Goal: Task Accomplishment & Management: Use online tool/utility

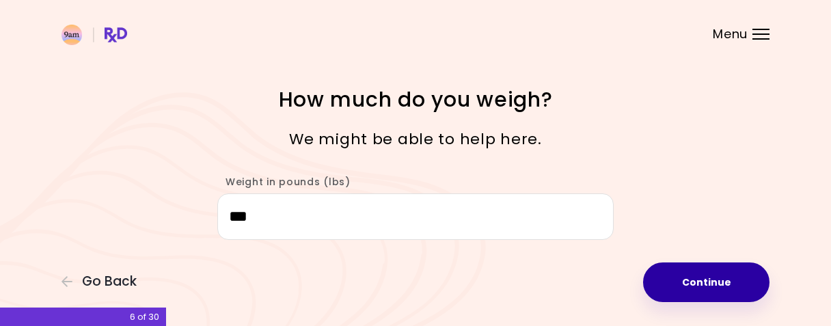
click at [705, 281] on button "Continue" at bounding box center [706, 282] width 126 height 40
select select "****"
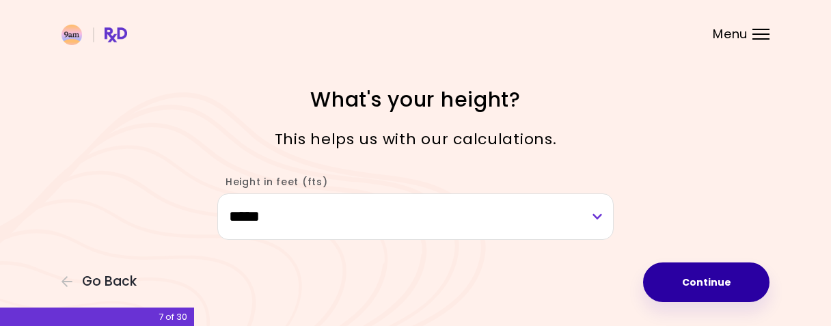
click at [728, 280] on button "Continue" at bounding box center [706, 282] width 126 height 40
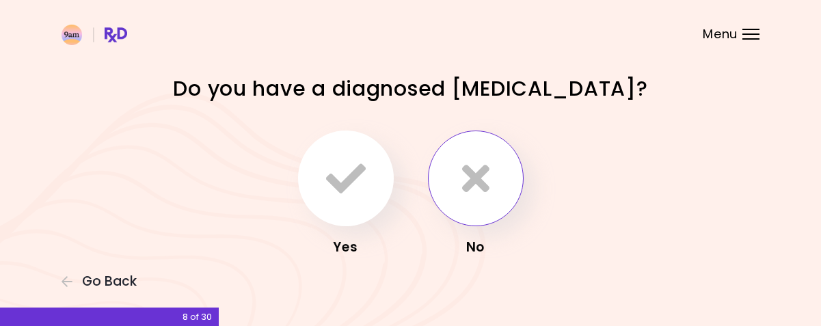
click at [462, 169] on icon "button" at bounding box center [475, 179] width 27 height 40
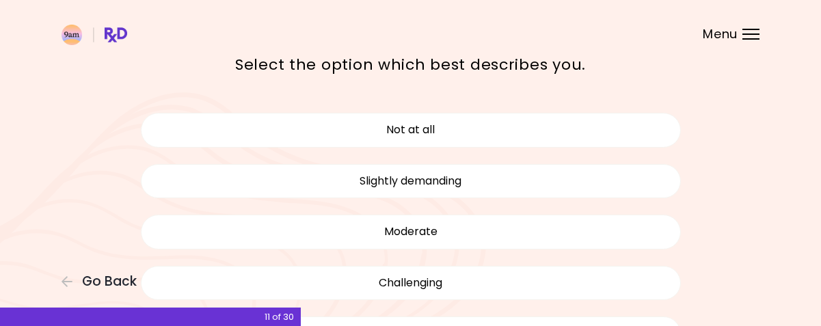
scroll to position [137, 0]
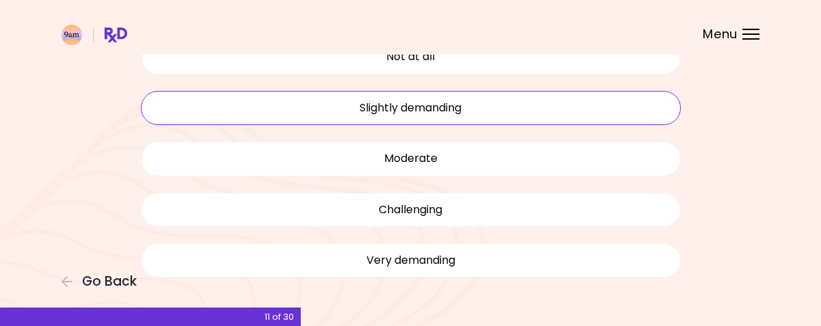
click at [414, 103] on button "Slightly demanding" at bounding box center [411, 108] width 540 height 34
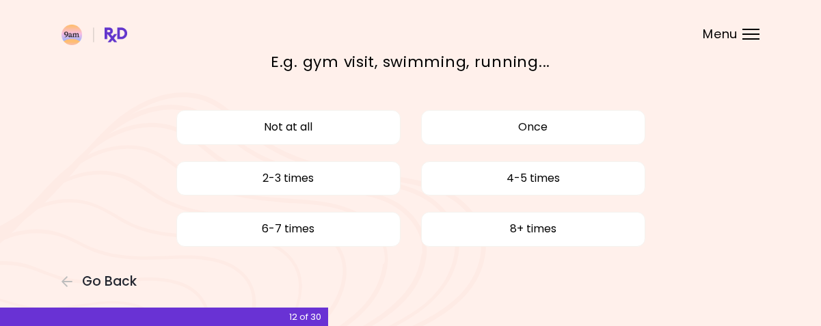
scroll to position [87, 0]
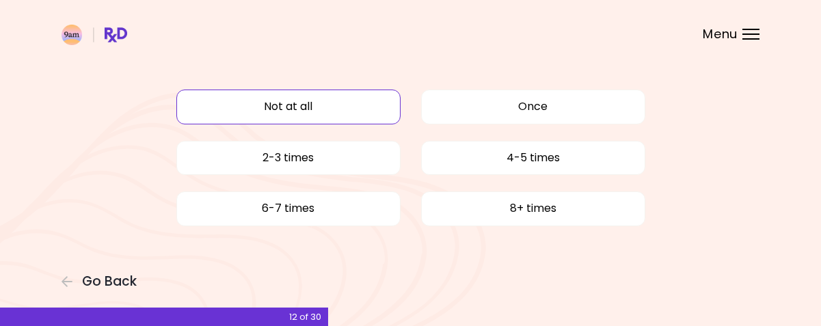
click at [296, 102] on button "Not at all" at bounding box center [288, 107] width 224 height 34
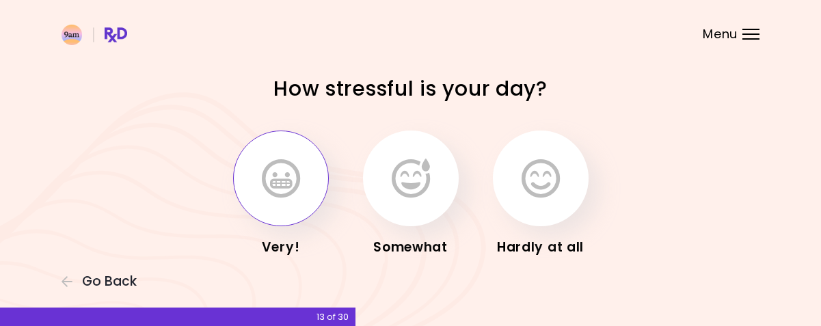
click at [267, 180] on icon "button" at bounding box center [281, 179] width 38 height 40
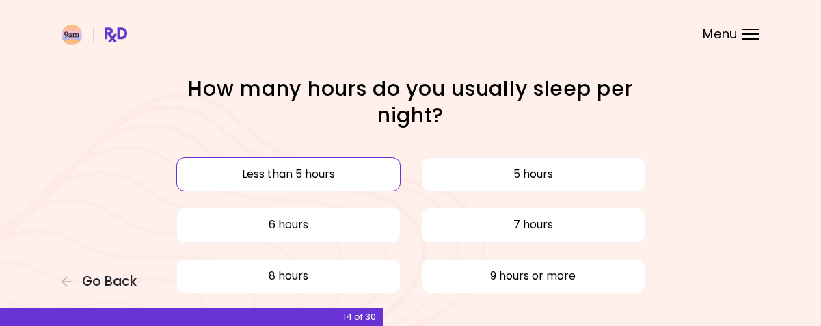
click at [348, 178] on button "Less than 5 hours" at bounding box center [288, 174] width 224 height 34
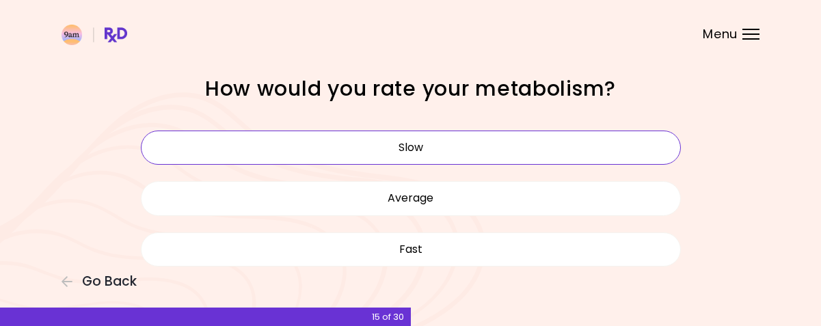
click at [411, 142] on button "Slow" at bounding box center [411, 148] width 540 height 34
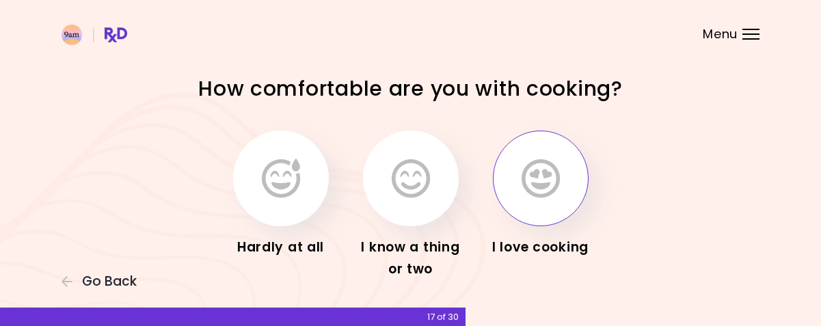
click at [546, 175] on icon "button" at bounding box center [540, 179] width 38 height 40
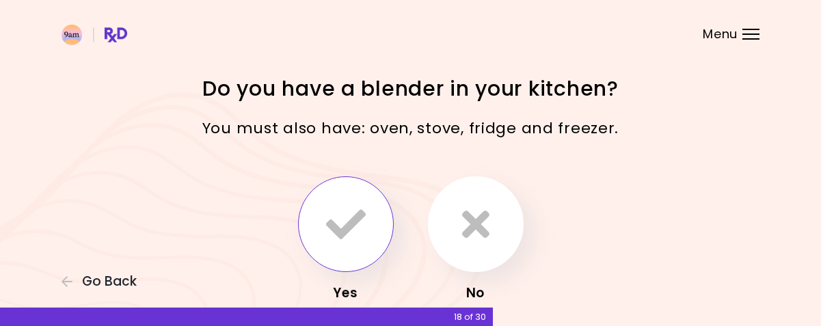
click at [365, 228] on icon "button" at bounding box center [346, 224] width 40 height 40
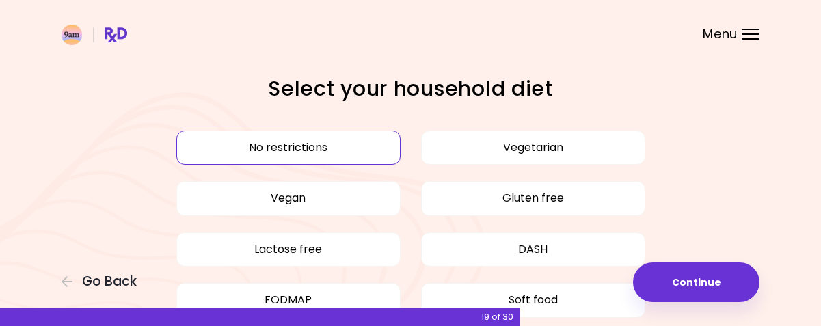
click at [353, 137] on button "No restrictions" at bounding box center [288, 148] width 224 height 34
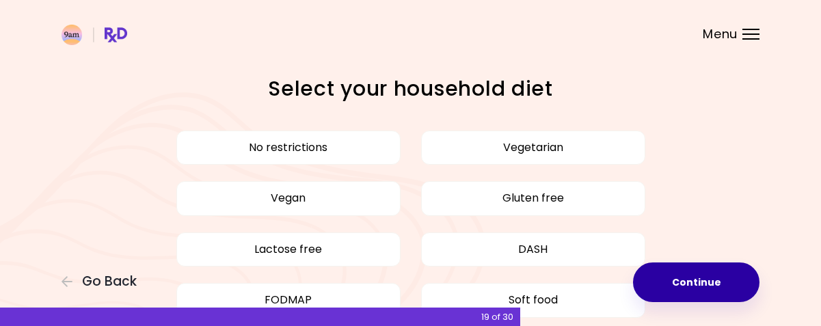
click at [685, 278] on button "Continue" at bounding box center [696, 282] width 126 height 40
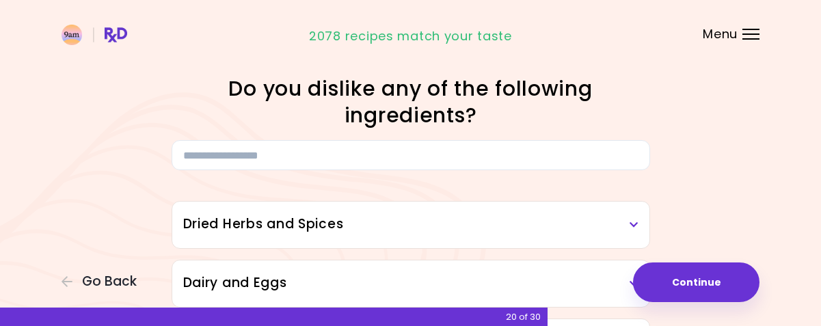
scroll to position [137, 0]
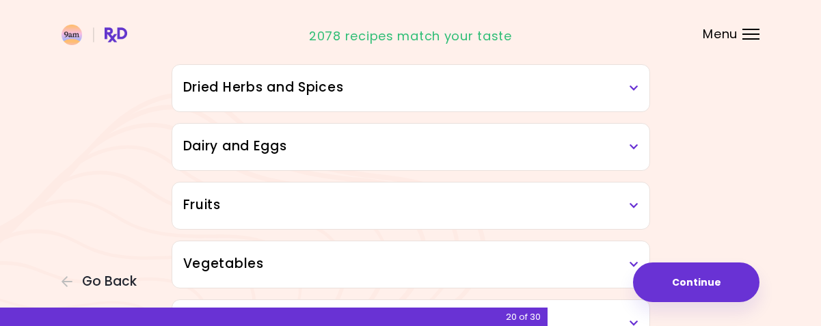
click at [476, 255] on h3 "Vegetables" at bounding box center [410, 264] width 455 height 20
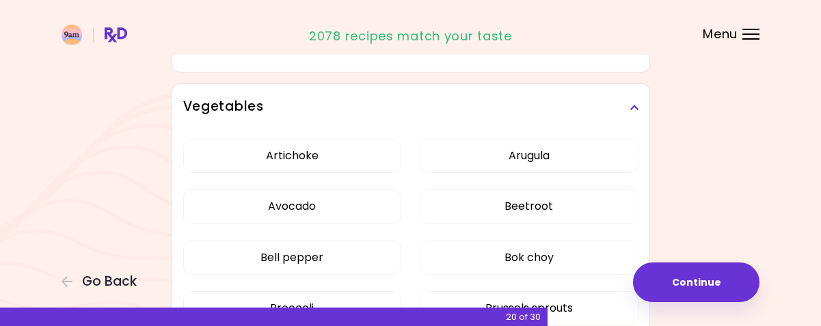
scroll to position [273, 0]
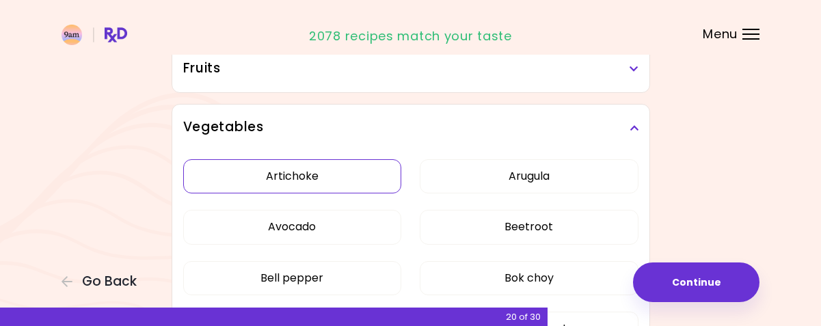
click at [366, 180] on button "Artichoke" at bounding box center [292, 176] width 219 height 34
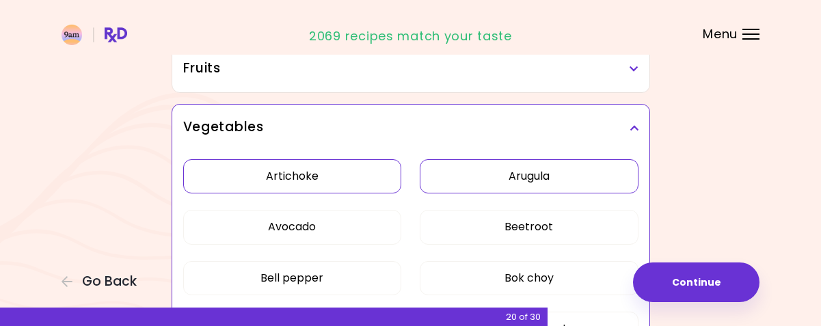
click at [477, 180] on button "Arugula" at bounding box center [529, 176] width 219 height 34
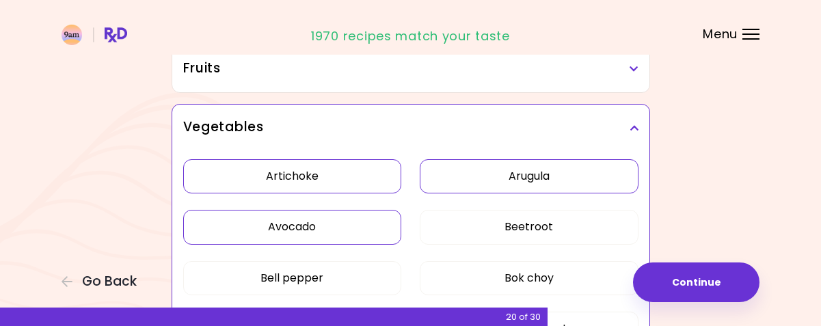
click at [343, 224] on button "Avocado" at bounding box center [292, 227] width 219 height 34
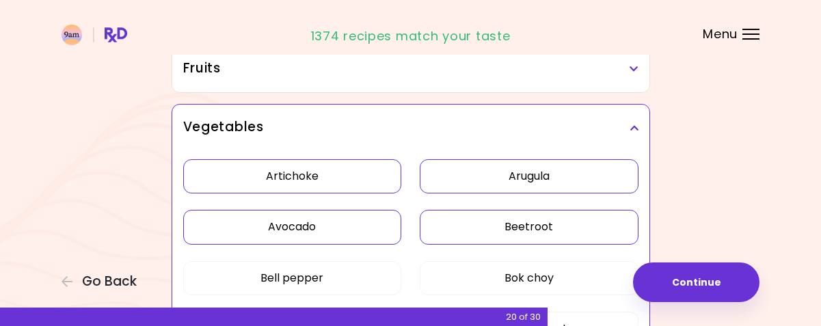
click at [483, 232] on button "Beetroot" at bounding box center [529, 227] width 219 height 34
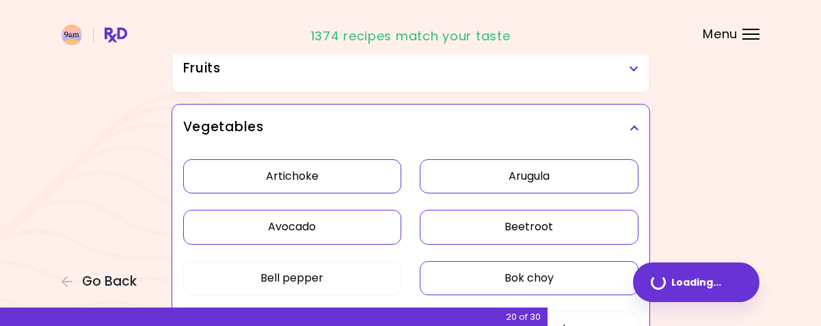
click at [479, 275] on button "Bok choy" at bounding box center [529, 278] width 219 height 34
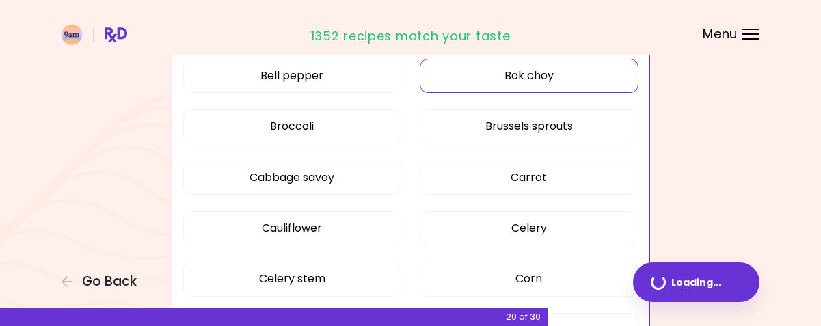
scroll to position [478, 0]
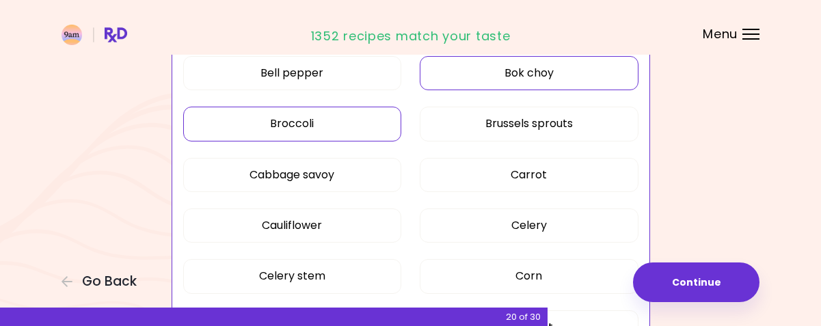
click at [356, 123] on button "Broccoli" at bounding box center [292, 124] width 219 height 34
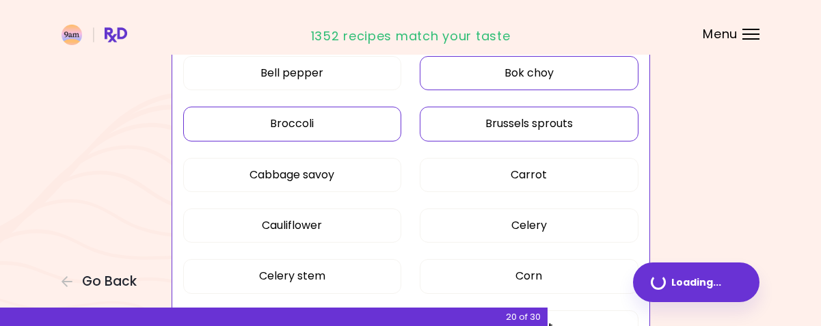
click at [447, 125] on button "Brussels sprouts" at bounding box center [529, 124] width 219 height 34
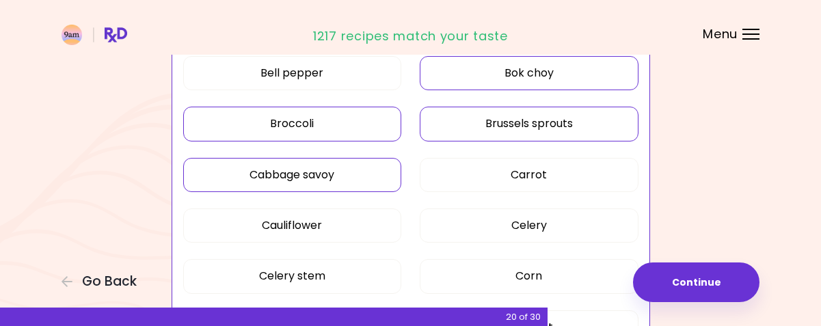
click at [353, 174] on button "Cabbage savoy" at bounding box center [292, 175] width 219 height 34
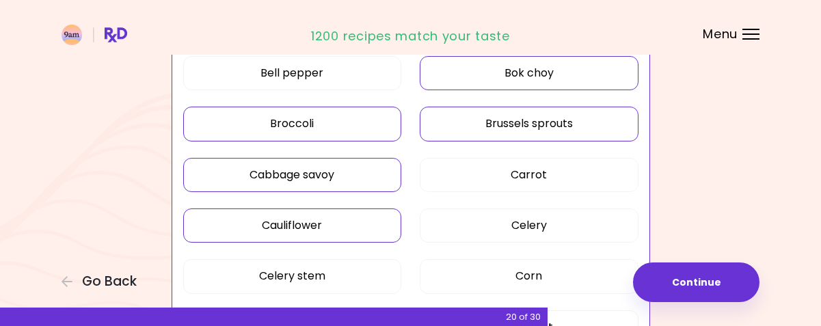
click at [313, 223] on button "Cauliflower" at bounding box center [292, 225] width 219 height 34
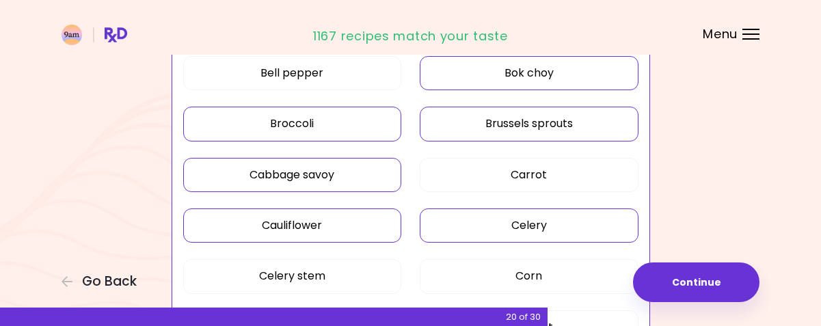
scroll to position [615, 0]
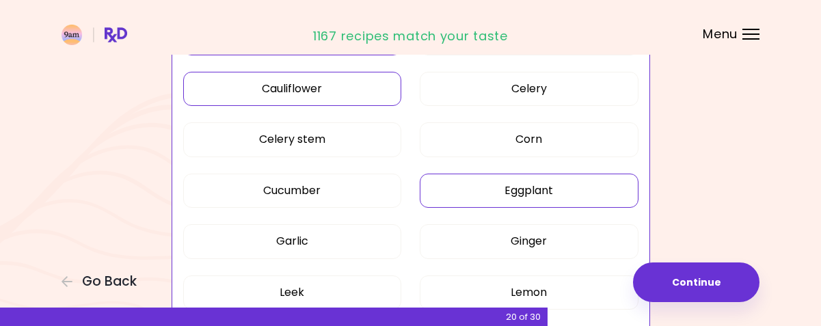
click at [464, 182] on button "Eggplant" at bounding box center [529, 191] width 219 height 34
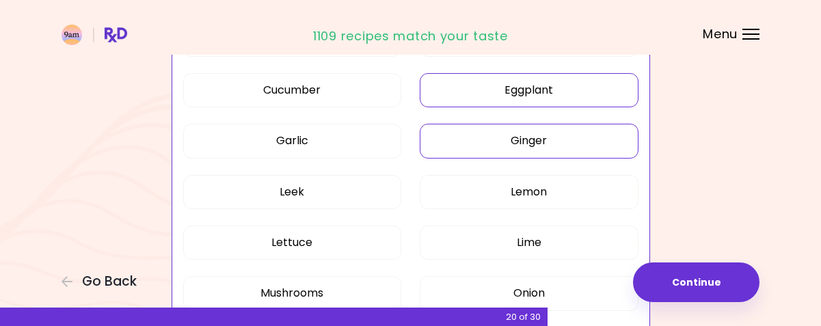
scroll to position [752, 0]
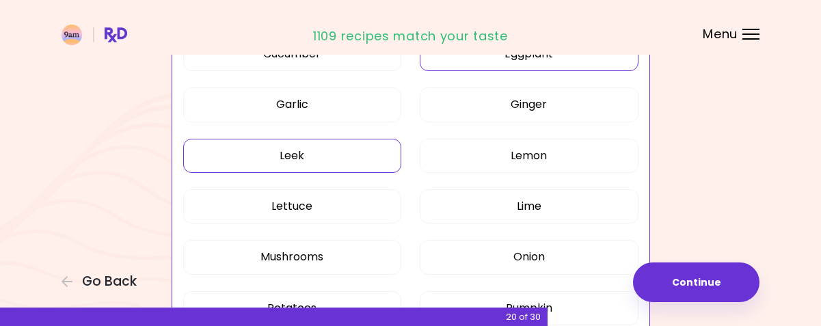
click at [326, 141] on button "Leek" at bounding box center [292, 156] width 219 height 34
click at [325, 262] on button "Mushrooms" at bounding box center [292, 257] width 219 height 34
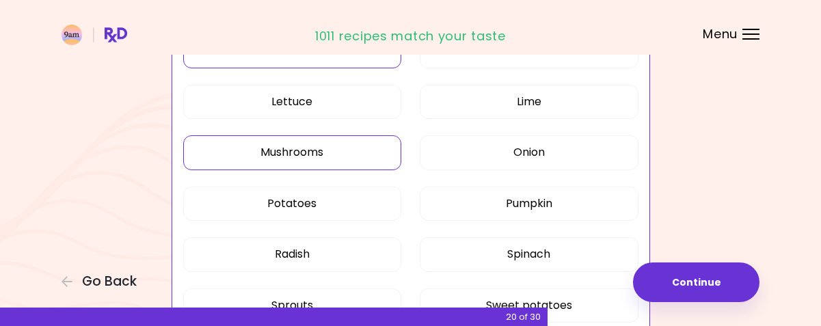
scroll to position [888, 0]
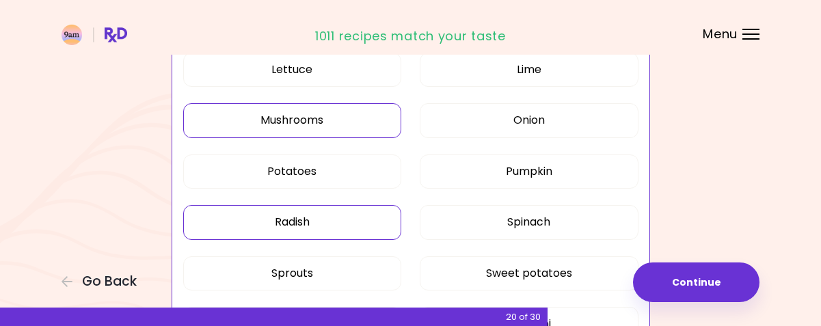
click at [353, 210] on button "Radish" at bounding box center [292, 222] width 219 height 34
click at [487, 216] on button "Spinach" at bounding box center [529, 222] width 219 height 34
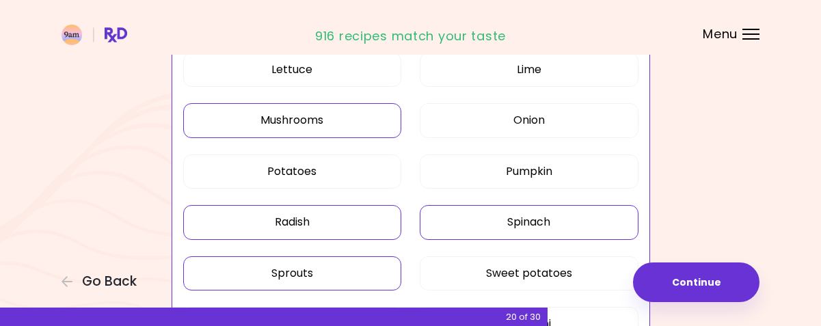
click at [364, 269] on button "Sprouts" at bounding box center [292, 273] width 219 height 34
click at [463, 270] on button "Sweet potatoes" at bounding box center [529, 273] width 219 height 34
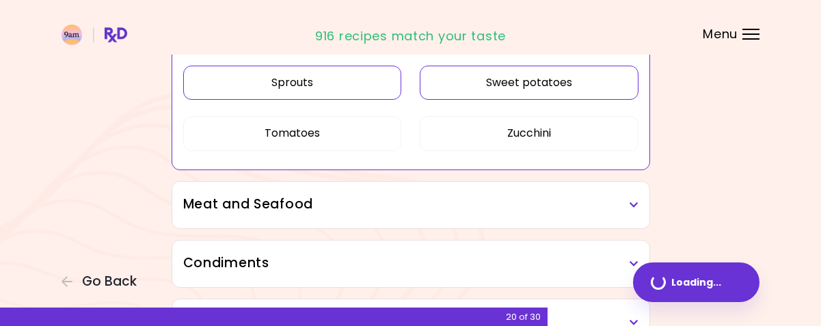
scroll to position [1093, 0]
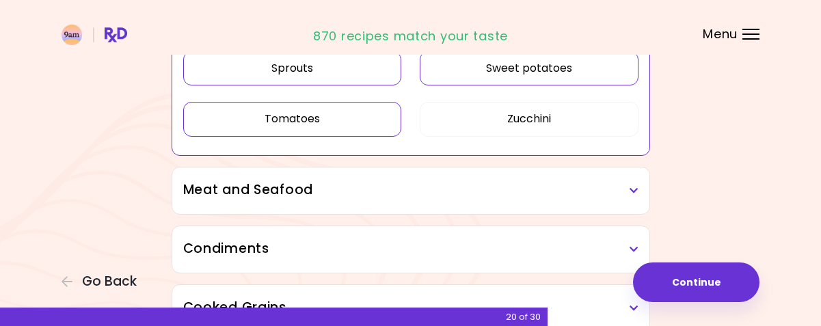
click at [307, 119] on button "Tomatoes" at bounding box center [292, 119] width 219 height 34
click at [503, 114] on button "Zucchini" at bounding box center [529, 119] width 219 height 34
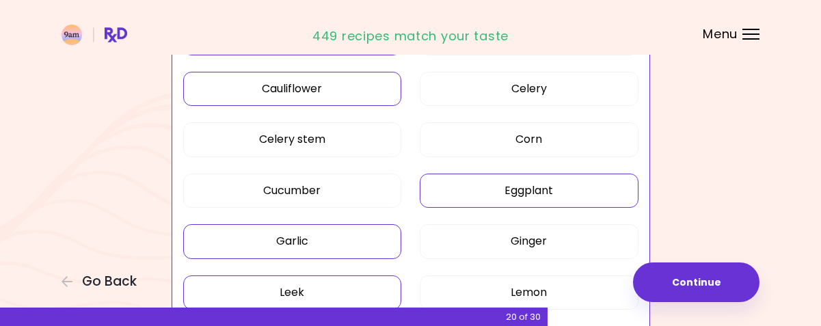
scroll to position [547, 0]
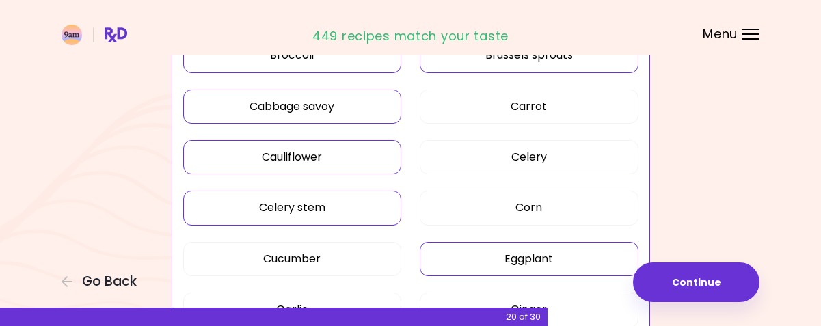
click at [331, 206] on button "Celery stem" at bounding box center [292, 208] width 219 height 34
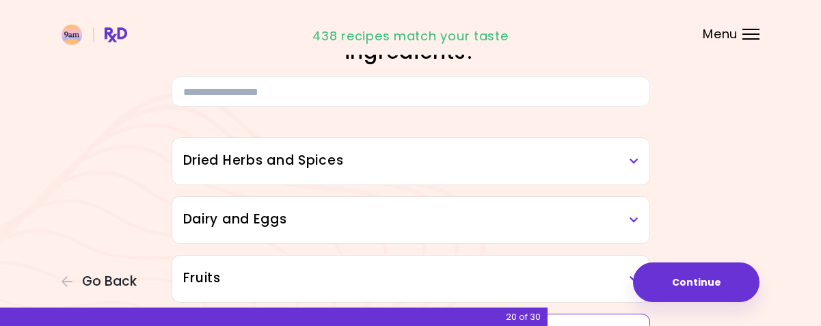
scroll to position [68, 0]
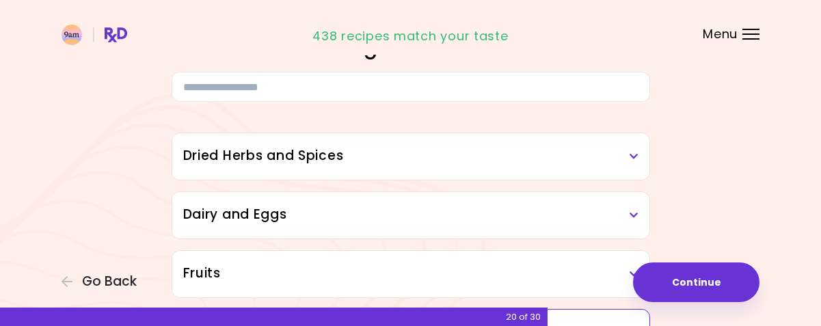
click at [639, 154] on div "Dried Herbs and Spices" at bounding box center [410, 156] width 477 height 46
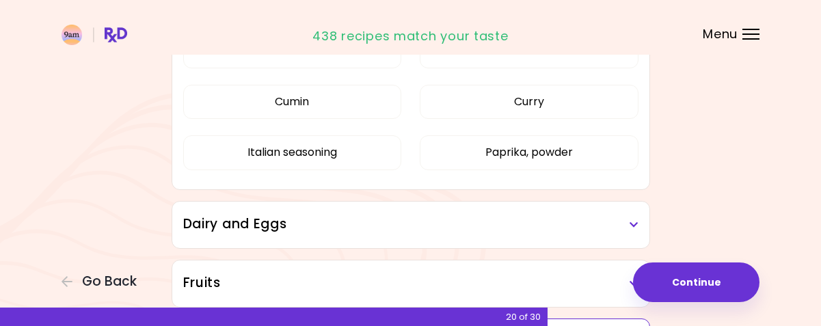
scroll to position [137, 0]
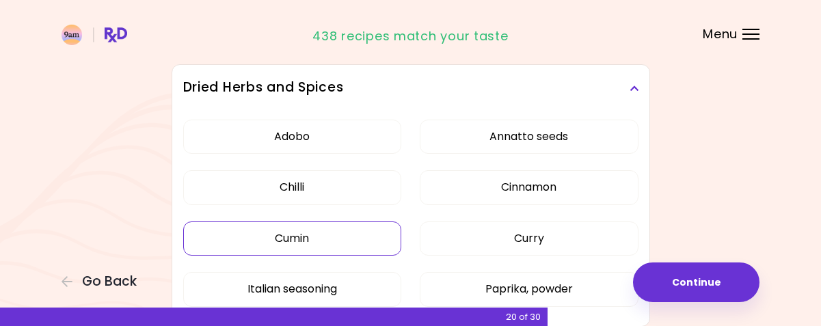
click at [320, 235] on button "Cumin" at bounding box center [292, 238] width 219 height 34
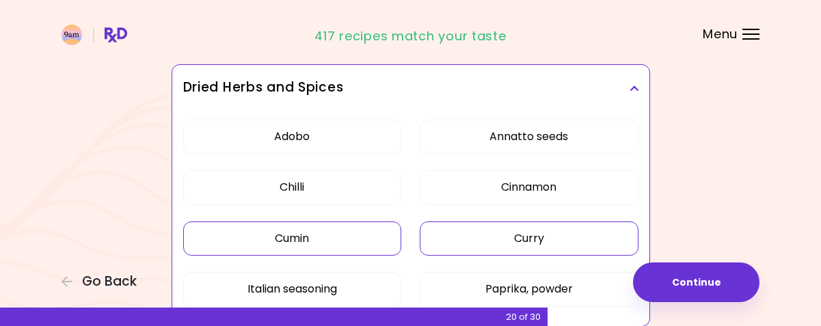
click at [536, 234] on button "Curry" at bounding box center [529, 238] width 219 height 34
click at [536, 127] on button "Annatto seeds" at bounding box center [529, 137] width 219 height 34
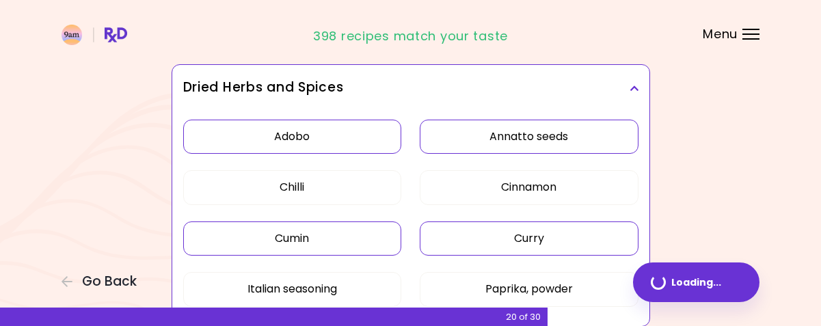
click at [361, 132] on button "Adobo" at bounding box center [292, 137] width 219 height 34
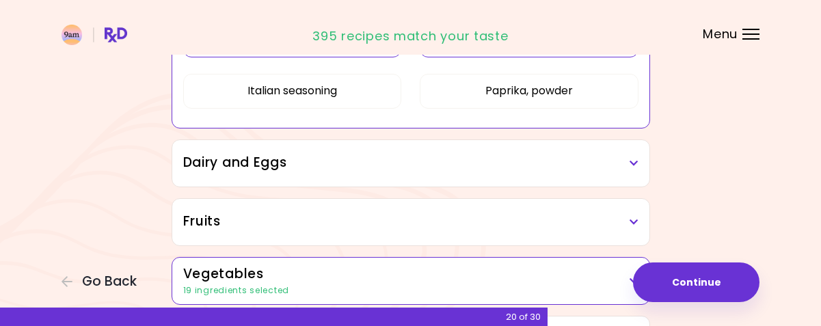
scroll to position [342, 0]
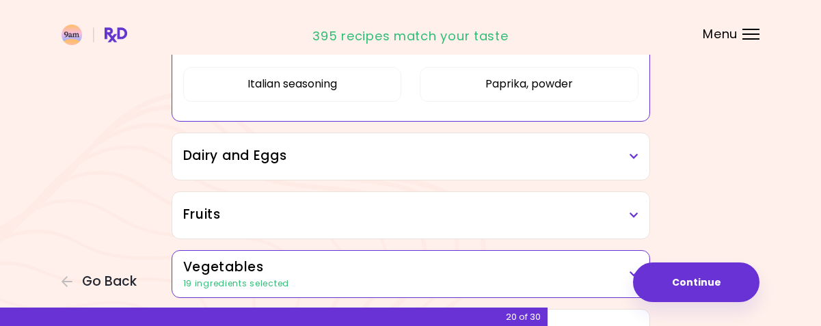
click at [346, 150] on h3 "Dairy and Eggs" at bounding box center [410, 156] width 455 height 20
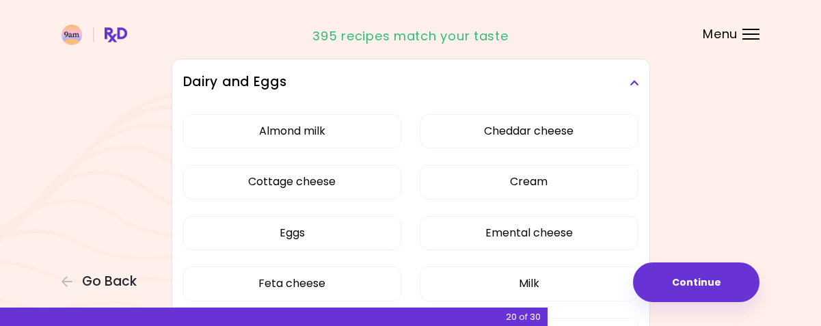
scroll to position [478, 0]
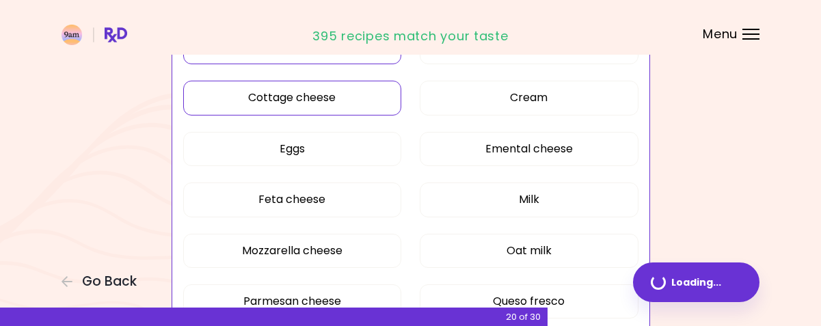
scroll to position [264, 0]
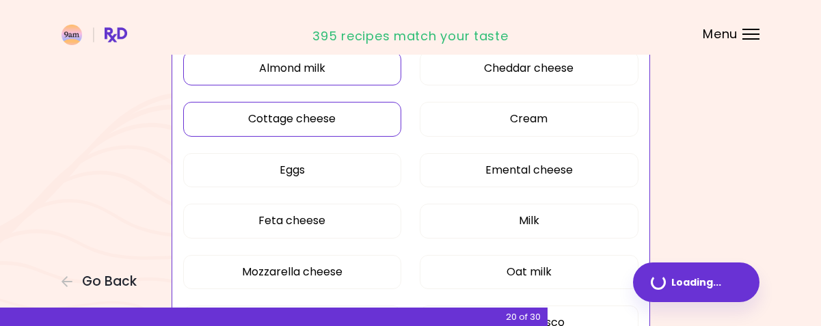
click at [355, 112] on button "Cottage cheese" at bounding box center [292, 119] width 219 height 34
click at [484, 167] on button "Emental cheese" at bounding box center [529, 170] width 219 height 34
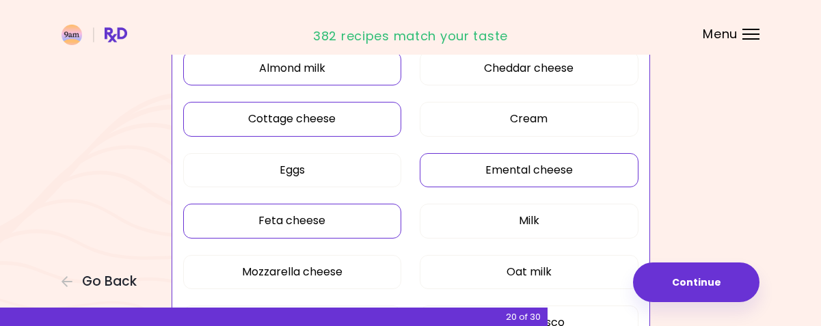
click at [353, 223] on button "Feta cheese" at bounding box center [292, 221] width 219 height 34
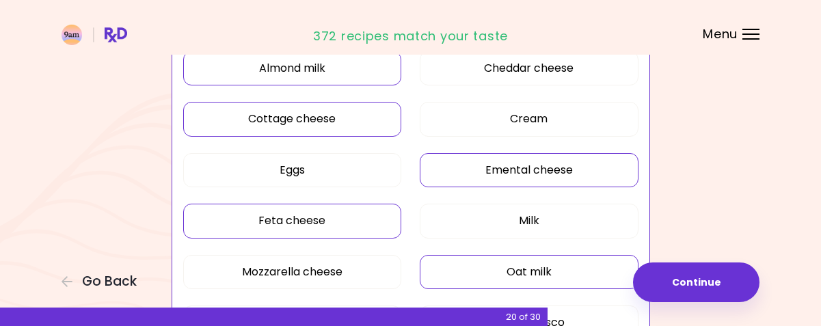
click at [474, 274] on button "Oat milk" at bounding box center [529, 272] width 219 height 34
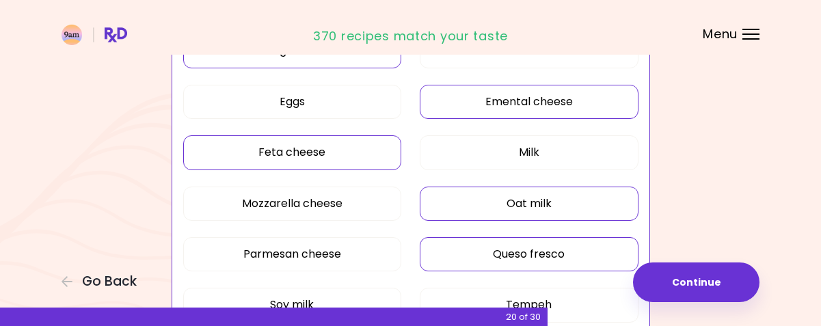
click at [459, 250] on button "Queso fresco" at bounding box center [529, 254] width 219 height 34
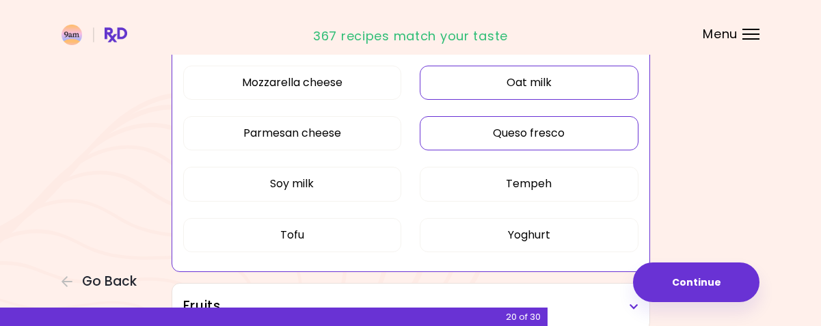
scroll to position [469, 0]
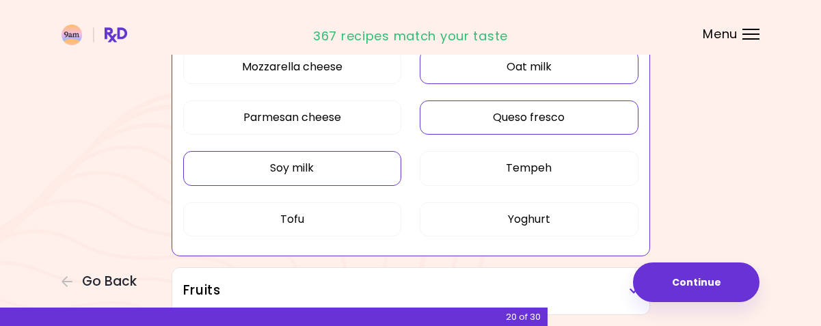
click at [346, 157] on button "Soy milk" at bounding box center [292, 168] width 219 height 34
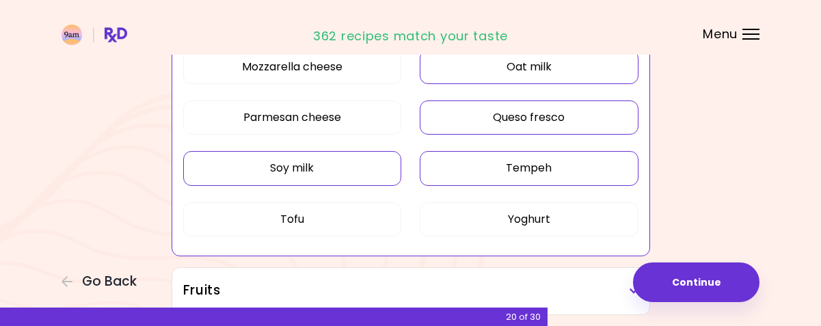
click at [455, 163] on button "Tempeh" at bounding box center [529, 168] width 219 height 34
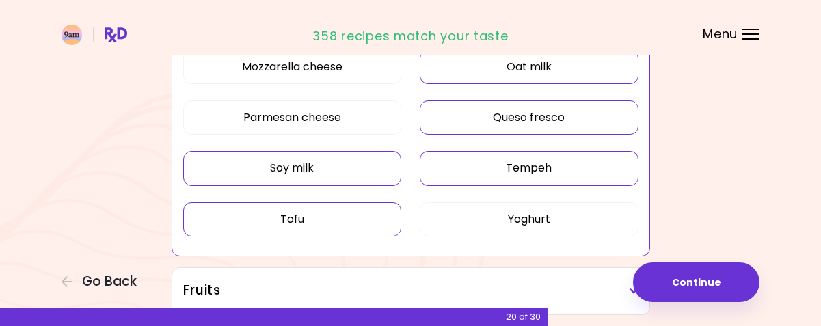
click at [341, 210] on button "Tofu" at bounding box center [292, 219] width 219 height 34
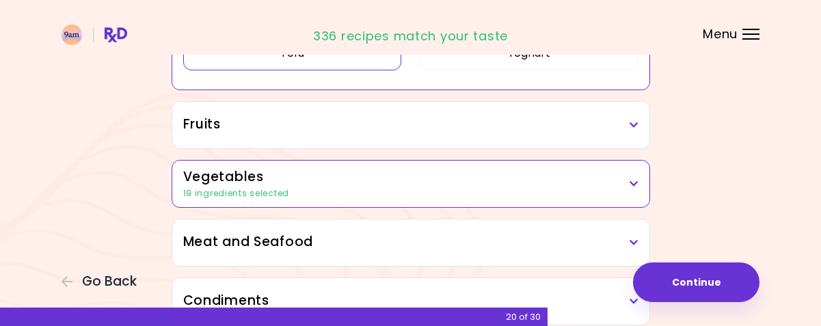
scroll to position [674, 0]
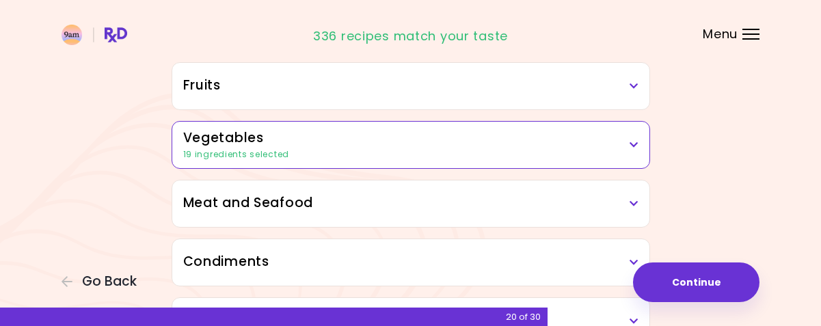
click at [467, 87] on h3 "Fruits" at bounding box center [410, 86] width 455 height 20
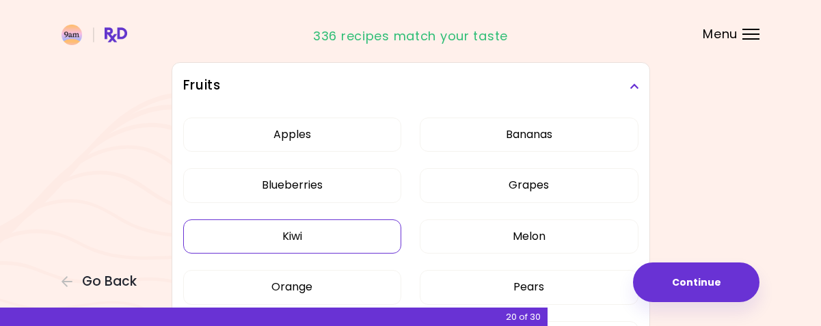
click at [335, 236] on div "Apples Bananas Blueberries Grapes Kiwi Melon Orange Pears Plantains Raspberries…" at bounding box center [410, 267] width 455 height 316
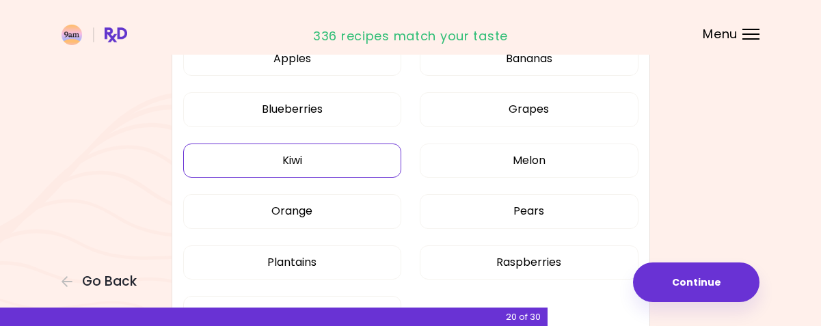
click at [335, 152] on button "Kiwi" at bounding box center [292, 161] width 219 height 34
click at [513, 156] on button "Melon" at bounding box center [529, 161] width 219 height 34
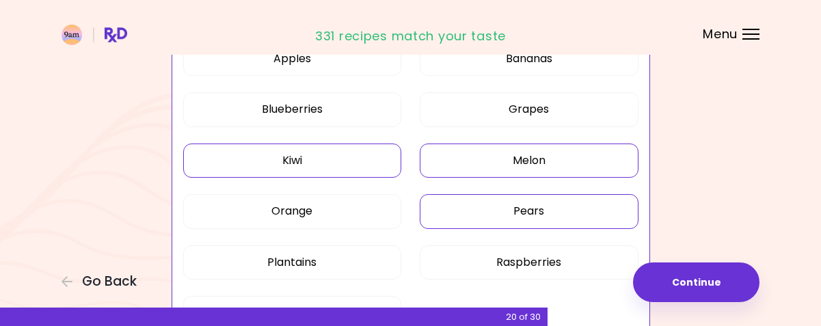
click at [497, 209] on button "Pears" at bounding box center [529, 211] width 219 height 34
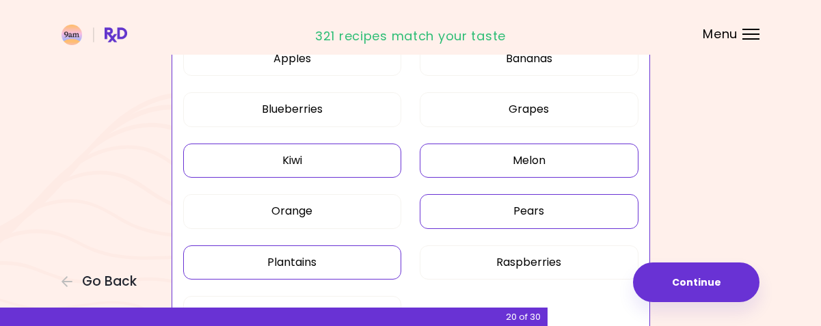
click at [331, 259] on button "Plantains" at bounding box center [292, 262] width 219 height 34
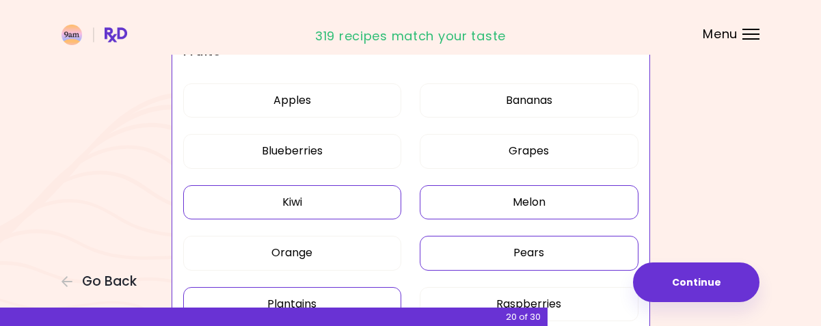
scroll to position [195, 0]
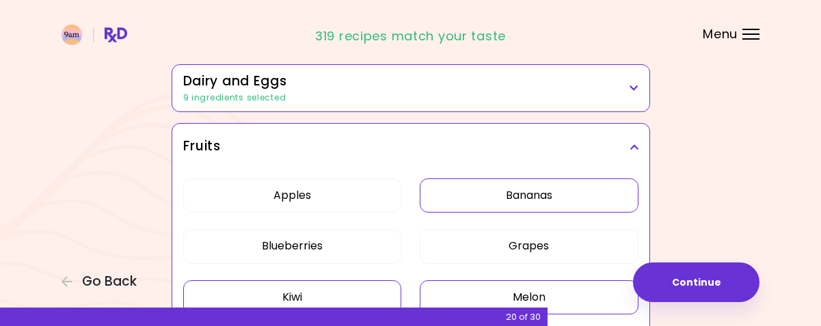
click at [500, 193] on button "Bananas" at bounding box center [529, 195] width 219 height 34
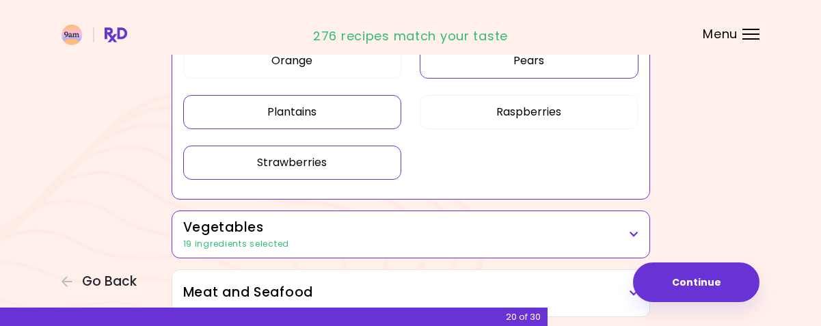
scroll to position [537, 0]
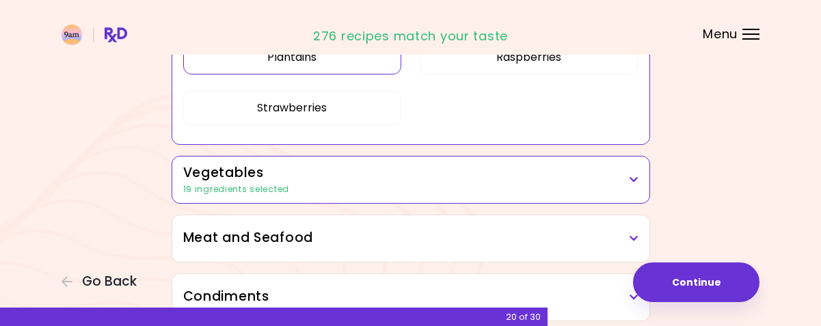
click at [393, 239] on h3 "Meat and Seafood" at bounding box center [410, 238] width 455 height 20
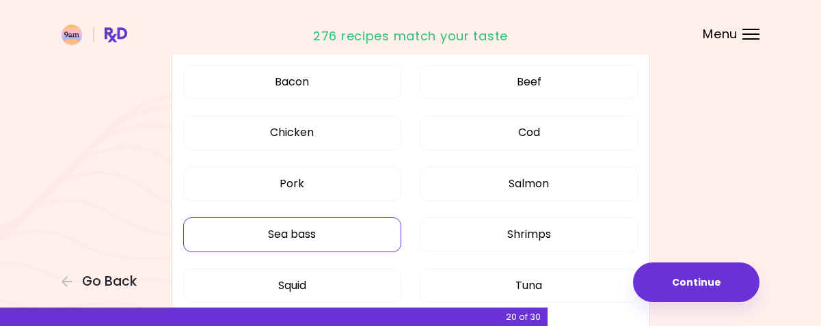
scroll to position [674, 0]
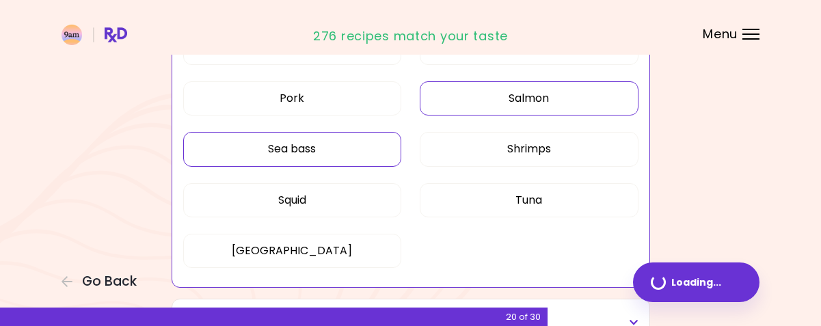
scroll to position [495, 0]
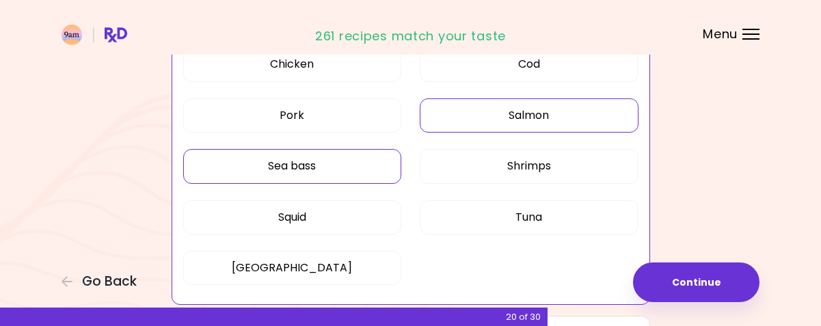
drag, startPoint x: 358, startPoint y: 163, endPoint x: 430, endPoint y: 174, distance: 72.6
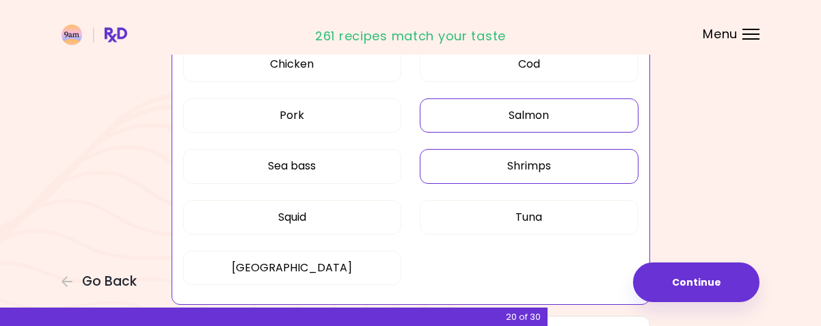
click at [359, 163] on button "Sea bass" at bounding box center [292, 166] width 219 height 34
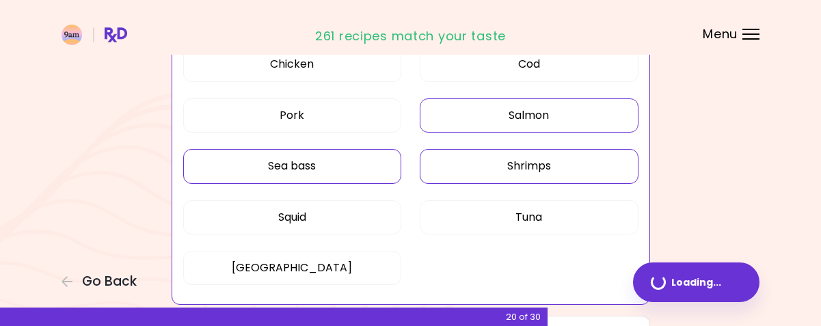
click at [476, 172] on button "Shrimps" at bounding box center [529, 166] width 219 height 34
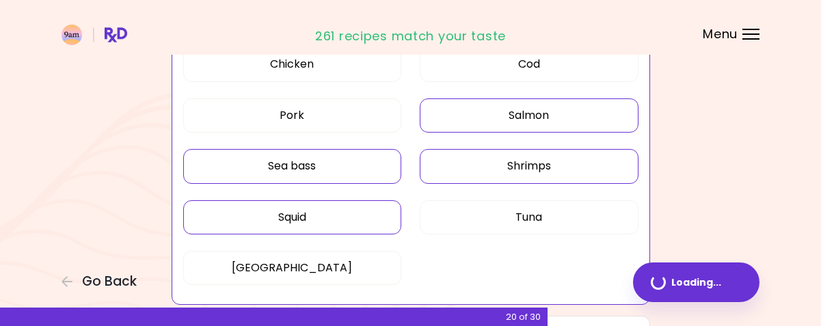
click at [355, 210] on button "Squid" at bounding box center [292, 217] width 219 height 34
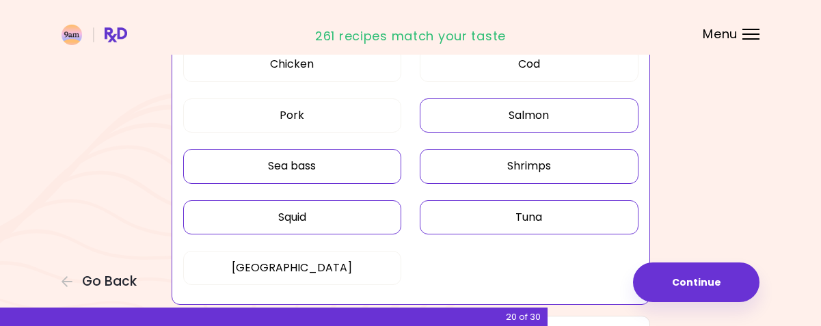
click at [493, 215] on button "Tuna" at bounding box center [529, 217] width 219 height 34
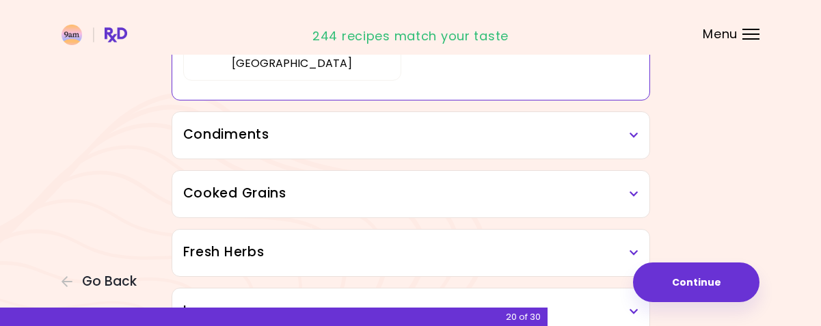
scroll to position [700, 0]
click at [398, 143] on h3 "Condiments" at bounding box center [410, 134] width 455 height 20
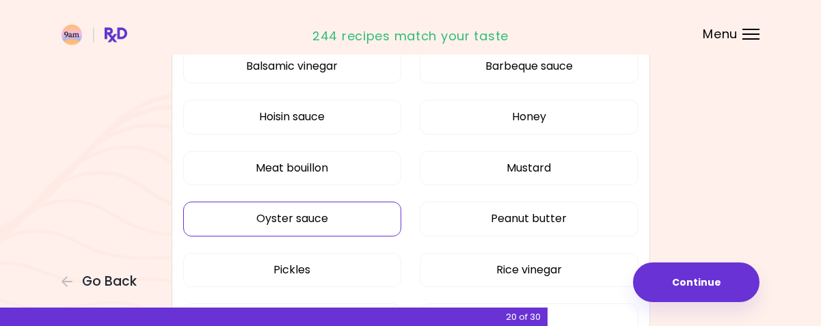
scroll to position [495, 0]
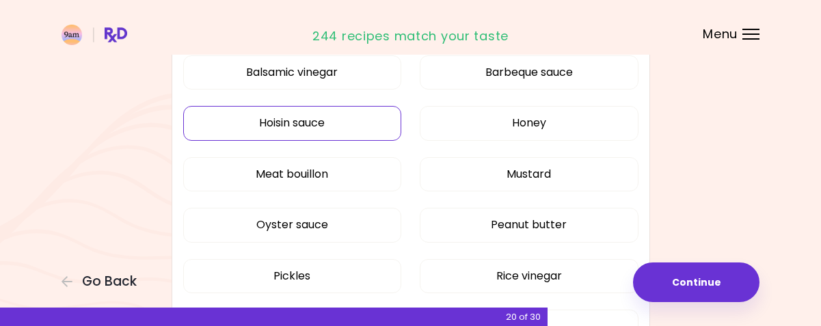
click at [322, 121] on button "Hoisin sauce" at bounding box center [292, 123] width 219 height 34
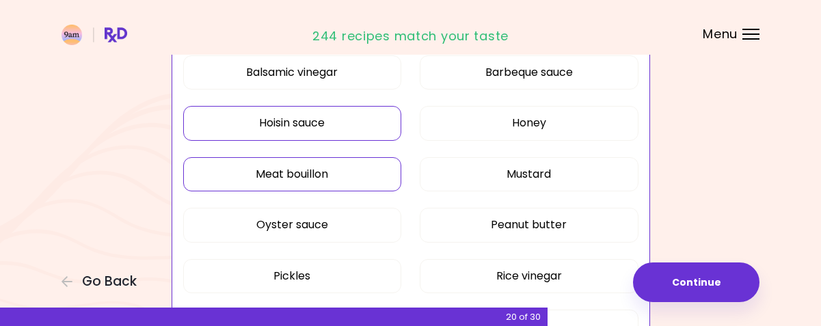
click at [328, 176] on button "Meat bouillon" at bounding box center [292, 174] width 219 height 34
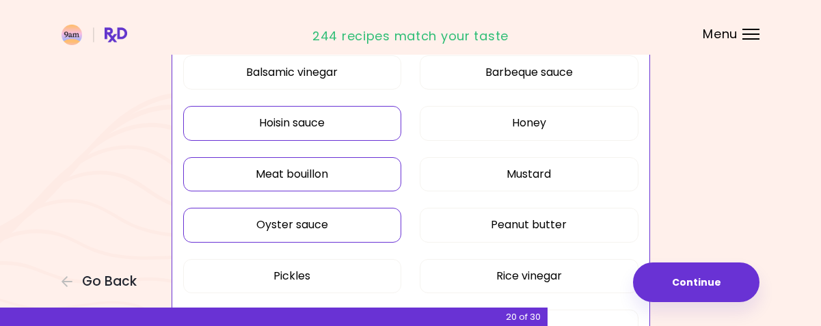
click at [327, 226] on button "Oyster sauce" at bounding box center [292, 225] width 219 height 34
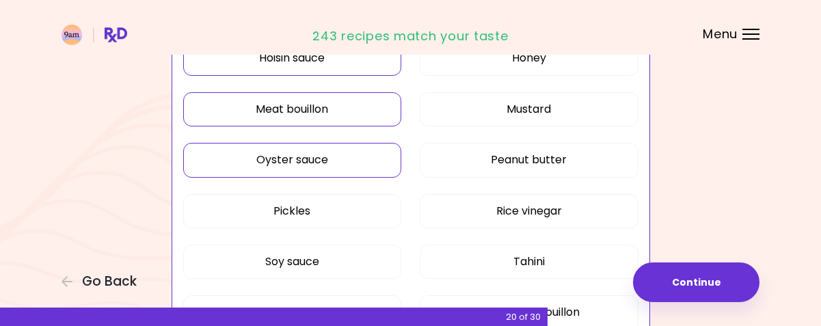
scroll to position [563, 0]
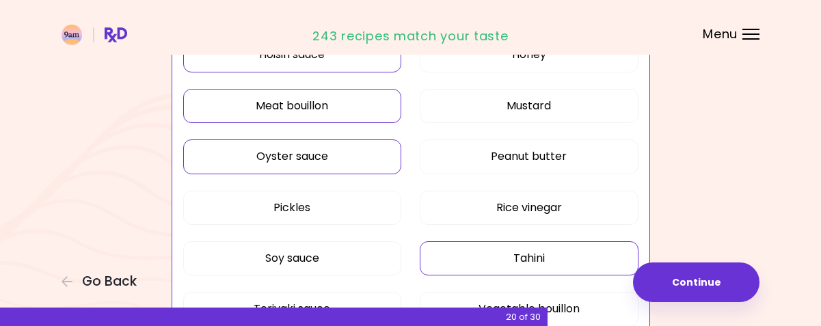
click at [469, 256] on button "Tahini" at bounding box center [529, 258] width 219 height 34
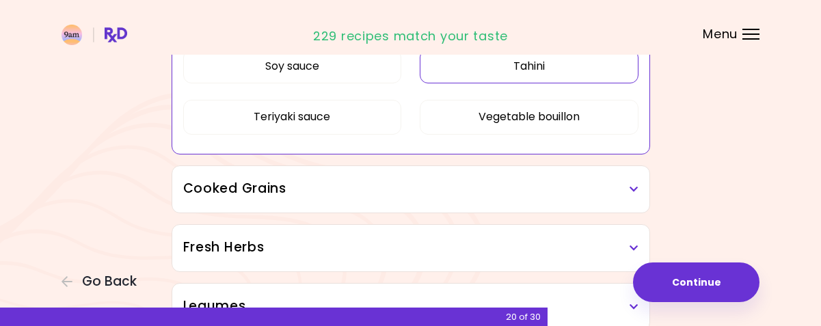
scroll to position [768, 0]
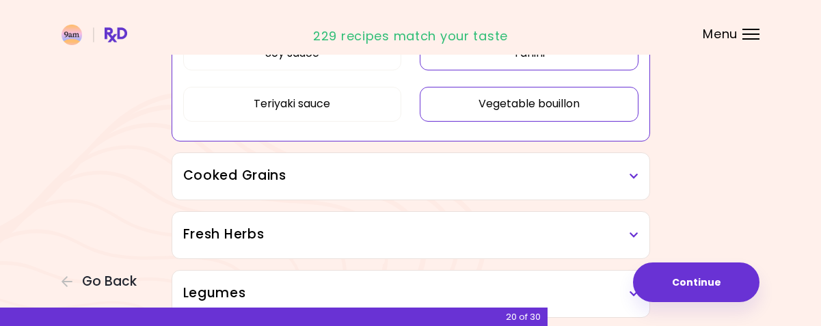
click at [537, 96] on button "Vegetable bouillon" at bounding box center [529, 104] width 219 height 34
click at [366, 184] on h3 "Cooked Grains" at bounding box center [410, 176] width 455 height 20
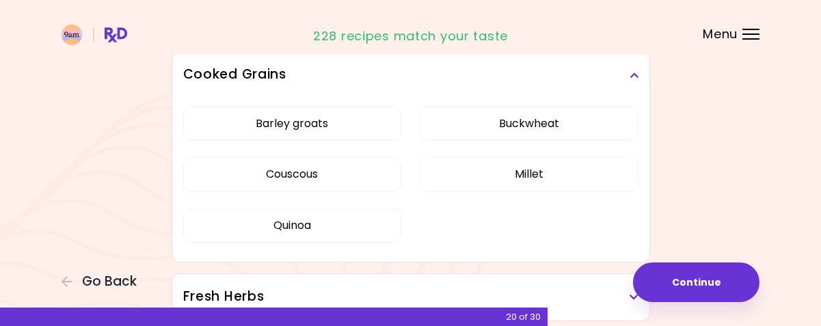
scroll to position [905, 0]
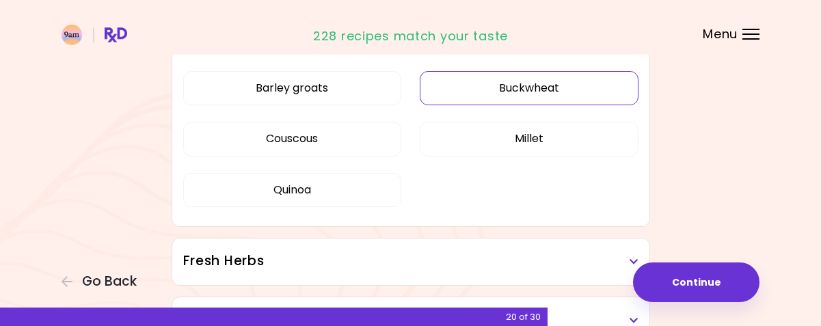
click at [522, 85] on div "Barley groats Buckwheat Couscous Millet Quinoa" at bounding box center [410, 144] width 455 height 163
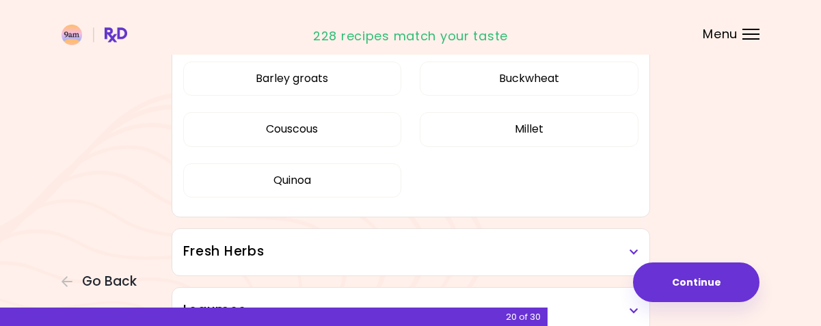
scroll to position [495, 0]
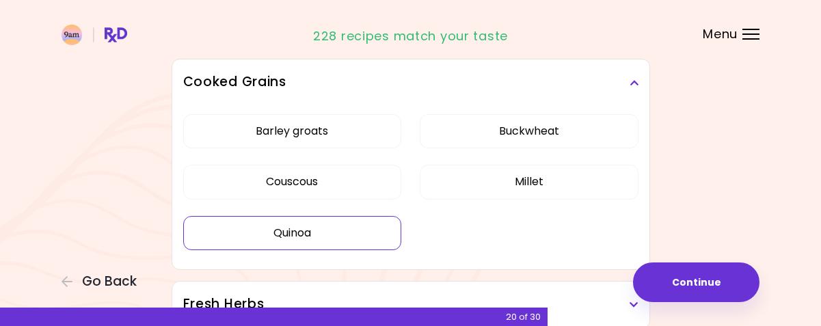
click at [323, 224] on button "Quinoa" at bounding box center [292, 233] width 219 height 34
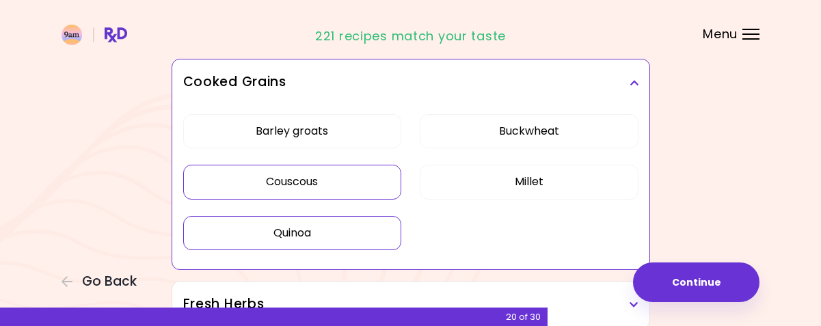
click at [330, 185] on button "Couscous" at bounding box center [292, 182] width 219 height 34
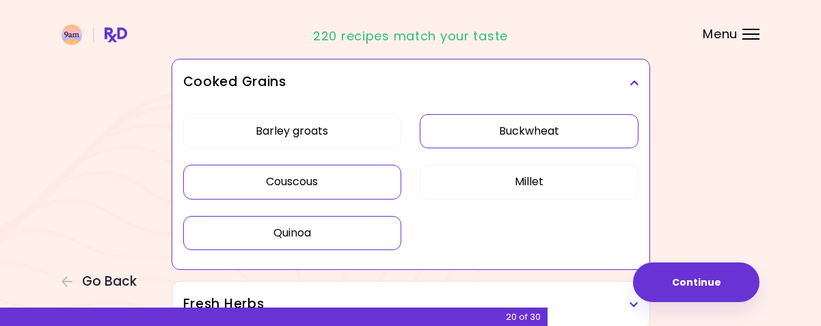
click at [518, 132] on button "Buckwheat" at bounding box center [529, 131] width 219 height 34
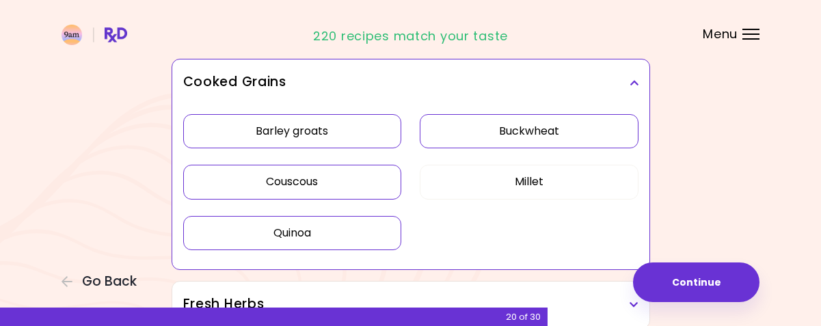
click at [349, 128] on button "Barley groats" at bounding box center [292, 131] width 219 height 34
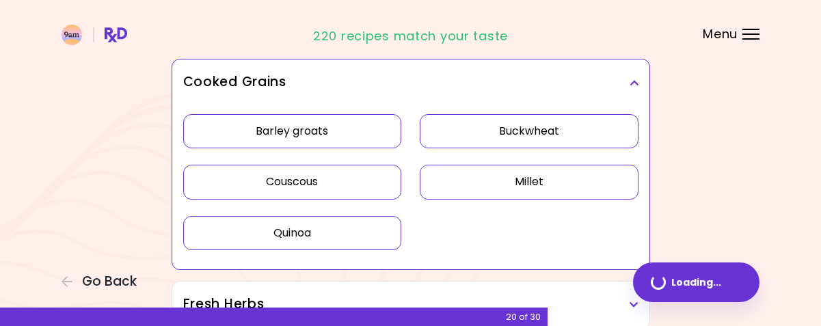
click at [486, 181] on button "Millet" at bounding box center [529, 182] width 219 height 34
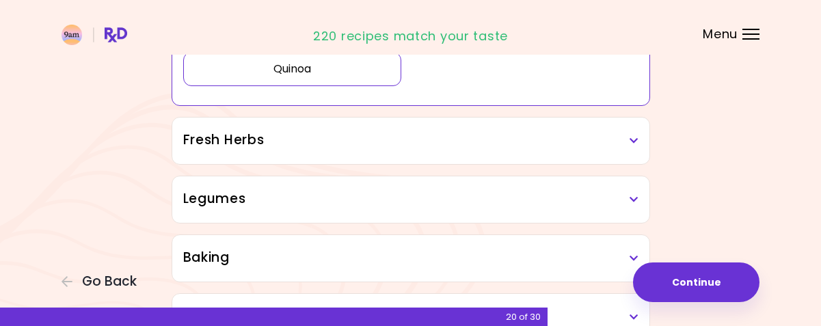
scroll to position [700, 0]
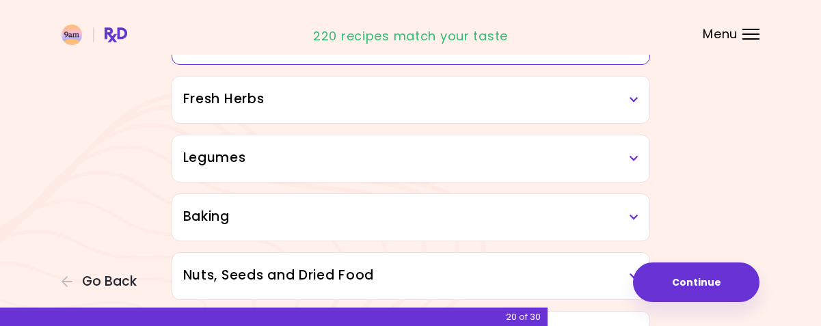
click at [415, 100] on h3 "Fresh Herbs" at bounding box center [410, 100] width 455 height 20
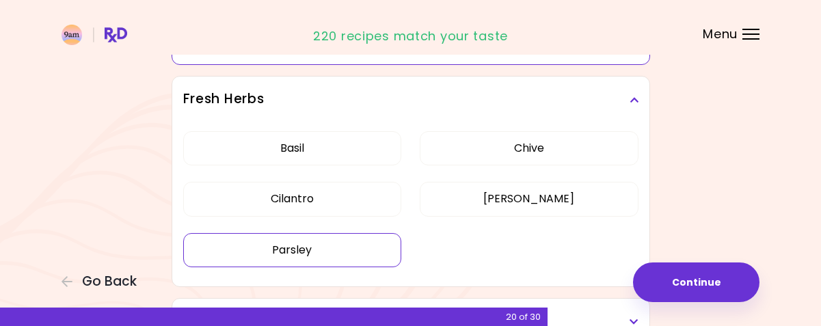
click at [316, 198] on div "[PERSON_NAME] Cilantro [PERSON_NAME] [PERSON_NAME]" at bounding box center [410, 204] width 455 height 163
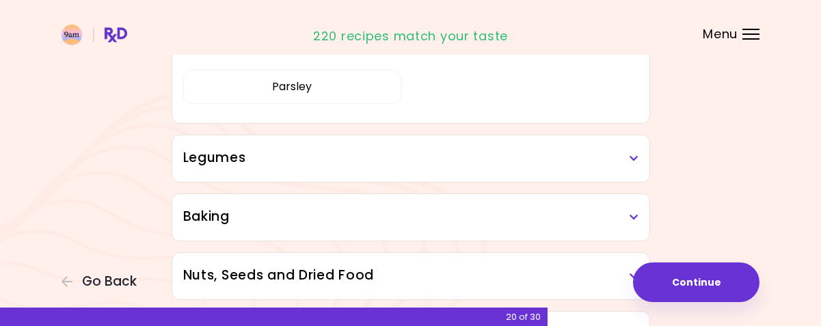
click at [357, 148] on div "Legumes" at bounding box center [410, 158] width 477 height 46
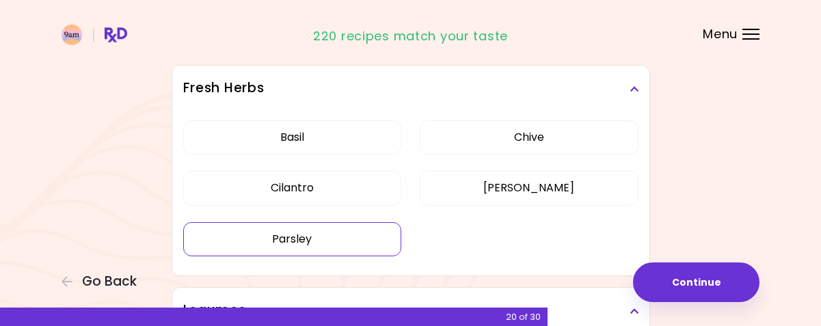
scroll to position [563, 0]
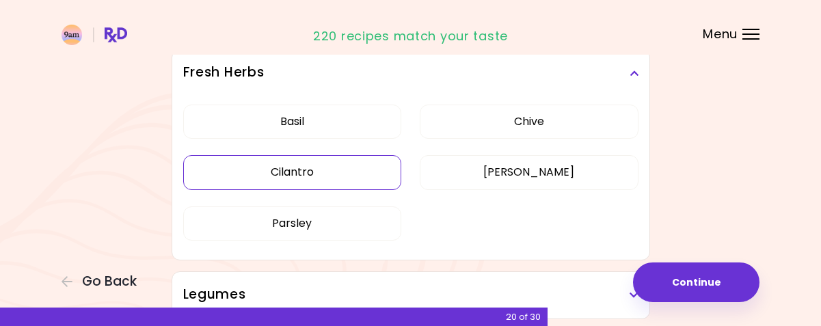
click at [325, 162] on button "Cilantro" at bounding box center [292, 172] width 219 height 34
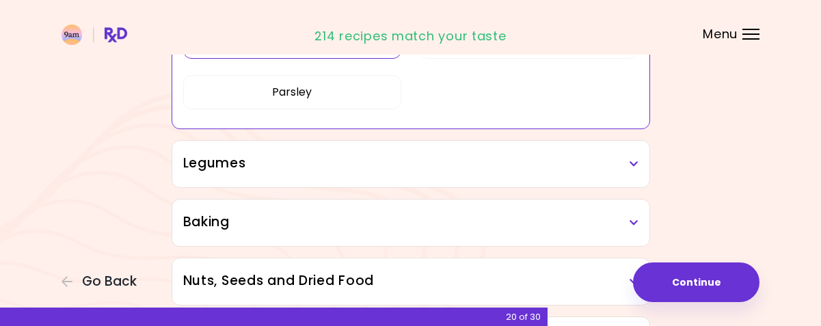
scroll to position [700, 0]
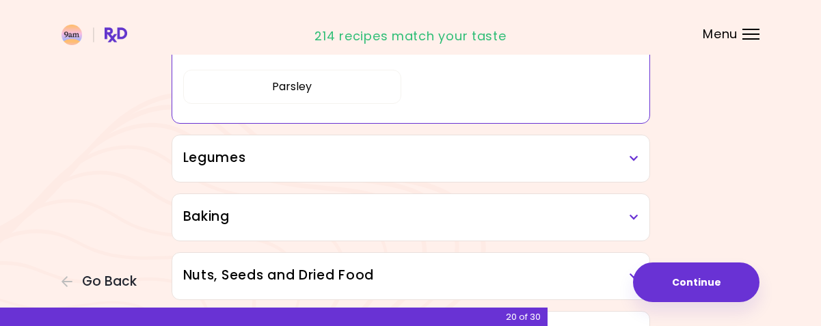
click at [431, 153] on h3 "Legumes" at bounding box center [410, 158] width 455 height 20
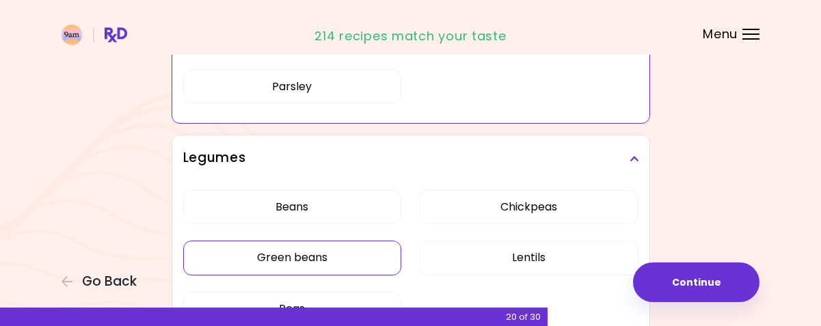
click at [336, 256] on div "Beans Chickpeas Green beans Lentils Peas" at bounding box center [410, 263] width 455 height 163
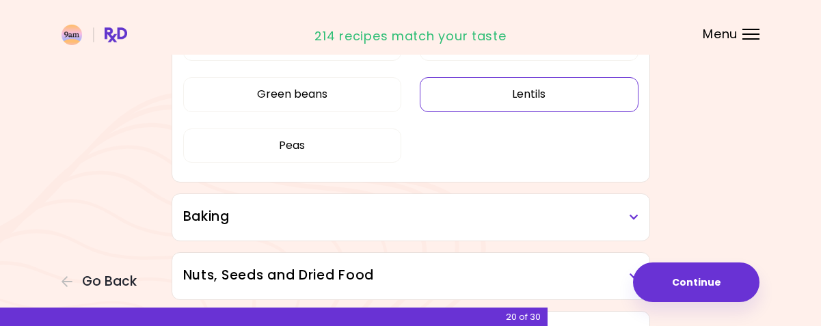
click at [493, 91] on button "Lentils" at bounding box center [529, 94] width 219 height 34
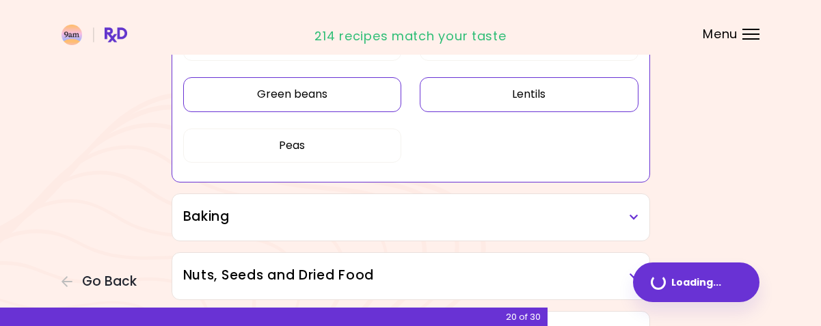
click at [346, 97] on button "Green beans" at bounding box center [292, 94] width 219 height 34
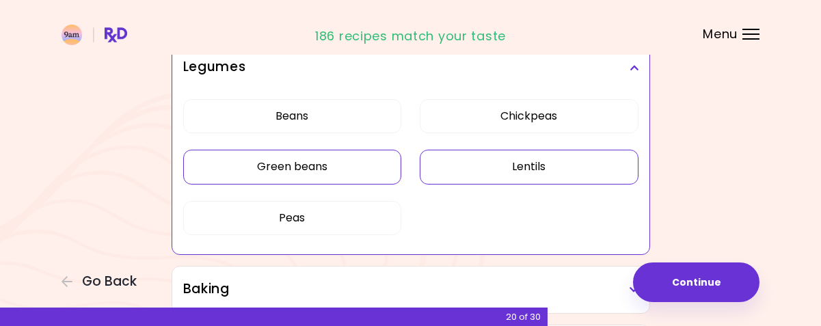
scroll to position [563, 0]
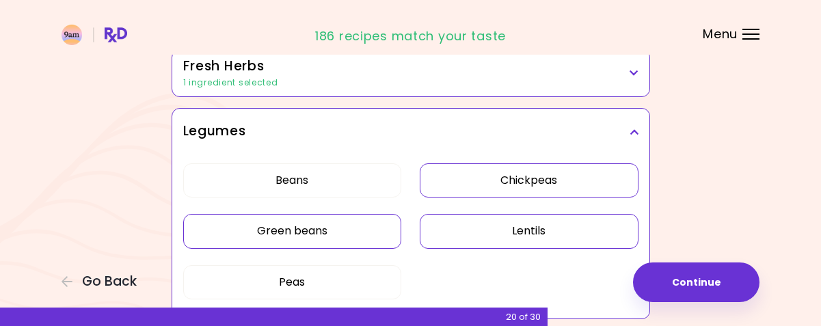
click at [471, 172] on button "Chickpeas" at bounding box center [529, 180] width 219 height 34
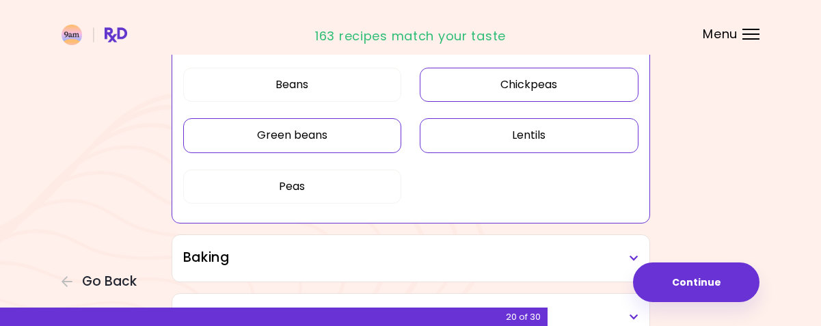
scroll to position [700, 0]
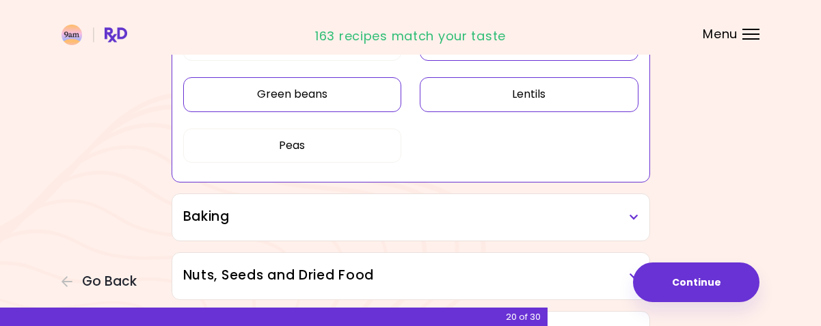
click at [351, 210] on h3 "Baking" at bounding box center [410, 217] width 455 height 20
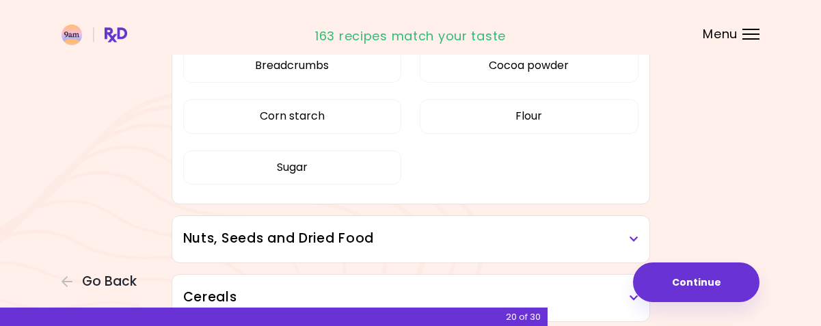
scroll to position [905, 0]
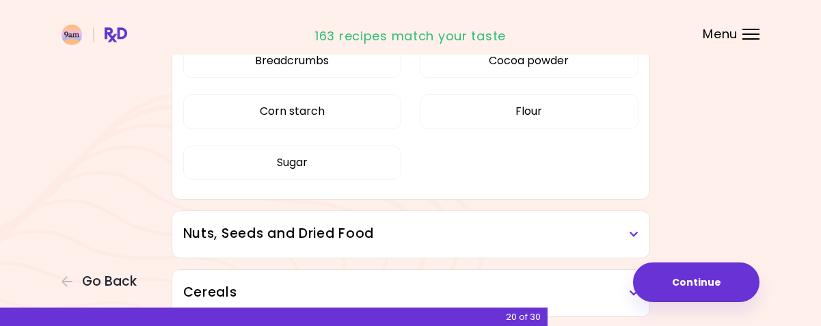
click at [368, 231] on h3 "Nuts, Seeds and Dried Food" at bounding box center [410, 234] width 455 height 20
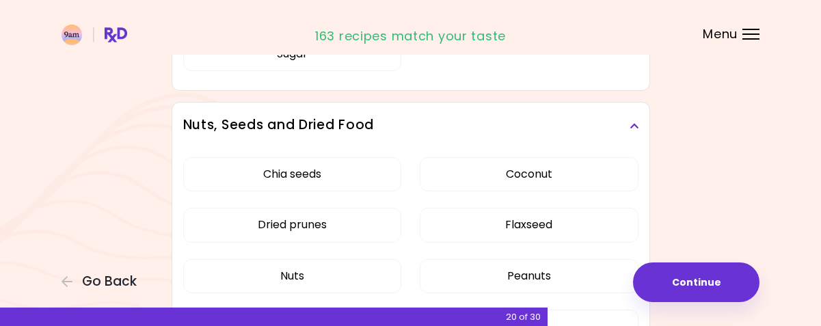
scroll to position [1041, 0]
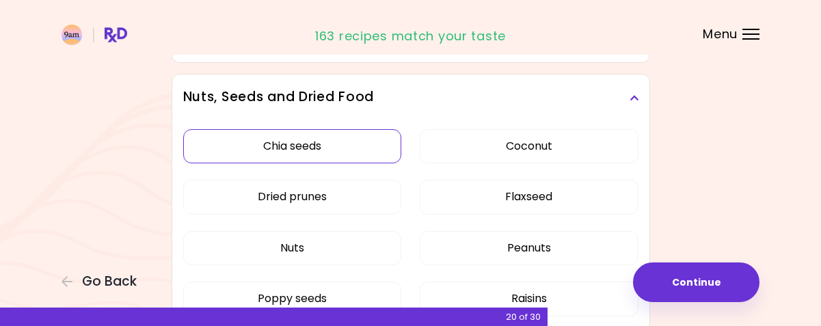
click at [326, 139] on div "Chia seeds Coconut Dried prunes Flaxseed Nuts Peanuts Poppy seeds Raisins Sesam…" at bounding box center [410, 253] width 455 height 265
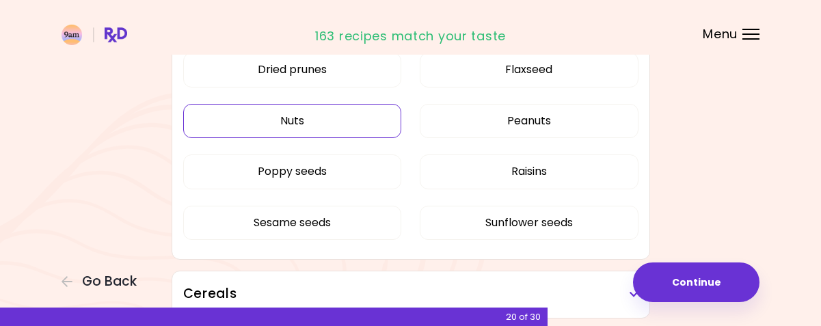
scroll to position [791, 0]
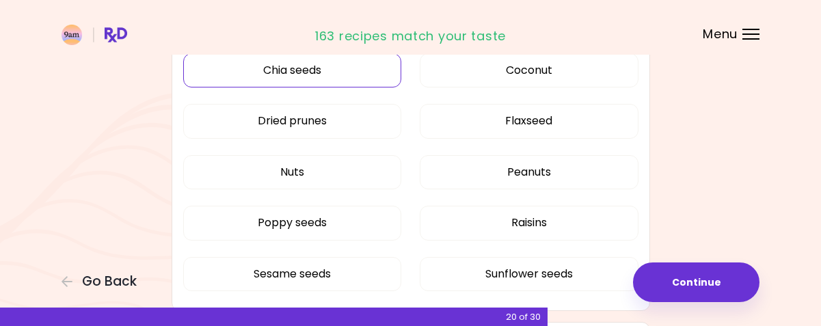
click at [325, 71] on button "Chia seeds" at bounding box center [292, 70] width 219 height 34
click at [331, 114] on button "Dried prunes" at bounding box center [292, 121] width 219 height 34
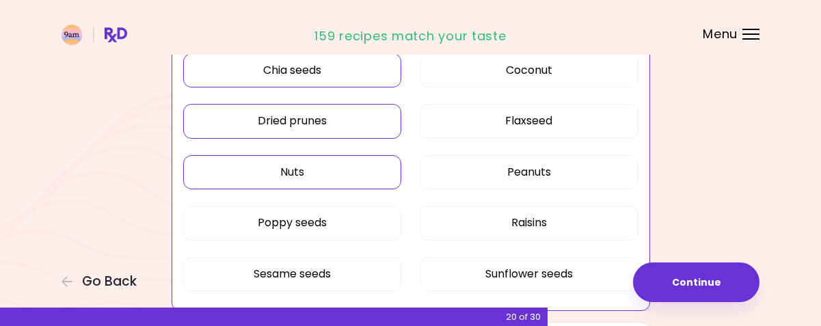
click at [326, 163] on button "Nuts" at bounding box center [292, 172] width 219 height 34
click at [316, 225] on button "Poppy seeds" at bounding box center [292, 223] width 219 height 34
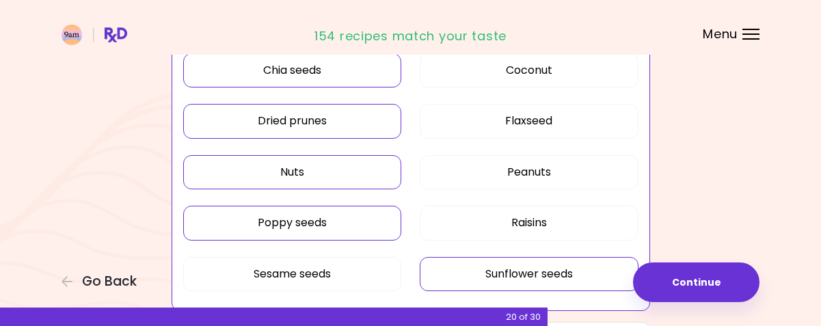
click at [499, 277] on button "Sunflower seeds" at bounding box center [529, 274] width 219 height 34
click at [511, 124] on button "Flaxseed" at bounding box center [529, 121] width 219 height 34
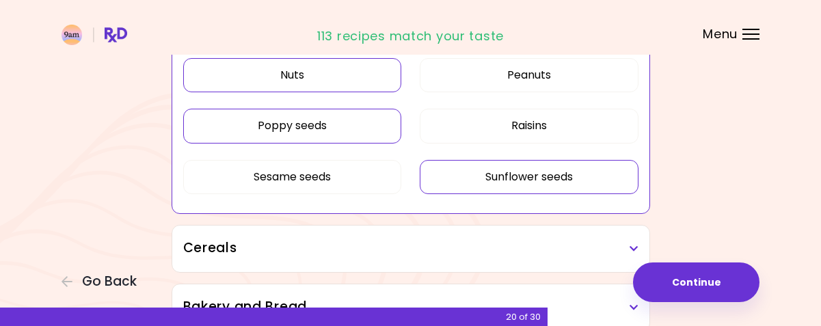
scroll to position [927, 0]
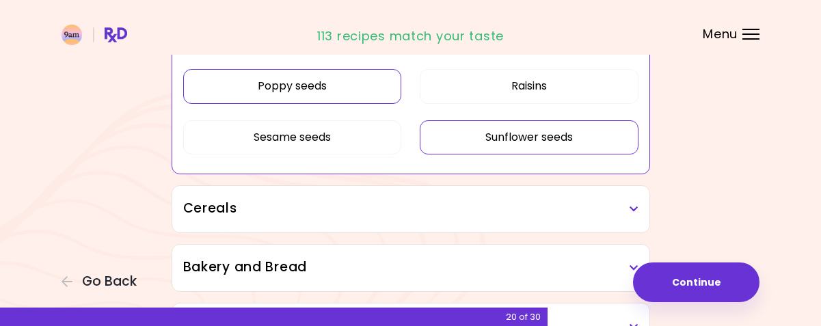
click at [399, 198] on div "Cereals" at bounding box center [410, 209] width 477 height 46
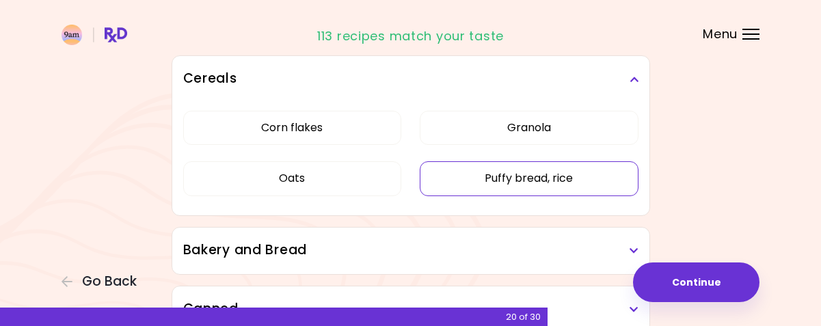
scroll to position [1064, 0]
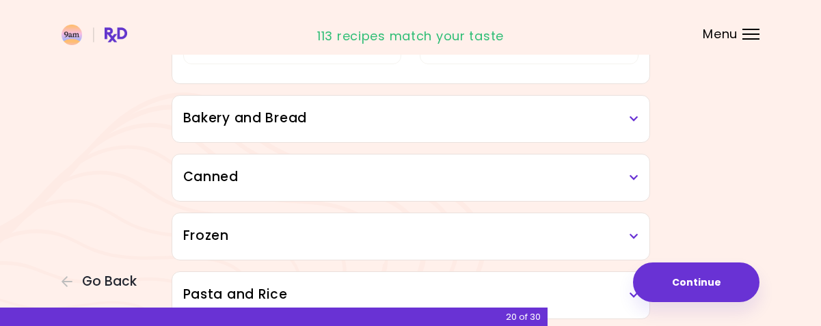
click at [441, 111] on h3 "Bakery and Bread" at bounding box center [410, 119] width 455 height 20
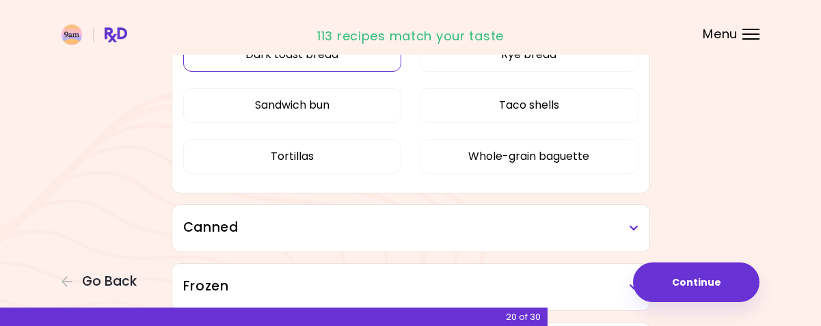
click at [320, 169] on div "Dark toast bread Rye bread Sandwich bun Taco shells Tortillas Whole-grain bague…" at bounding box center [410, 110] width 455 height 163
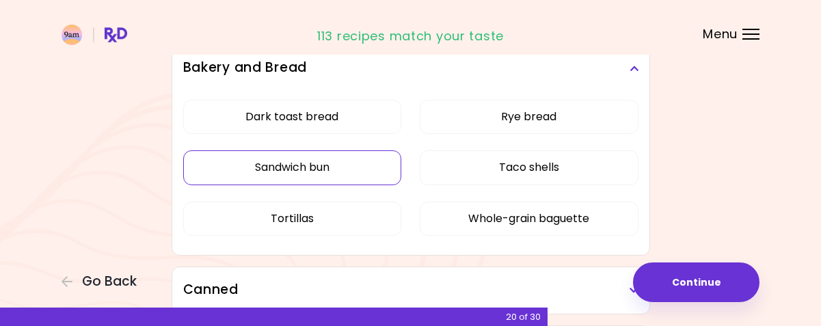
scroll to position [856, 0]
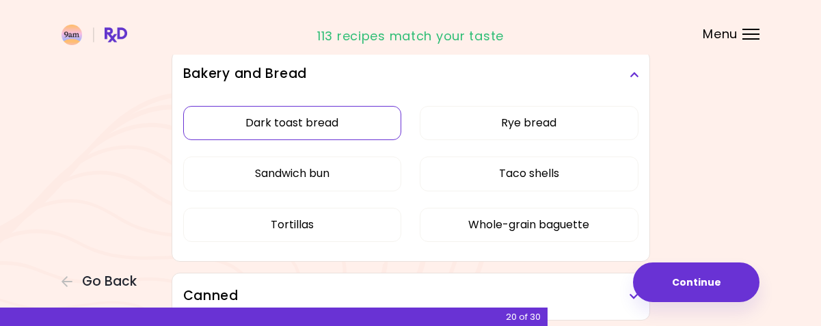
click at [349, 135] on button "Dark toast bread" at bounding box center [292, 123] width 219 height 34
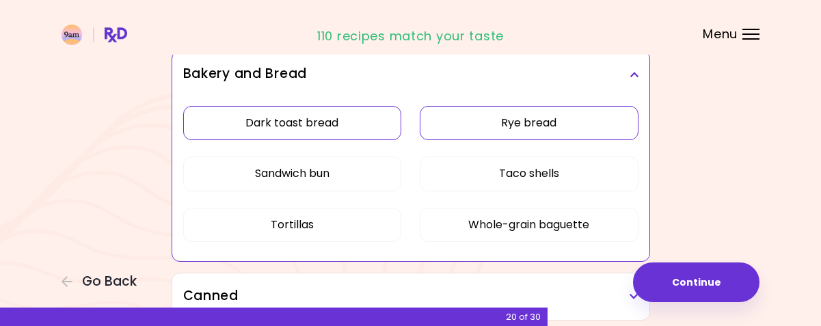
click at [554, 122] on button "Rye bread" at bounding box center [529, 123] width 219 height 34
click at [582, 227] on button "Whole-grain baguette" at bounding box center [529, 225] width 219 height 34
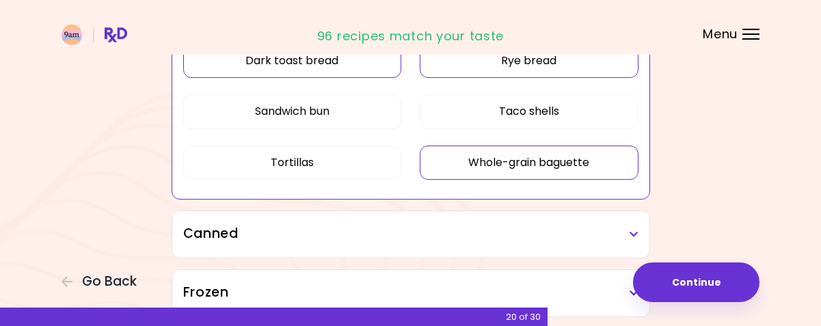
scroll to position [924, 0]
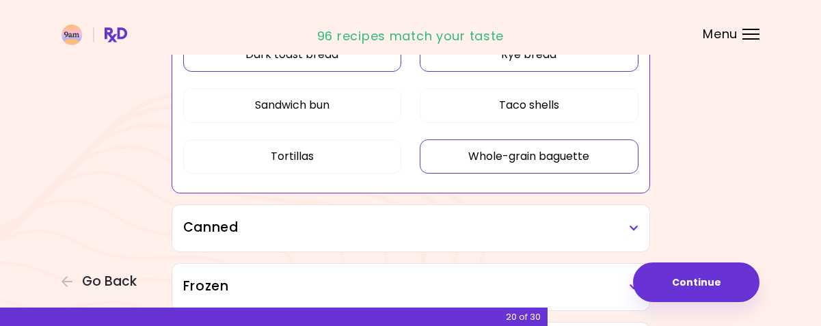
click at [449, 209] on div "Canned" at bounding box center [410, 228] width 477 height 46
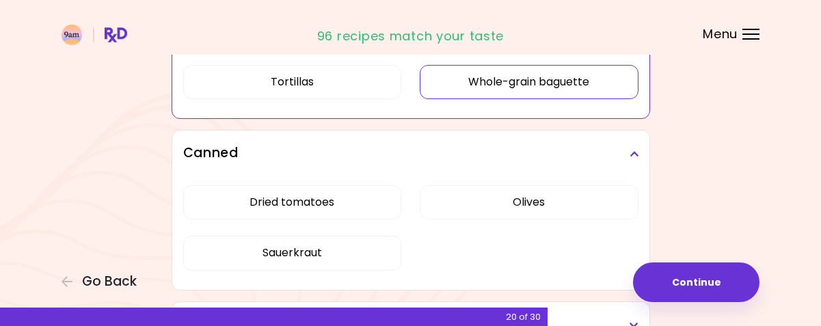
scroll to position [1061, 0]
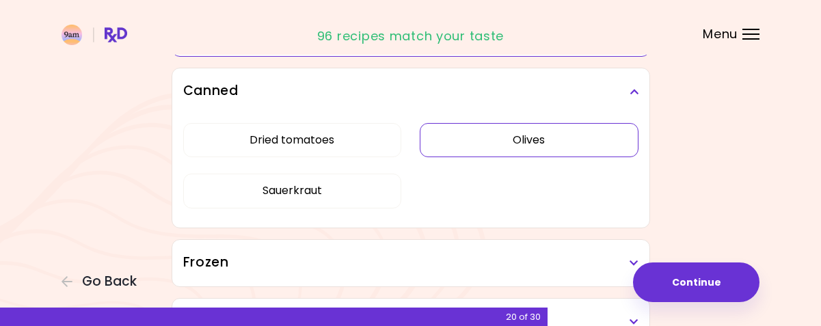
click at [558, 135] on div "Dried tomatoes Olives Sauerkraut" at bounding box center [410, 171] width 455 height 113
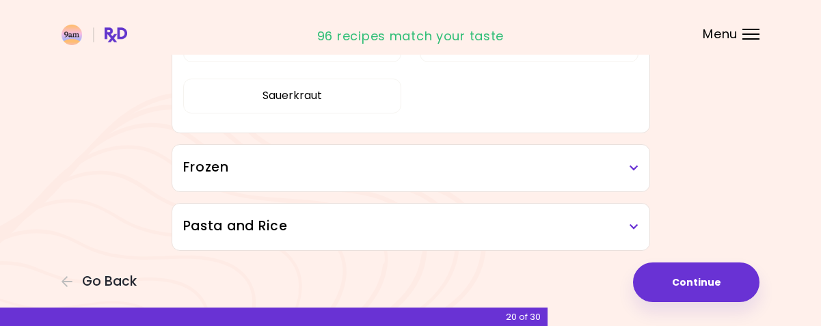
scroll to position [992, 0]
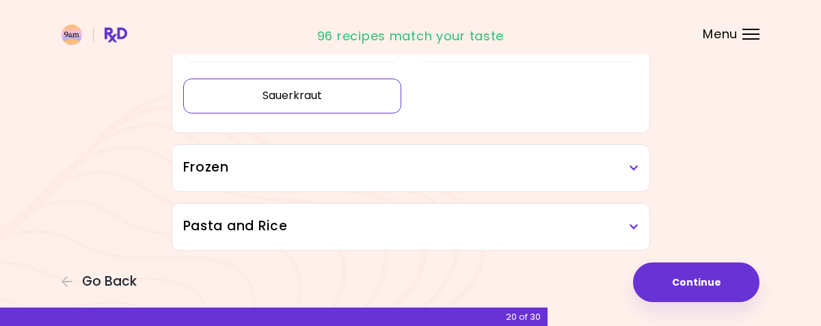
click at [329, 90] on button "Sauerkraut" at bounding box center [292, 96] width 219 height 34
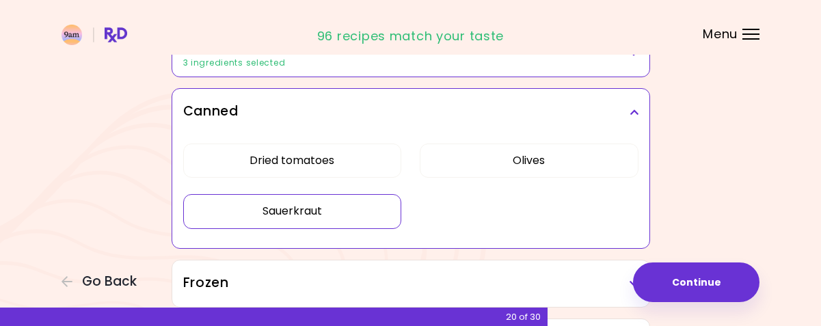
scroll to position [787, 0]
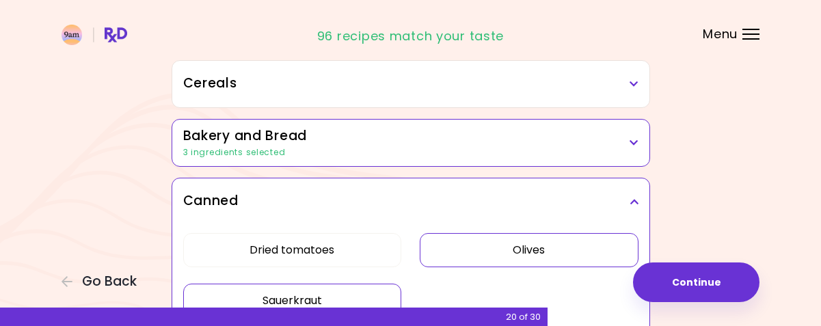
click at [531, 247] on button "Olives" at bounding box center [529, 250] width 219 height 34
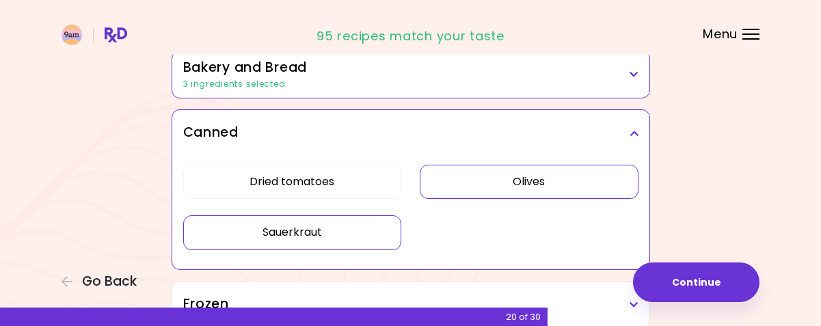
click at [341, 229] on button "Sauerkraut" at bounding box center [292, 232] width 219 height 34
click at [352, 228] on button "Sauerkraut" at bounding box center [292, 232] width 219 height 34
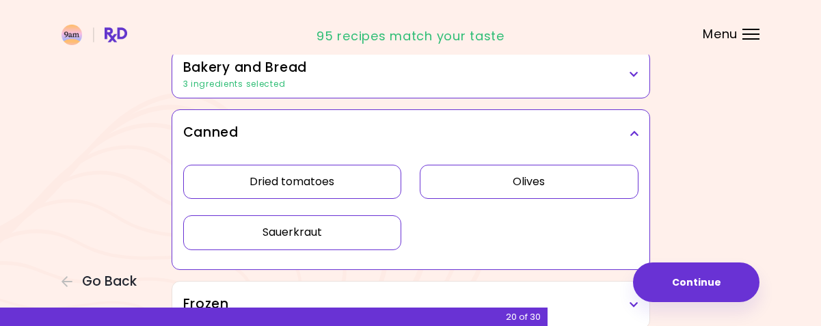
click at [332, 180] on button "Dried tomatoes" at bounding box center [292, 182] width 219 height 34
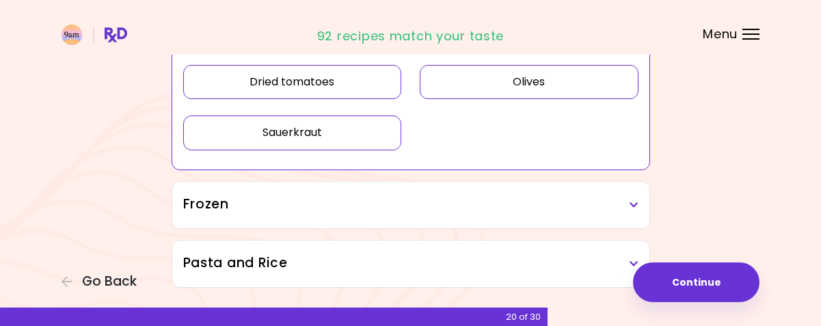
scroll to position [992, 0]
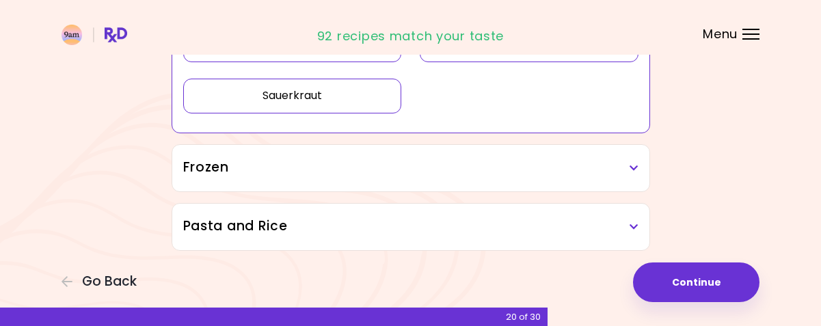
click at [446, 157] on div "Frozen" at bounding box center [410, 168] width 477 height 46
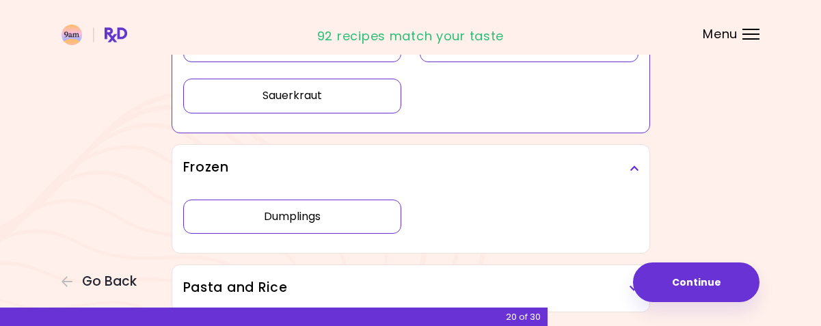
click at [325, 217] on div "Dumplings" at bounding box center [410, 222] width 455 height 62
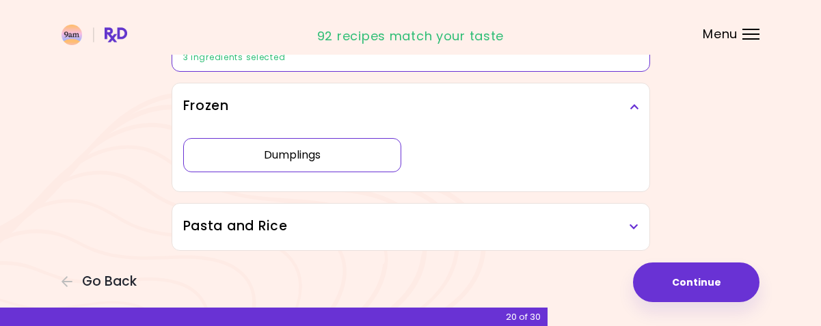
scroll to position [941, 0]
click at [316, 149] on button "Dumplings" at bounding box center [292, 155] width 219 height 34
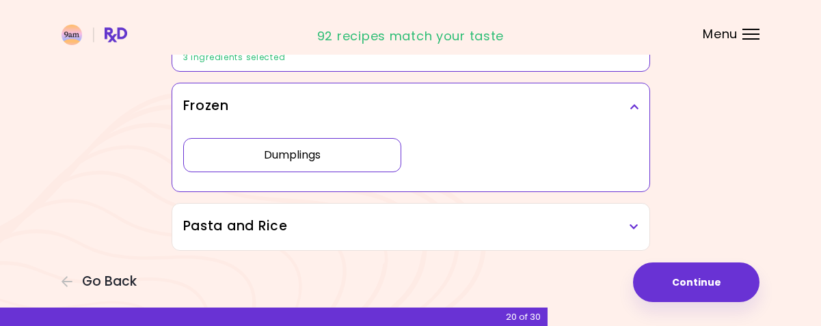
click at [507, 217] on h3 "Pasta and Rice" at bounding box center [410, 227] width 455 height 20
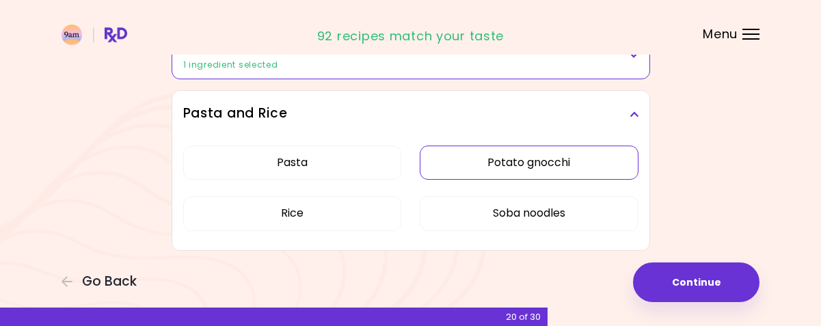
click at [550, 156] on button "Potato gnocchi" at bounding box center [529, 163] width 219 height 34
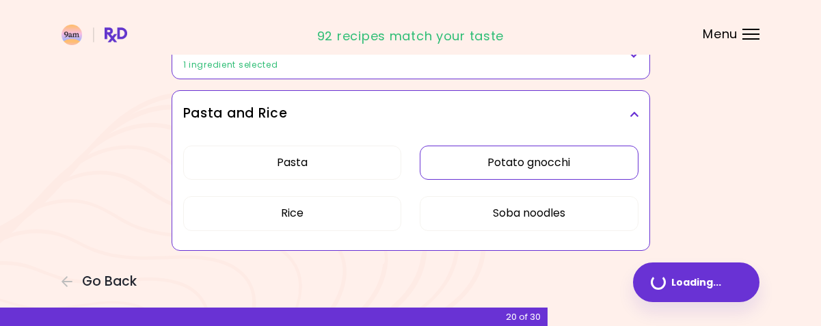
scroll to position [992, 0]
click at [530, 208] on button "Soba noodles" at bounding box center [529, 213] width 219 height 34
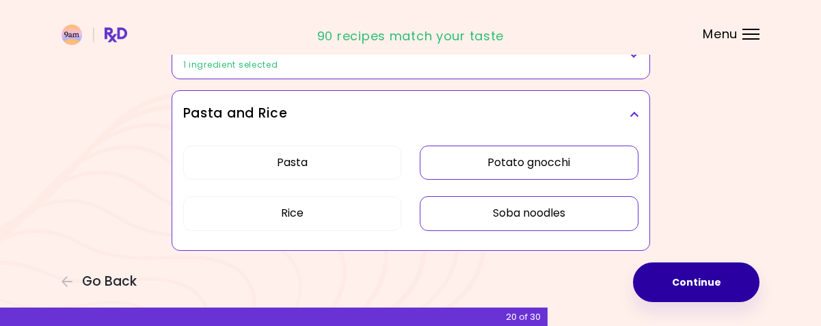
click at [677, 275] on button "Continue" at bounding box center [696, 282] width 126 height 40
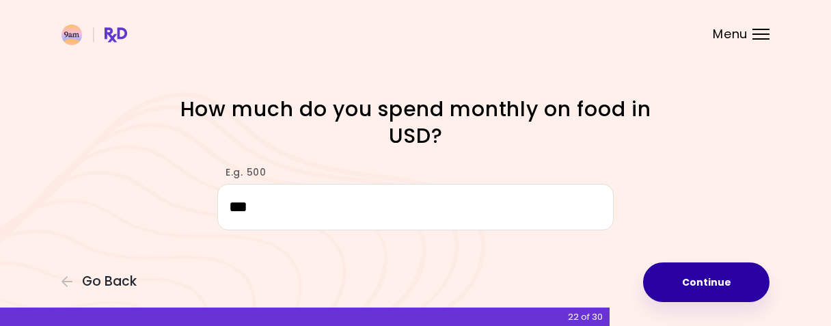
type input "***"
click at [698, 283] on button "Continue" at bounding box center [706, 282] width 126 height 40
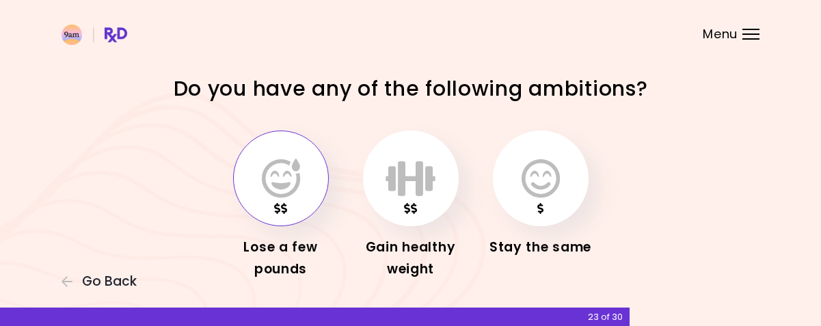
click at [275, 185] on icon "button" at bounding box center [281, 179] width 38 height 40
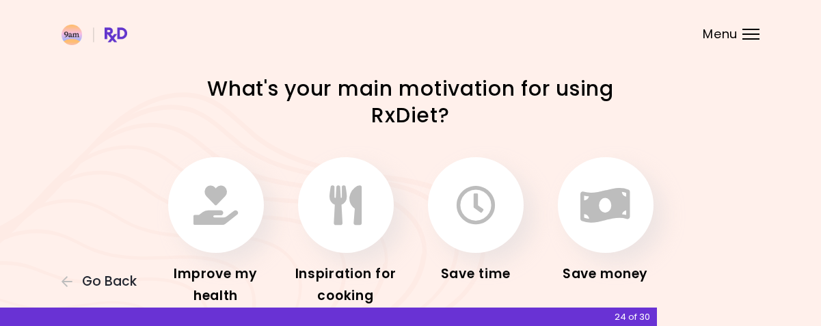
scroll to position [68, 0]
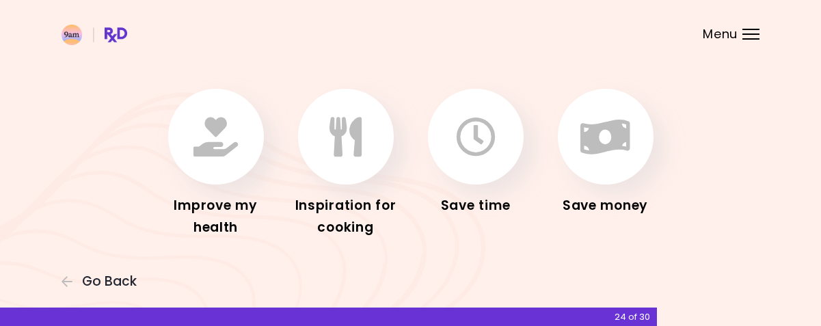
drag, startPoint x: 232, startPoint y: 149, endPoint x: 85, endPoint y: 188, distance: 152.0
click at [87, 189] on div "Improve my health Inspiration for cooking Save time Save money" at bounding box center [411, 164] width 656 height 200
click at [234, 133] on icon "button" at bounding box center [215, 137] width 44 height 40
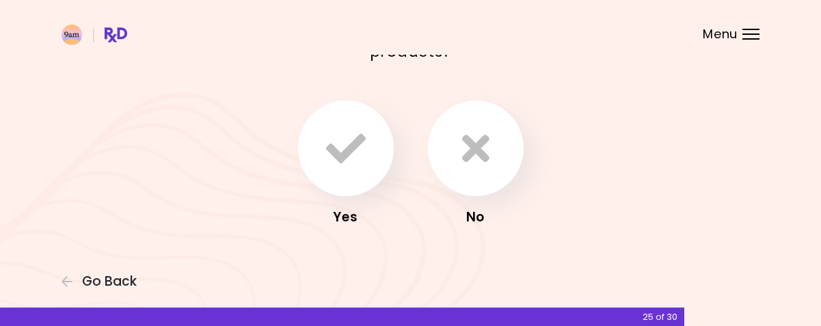
scroll to position [131, 0]
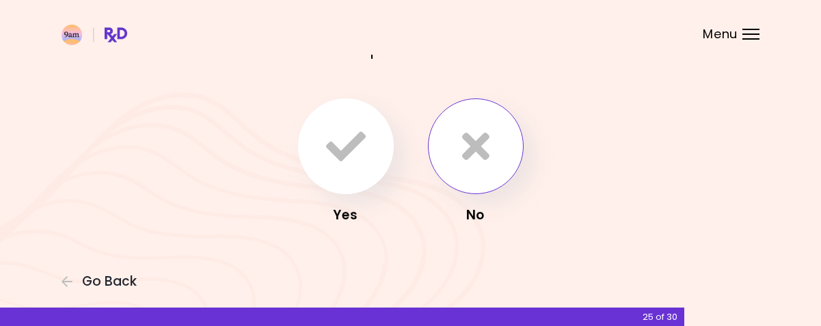
click at [458, 137] on button "button" at bounding box center [476, 146] width 96 height 96
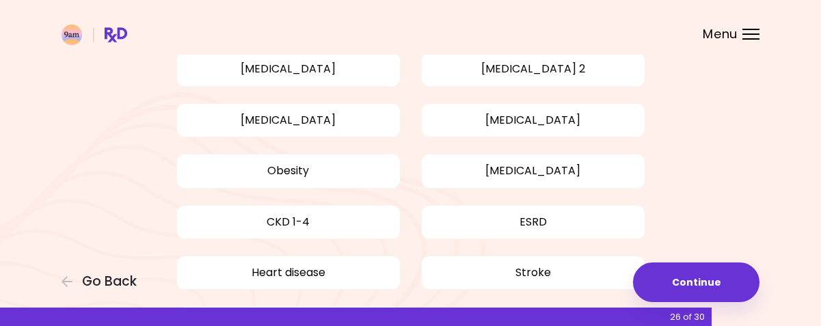
scroll to position [137, 0]
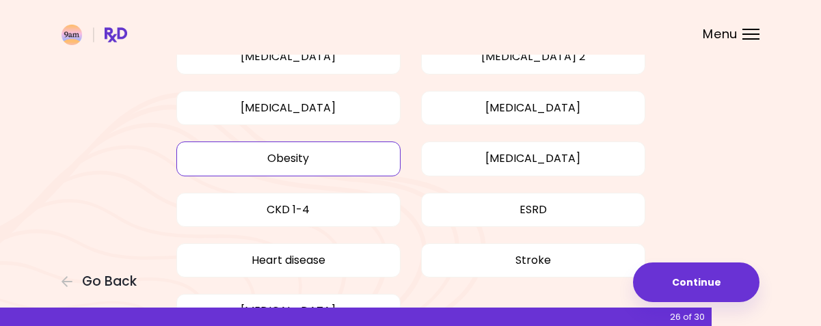
click at [301, 161] on button "Obesity" at bounding box center [288, 158] width 224 height 34
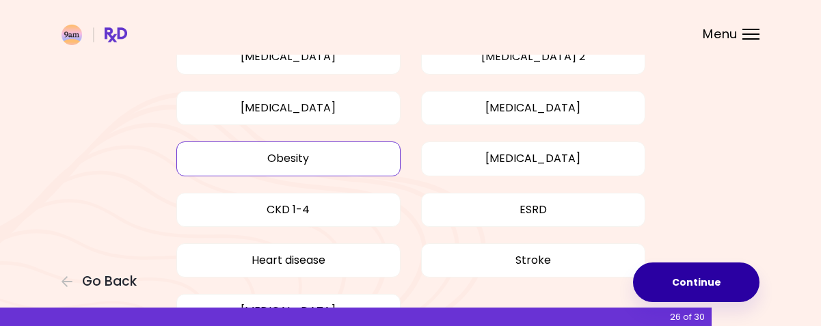
click at [696, 275] on button "Continue" at bounding box center [696, 282] width 126 height 40
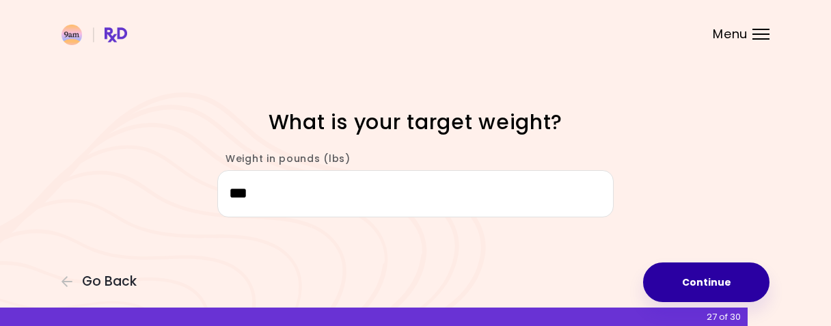
type input "***"
click at [701, 280] on button "Continue" at bounding box center [706, 282] width 126 height 40
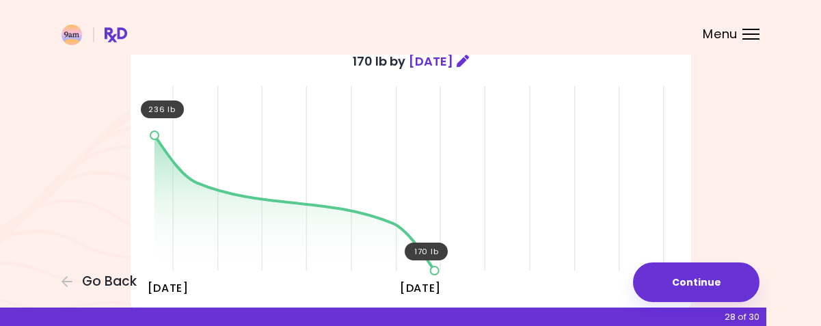
scroll to position [137, 0]
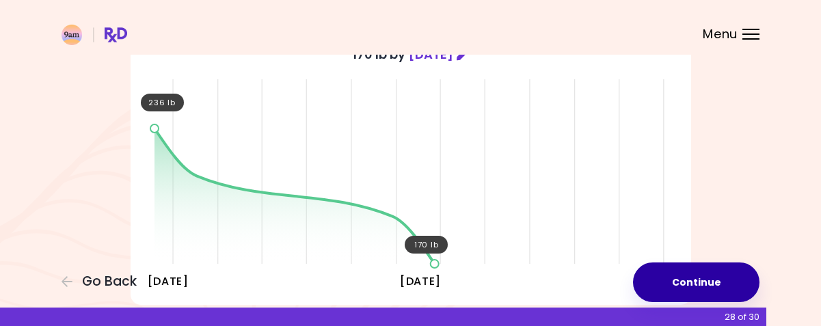
click at [694, 282] on button "Continue" at bounding box center [696, 282] width 126 height 40
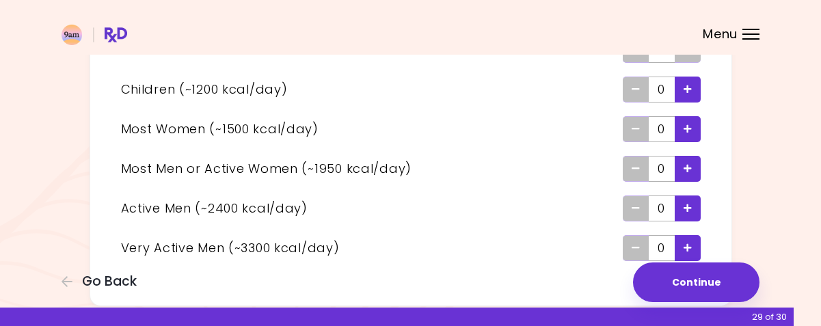
scroll to position [137, 0]
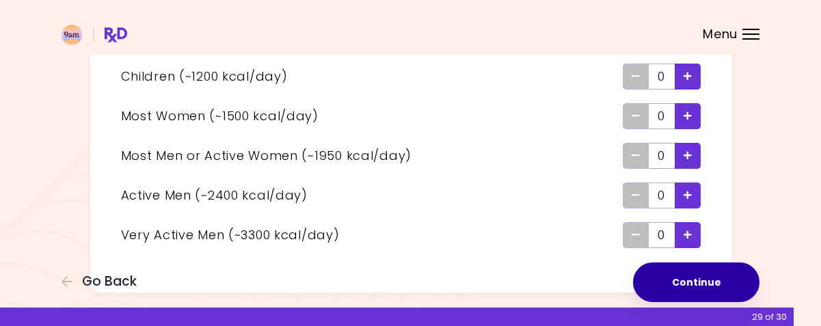
click at [685, 282] on button "Continue" at bounding box center [696, 282] width 126 height 40
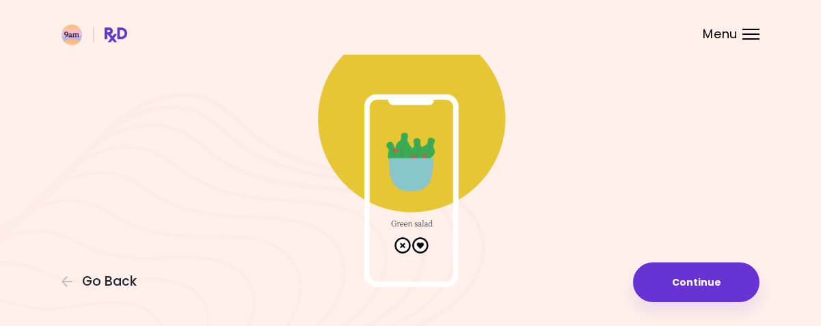
scroll to position [137, 0]
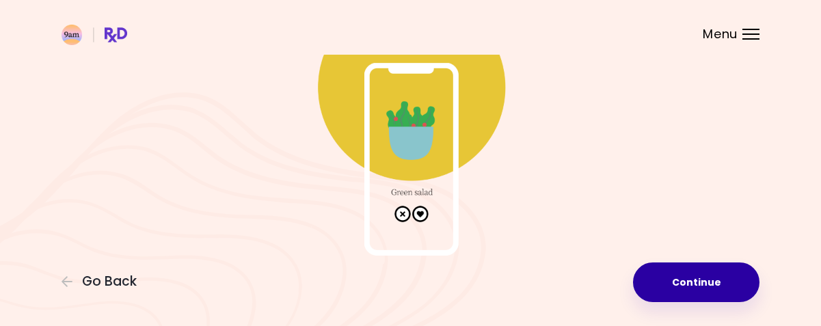
click at [692, 282] on button "Continue" at bounding box center [696, 282] width 126 height 40
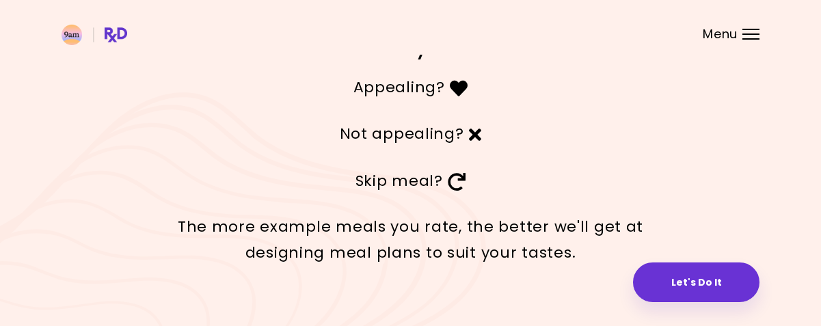
scroll to position [94, 0]
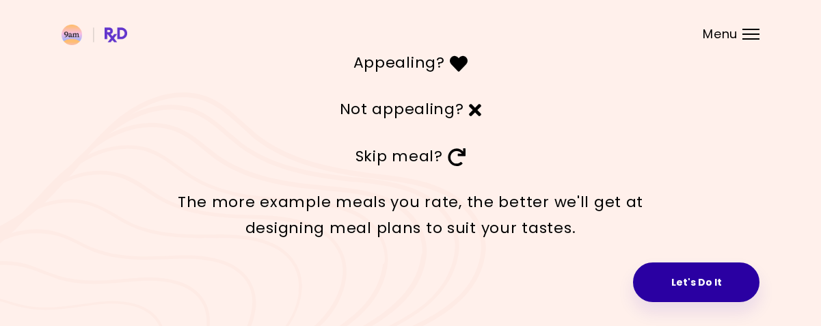
click at [718, 274] on button "Let's Do It" at bounding box center [696, 282] width 126 height 40
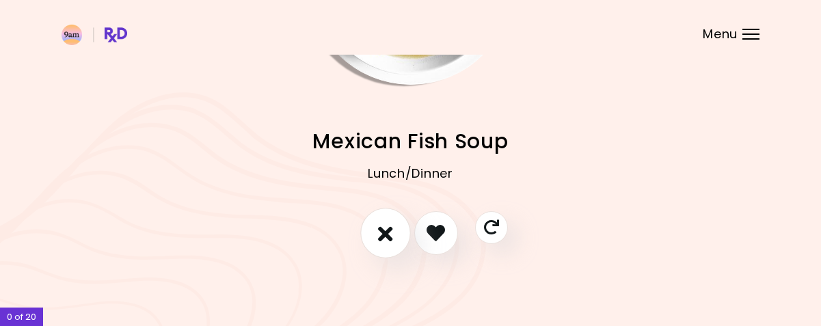
scroll to position [178, 0]
click at [384, 227] on icon "I don't like this recipe" at bounding box center [385, 232] width 15 height 21
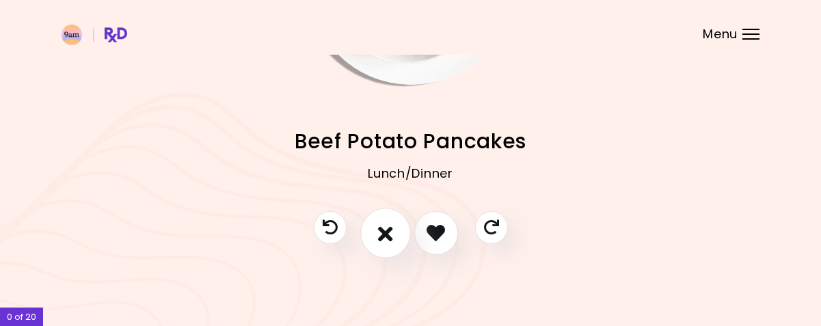
click at [383, 227] on icon "I don't like this recipe" at bounding box center [385, 232] width 15 height 21
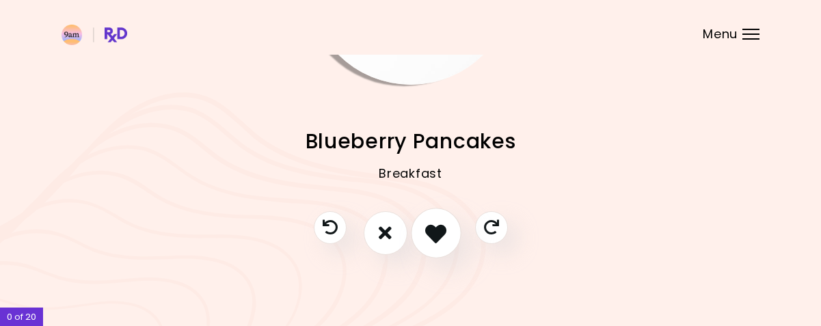
click at [439, 227] on icon "I like this recipe" at bounding box center [435, 232] width 21 height 21
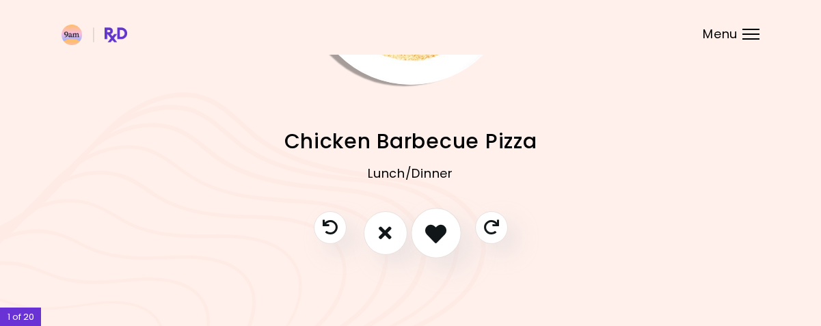
click at [439, 226] on icon "I like this recipe" at bounding box center [435, 232] width 21 height 21
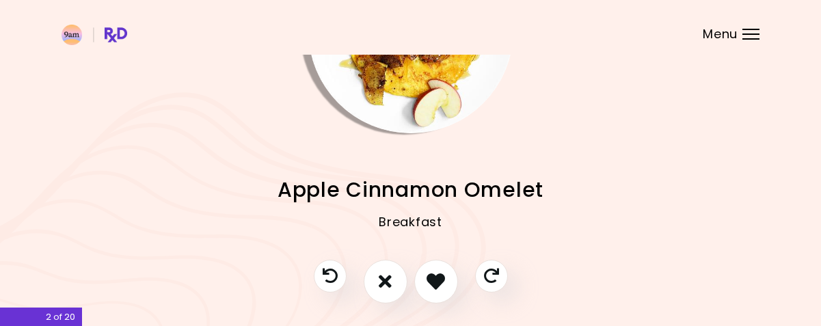
scroll to position [137, 0]
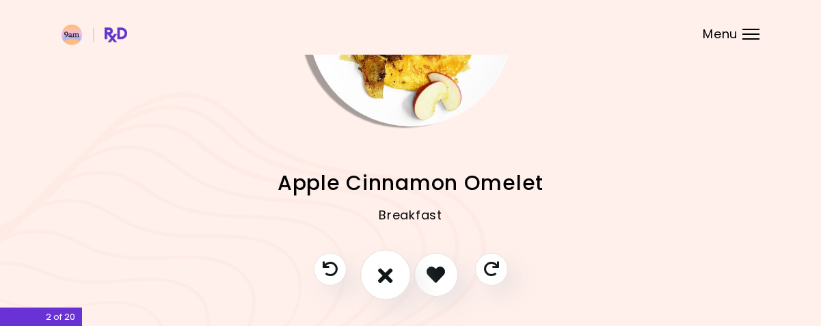
click at [384, 269] on icon "I don't like this recipe" at bounding box center [385, 274] width 15 height 21
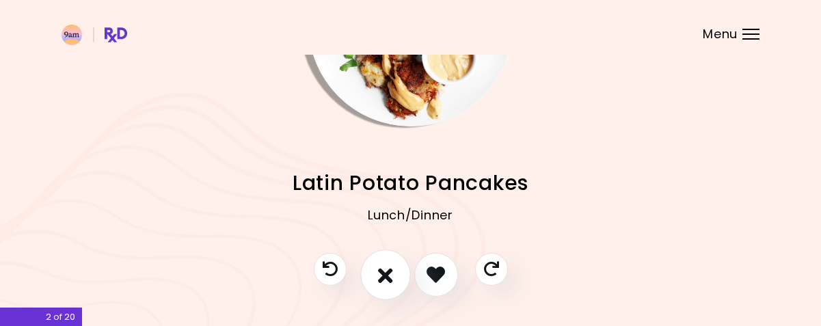
click at [384, 269] on icon "I don't like this recipe" at bounding box center [385, 274] width 15 height 21
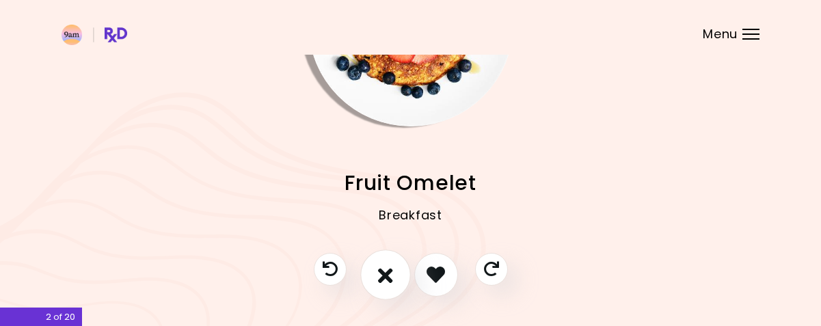
click at [384, 269] on icon "I don't like this recipe" at bounding box center [385, 274] width 15 height 21
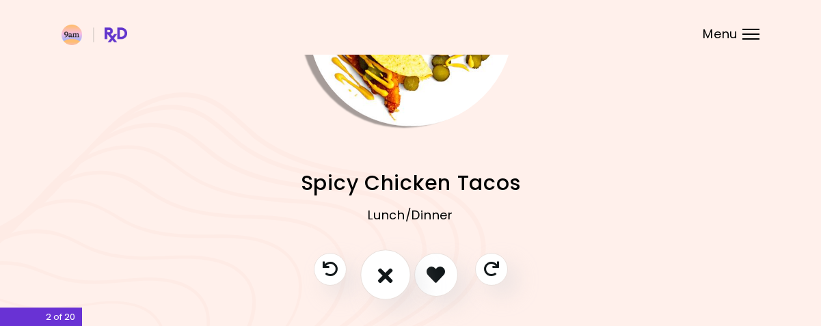
click at [384, 269] on icon "I don't like this recipe" at bounding box center [385, 274] width 15 height 21
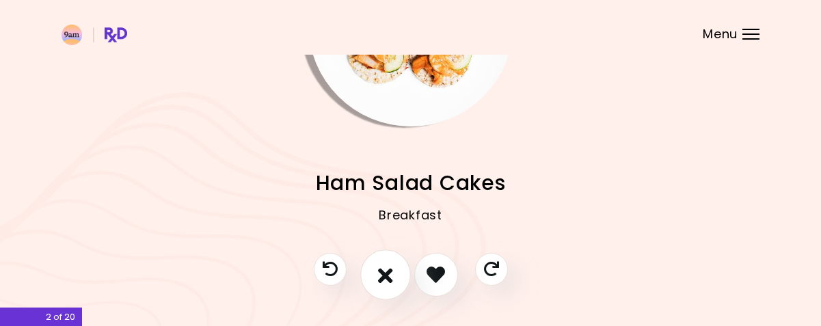
click at [379, 271] on icon "I don't like this recipe" at bounding box center [385, 274] width 15 height 21
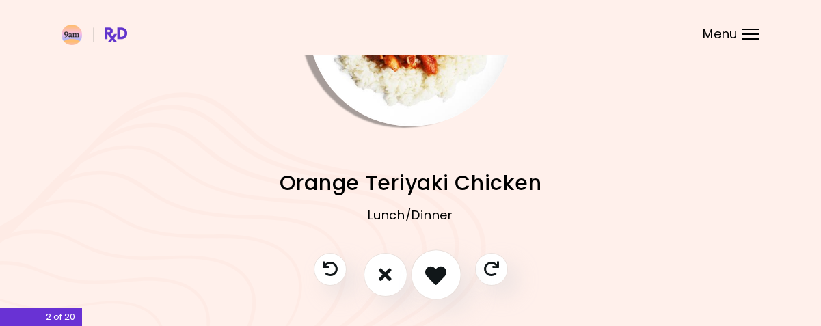
drag, startPoint x: 438, startPoint y: 273, endPoint x: 429, endPoint y: 254, distance: 20.5
click at [438, 272] on icon "I like this recipe" at bounding box center [435, 274] width 21 height 21
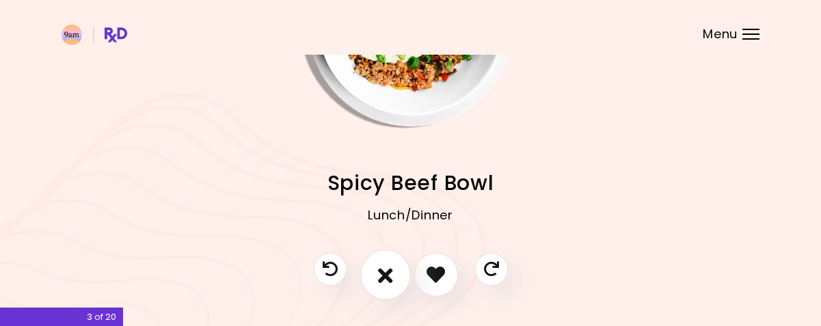
click at [383, 274] on icon "I don't like this recipe" at bounding box center [385, 274] width 15 height 21
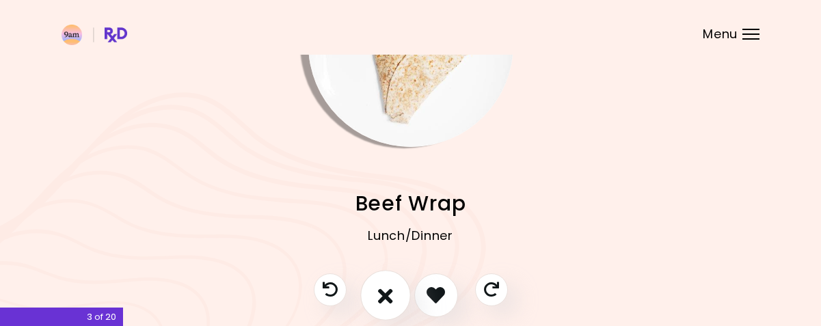
scroll to position [178, 0]
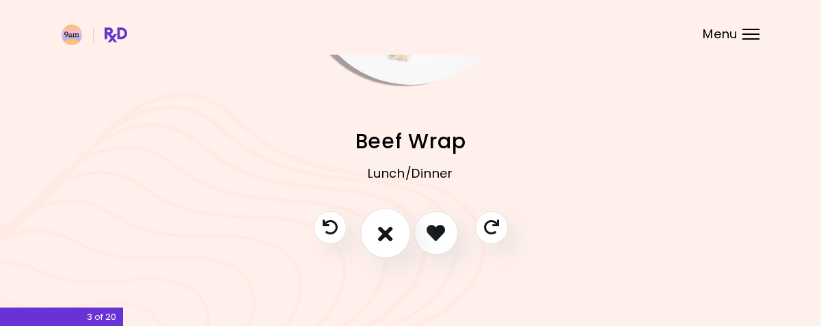
click at [374, 228] on button "I don't like this recipe" at bounding box center [385, 233] width 51 height 51
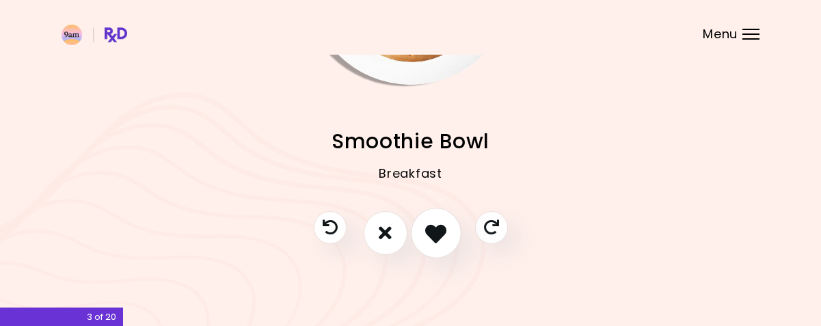
click at [441, 228] on icon "I like this recipe" at bounding box center [435, 232] width 21 height 21
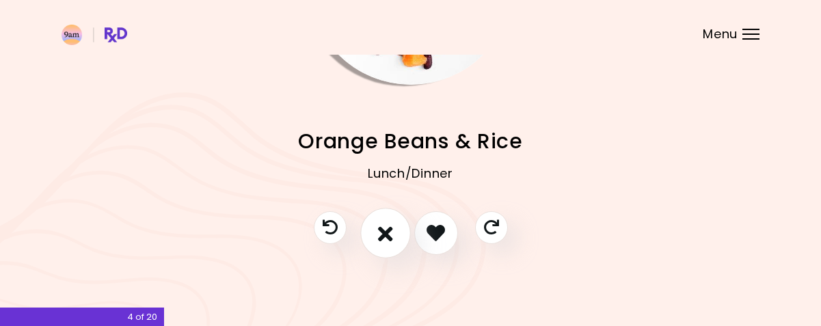
click at [391, 233] on icon "I don't like this recipe" at bounding box center [385, 232] width 15 height 21
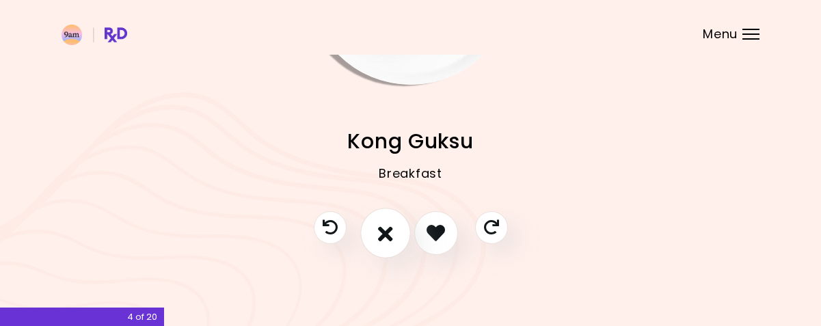
click at [392, 231] on icon "I don't like this recipe" at bounding box center [385, 232] width 15 height 21
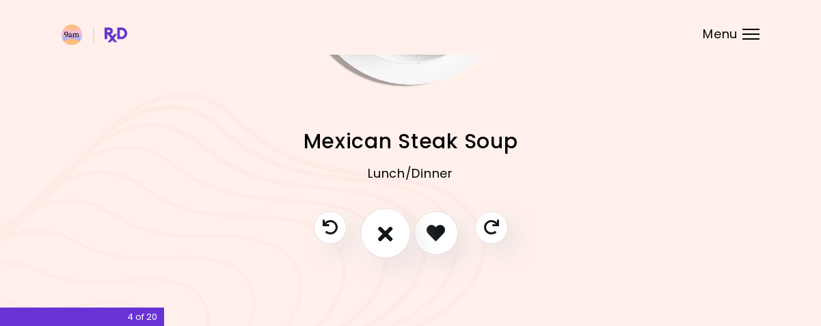
click at [392, 231] on icon "I don't like this recipe" at bounding box center [385, 232] width 15 height 21
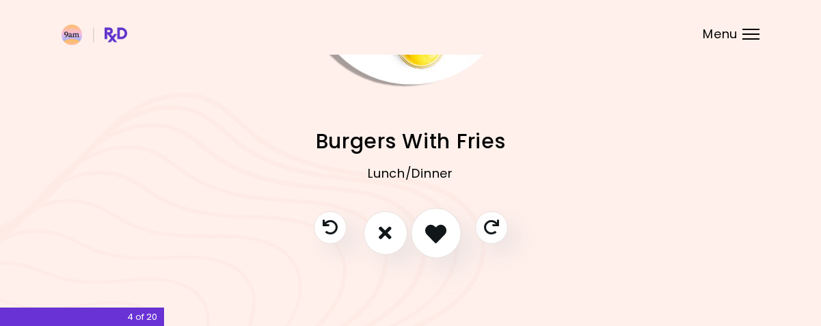
click at [435, 231] on icon "I like this recipe" at bounding box center [435, 232] width 21 height 21
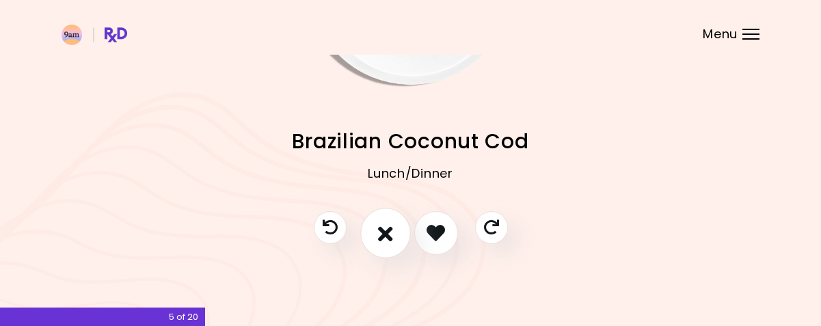
click at [381, 228] on icon "I don't like this recipe" at bounding box center [385, 232] width 15 height 21
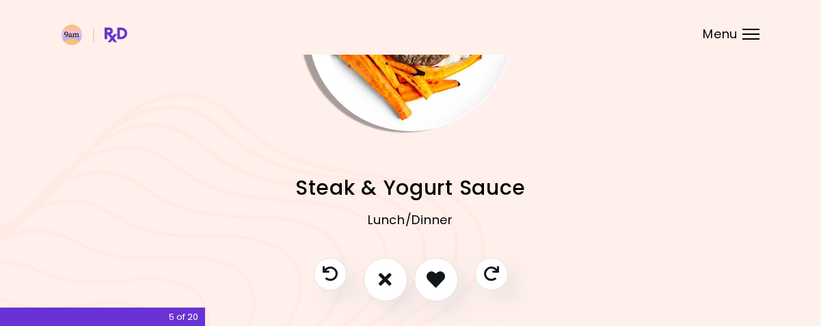
scroll to position [137, 0]
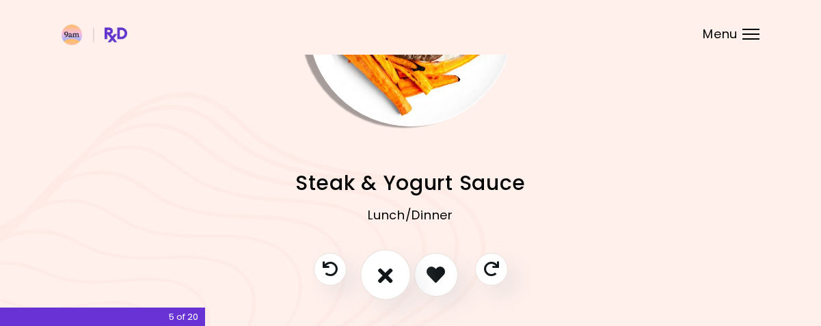
drag, startPoint x: 385, startPoint y: 258, endPoint x: 399, endPoint y: 239, distance: 23.9
click at [385, 258] on button "I don't like this recipe" at bounding box center [385, 274] width 51 height 51
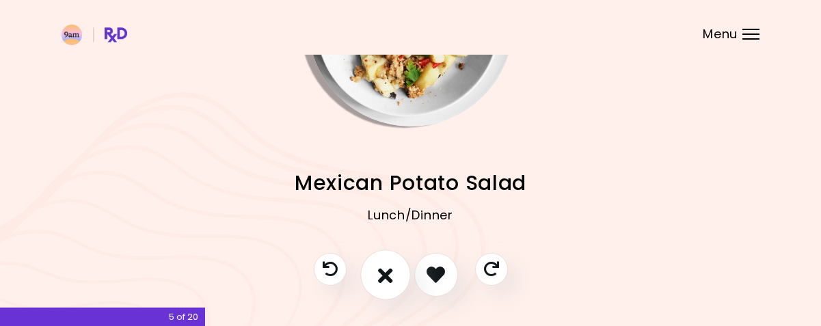
click at [371, 273] on button "I don't like this recipe" at bounding box center [385, 274] width 51 height 51
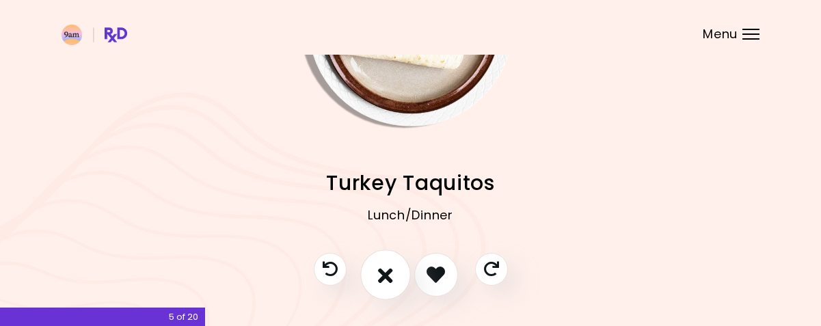
click at [371, 273] on button "I don't like this recipe" at bounding box center [385, 274] width 51 height 51
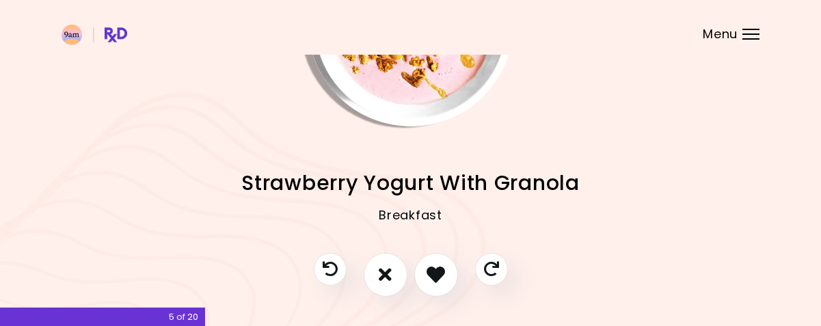
click at [454, 259] on div at bounding box center [410, 281] width 221 height 57
click at [438, 264] on icon "I like this recipe" at bounding box center [435, 274] width 21 height 21
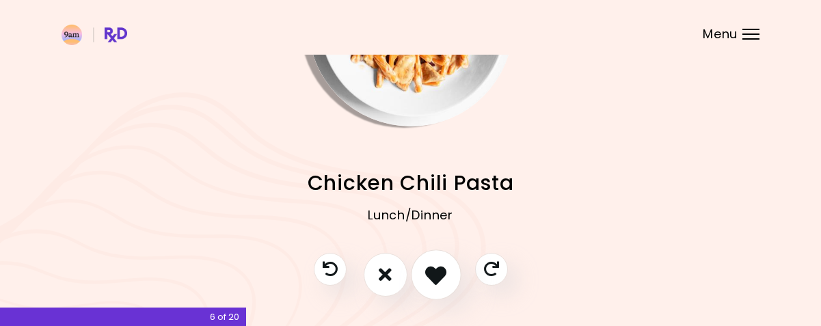
click at [437, 275] on icon "I like this recipe" at bounding box center [435, 274] width 21 height 21
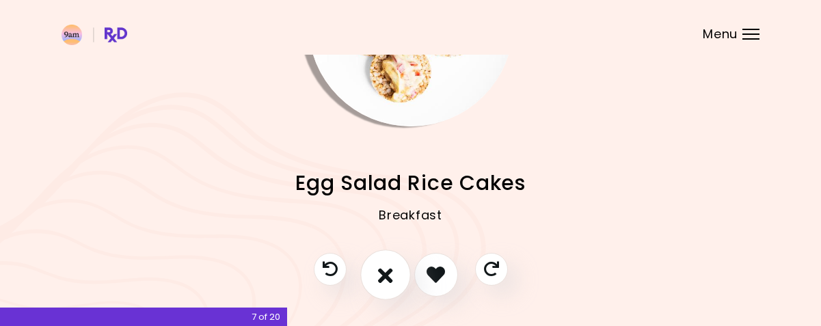
click at [385, 279] on icon "I don't like this recipe" at bounding box center [385, 274] width 15 height 21
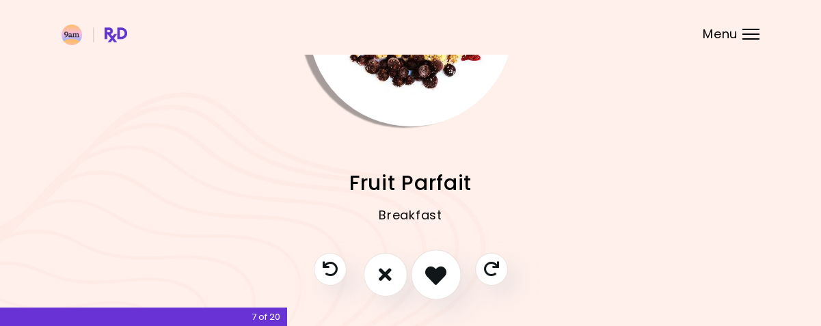
click at [434, 270] on icon "I like this recipe" at bounding box center [435, 274] width 21 height 21
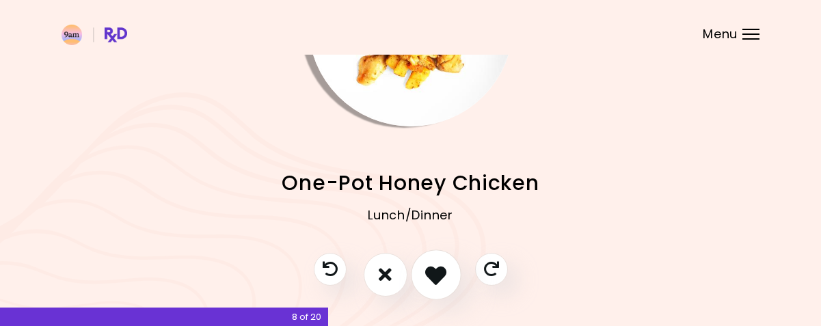
click at [426, 271] on icon "I like this recipe" at bounding box center [435, 274] width 21 height 21
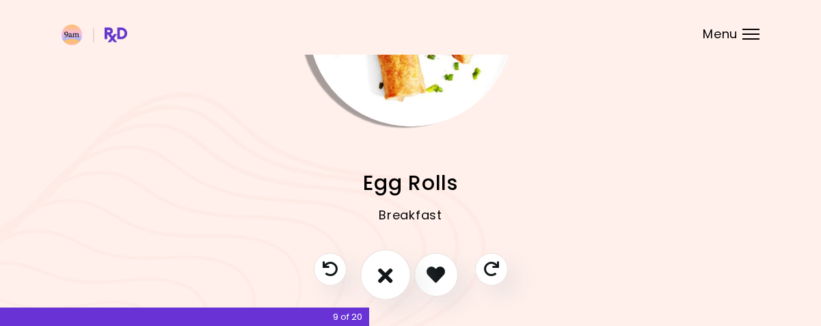
click at [381, 264] on icon "I don't like this recipe" at bounding box center [385, 274] width 15 height 21
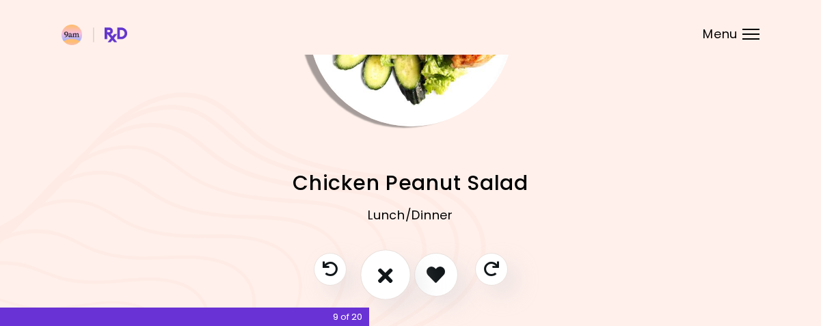
click at [381, 265] on icon "I don't like this recipe" at bounding box center [385, 274] width 15 height 21
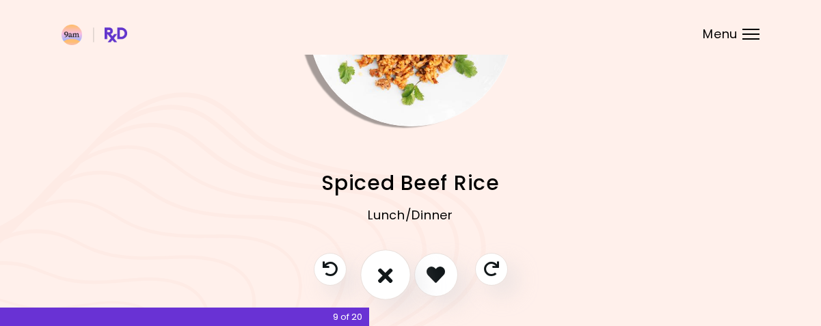
click at [392, 272] on icon "I don't like this recipe" at bounding box center [385, 274] width 15 height 21
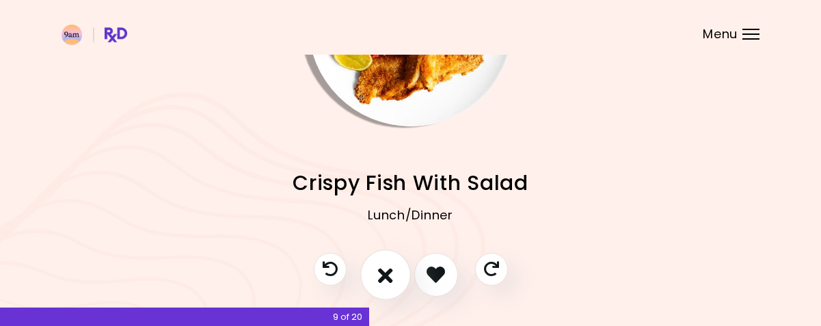
click at [392, 272] on icon "I don't like this recipe" at bounding box center [385, 274] width 15 height 21
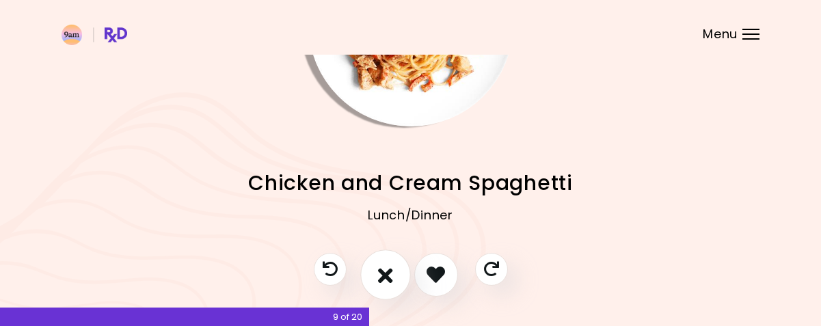
click at [392, 272] on icon "I don't like this recipe" at bounding box center [385, 274] width 15 height 21
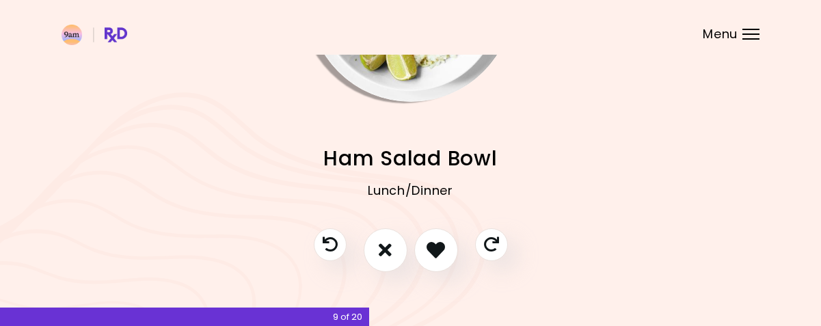
scroll to position [178, 0]
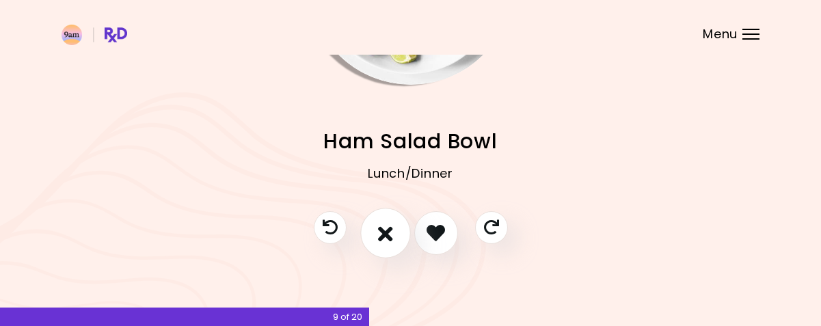
click at [394, 229] on button "I don't like this recipe" at bounding box center [385, 233] width 51 height 51
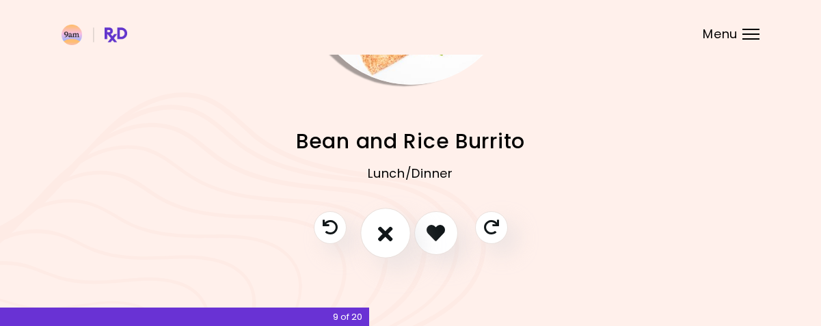
click at [383, 227] on icon "I don't like this recipe" at bounding box center [385, 232] width 15 height 21
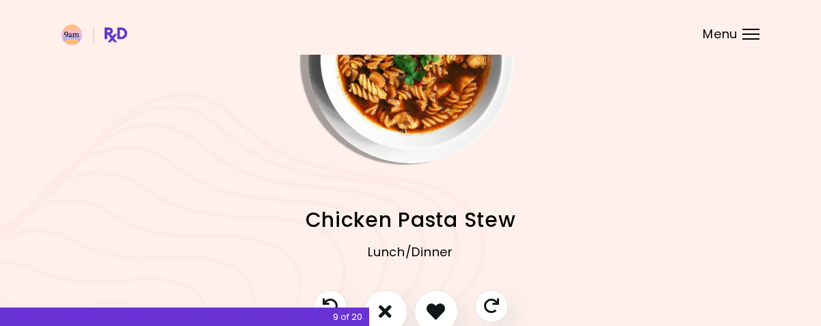
scroll to position [137, 0]
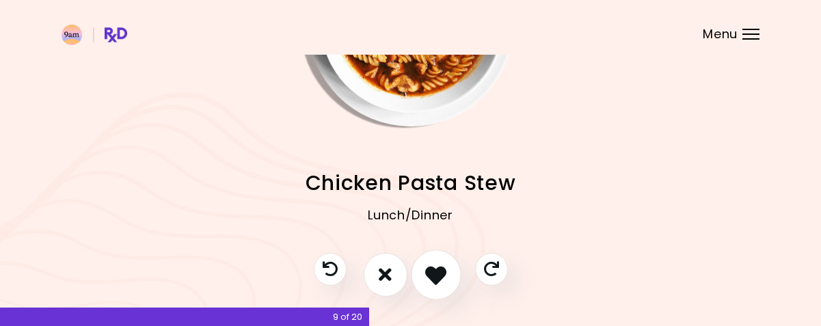
click at [432, 269] on icon "I like this recipe" at bounding box center [435, 274] width 21 height 21
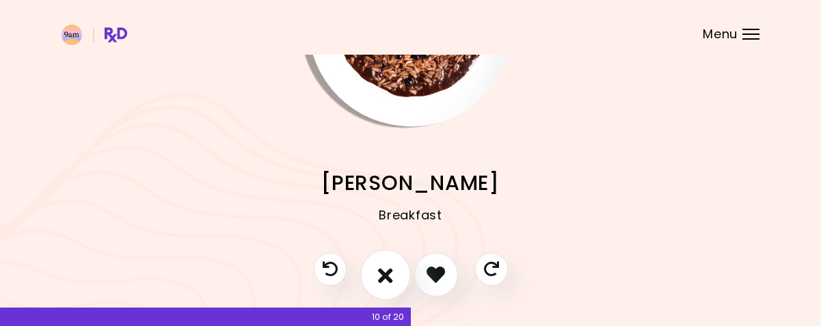
click at [386, 274] on icon "I don't like this recipe" at bounding box center [385, 274] width 15 height 21
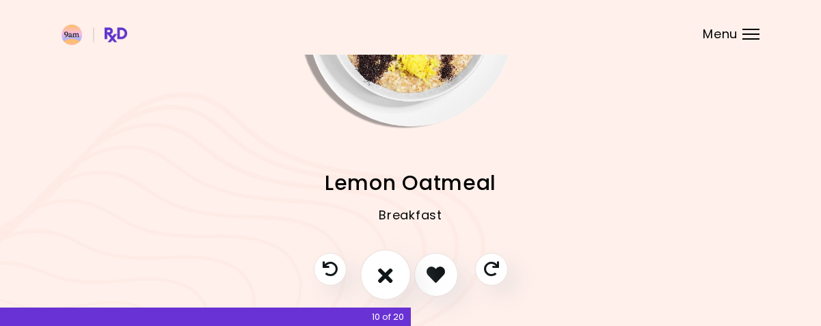
click at [386, 274] on icon "I don't like this recipe" at bounding box center [385, 274] width 15 height 21
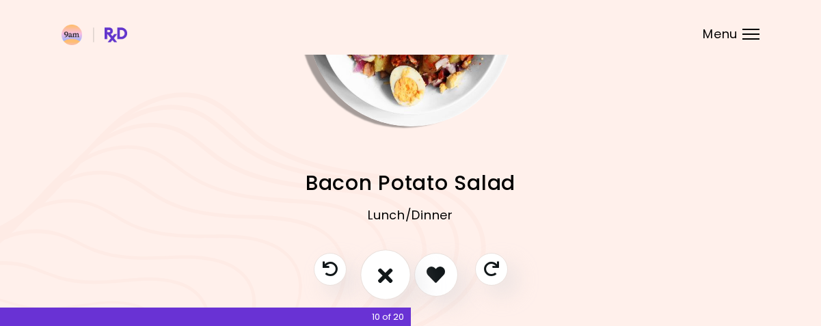
click at [390, 271] on icon "I don't like this recipe" at bounding box center [385, 274] width 15 height 21
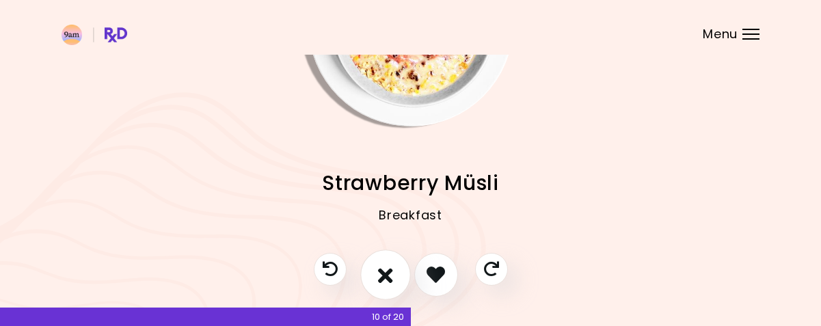
click at [390, 271] on icon "I don't like this recipe" at bounding box center [385, 274] width 15 height 21
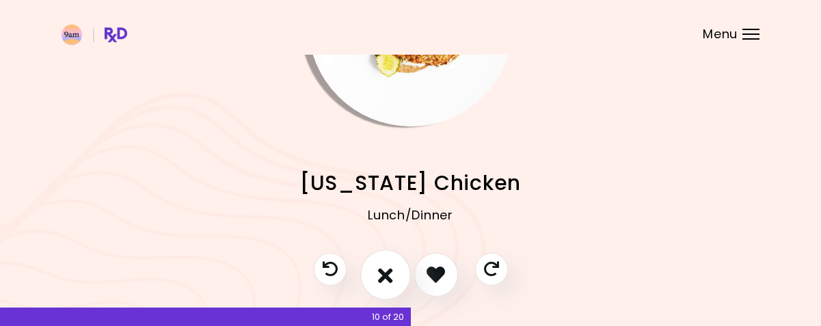
click at [384, 273] on icon "I don't like this recipe" at bounding box center [385, 274] width 15 height 21
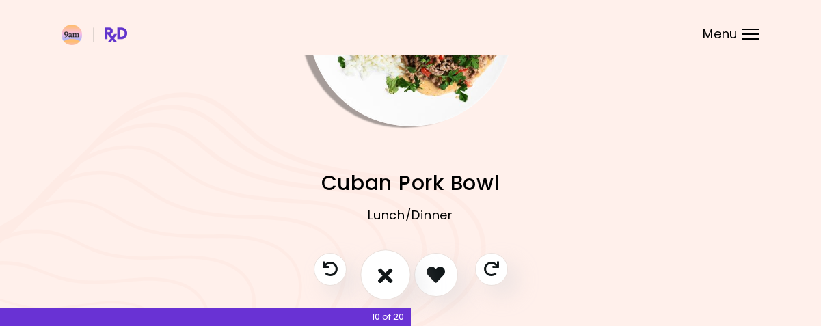
click at [384, 273] on icon "I don't like this recipe" at bounding box center [385, 274] width 15 height 21
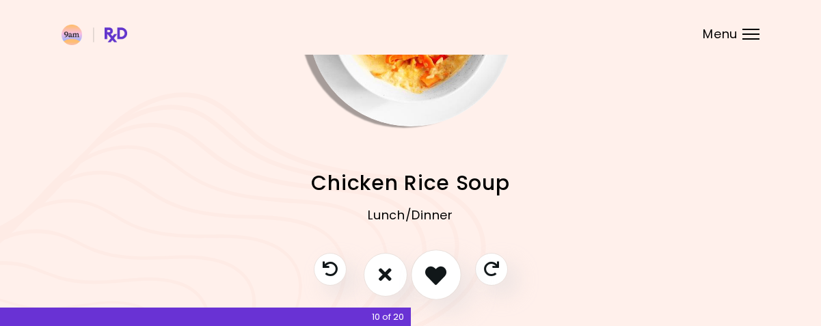
click at [440, 272] on icon "I like this recipe" at bounding box center [435, 274] width 21 height 21
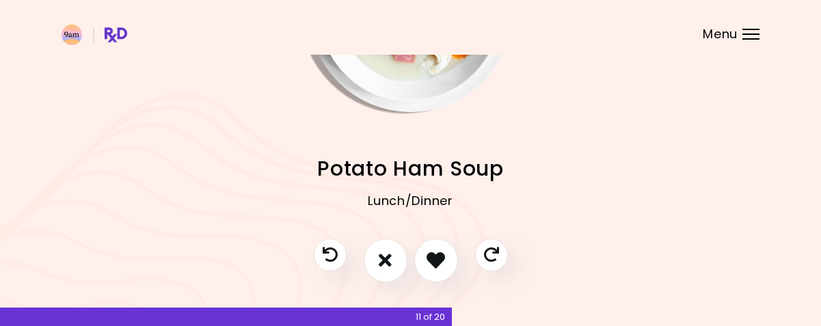
scroll to position [178, 0]
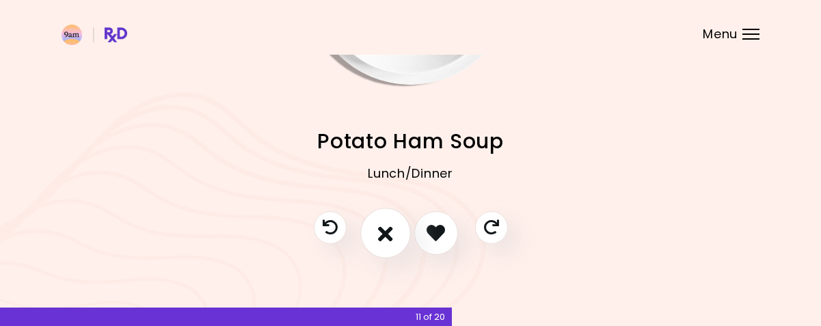
click at [384, 230] on icon "I don't like this recipe" at bounding box center [385, 232] width 15 height 21
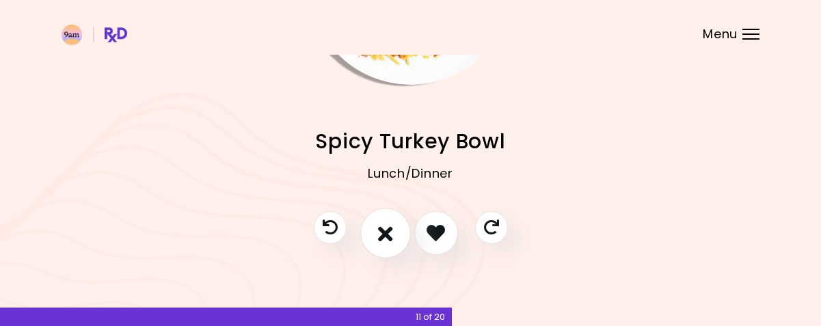
click at [385, 230] on icon "I don't like this recipe" at bounding box center [385, 232] width 15 height 21
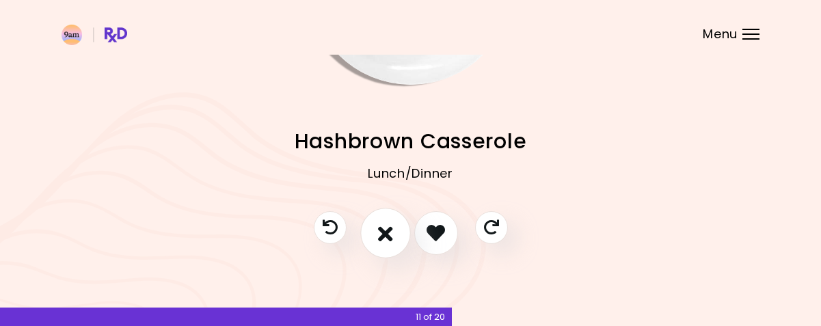
click at [385, 230] on icon "I don't like this recipe" at bounding box center [385, 232] width 15 height 21
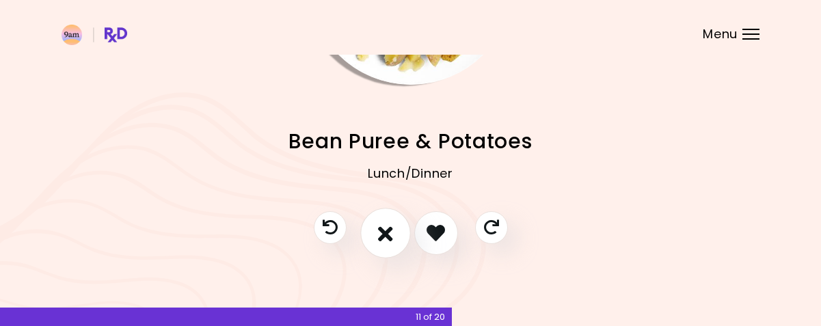
click at [385, 230] on icon "I don't like this recipe" at bounding box center [385, 232] width 15 height 21
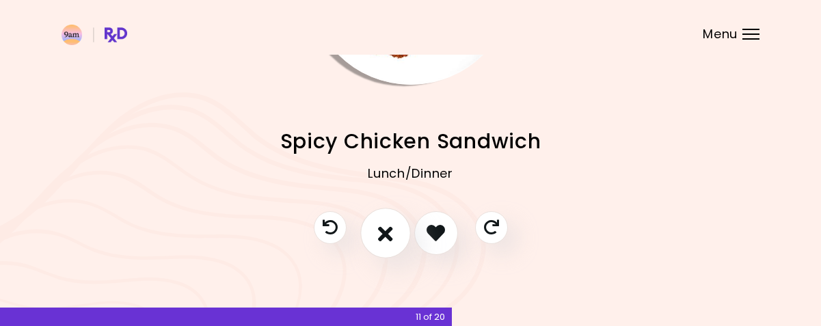
click at [385, 230] on icon "I don't like this recipe" at bounding box center [385, 232] width 15 height 21
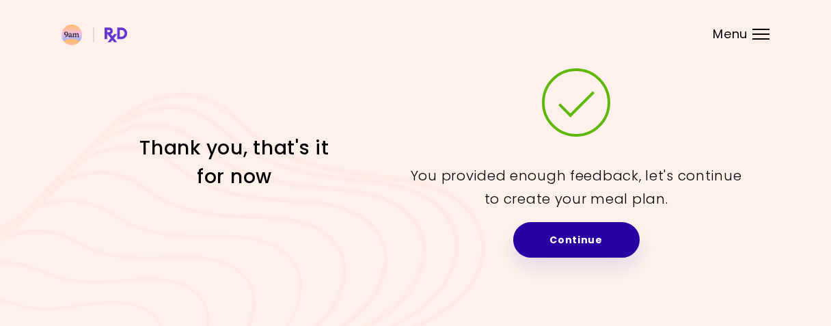
click at [576, 236] on link "Continue" at bounding box center [576, 240] width 126 height 36
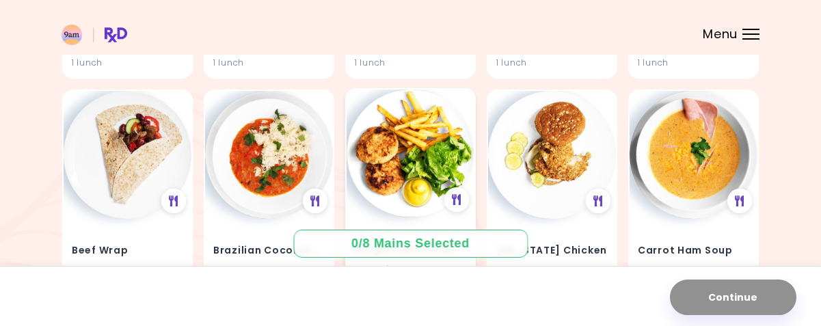
scroll to position [757, 0]
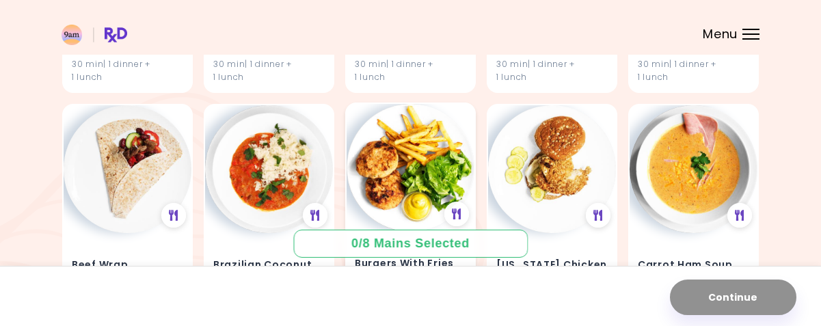
click at [395, 166] on img at bounding box center [410, 168] width 128 height 128
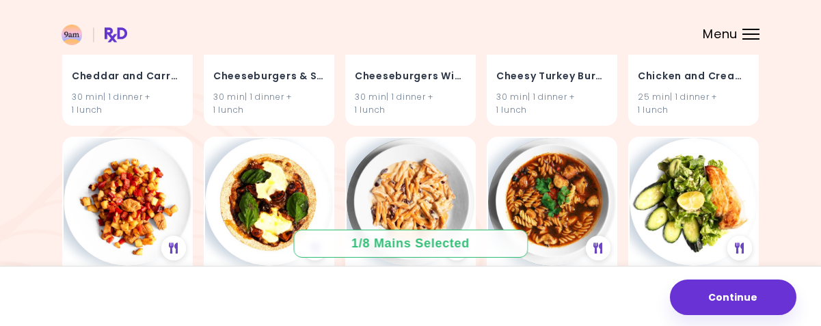
scroll to position [1304, 0]
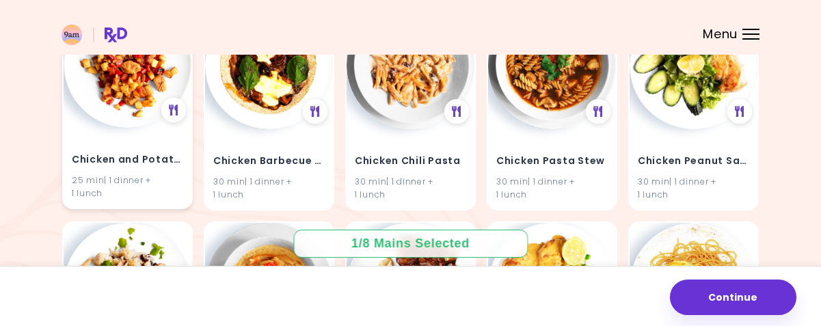
click at [126, 103] on img at bounding box center [128, 64] width 128 height 128
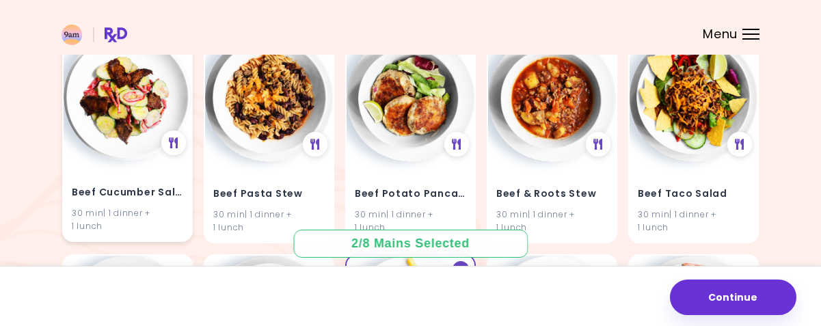
scroll to position [620, 0]
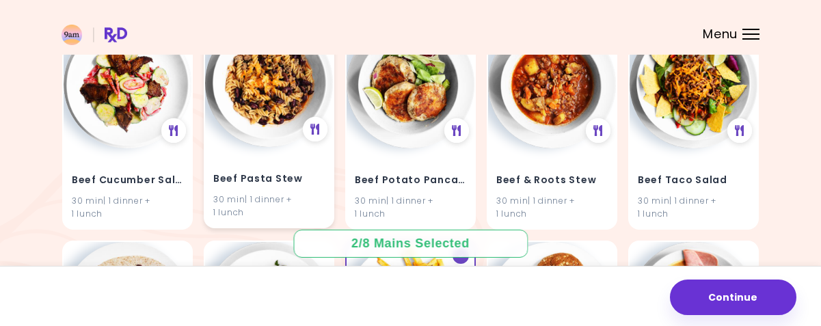
click at [266, 107] on img at bounding box center [269, 83] width 128 height 128
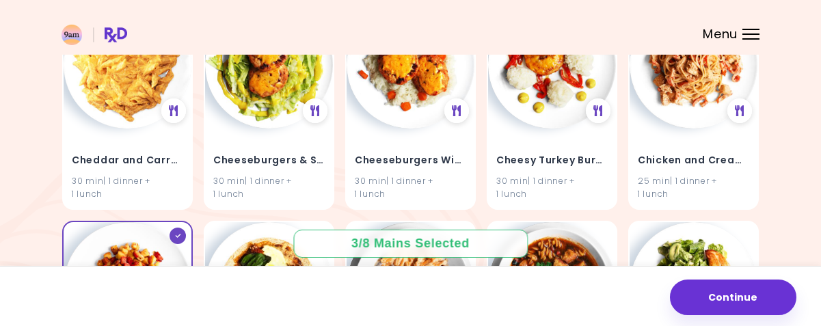
scroll to position [1099, 0]
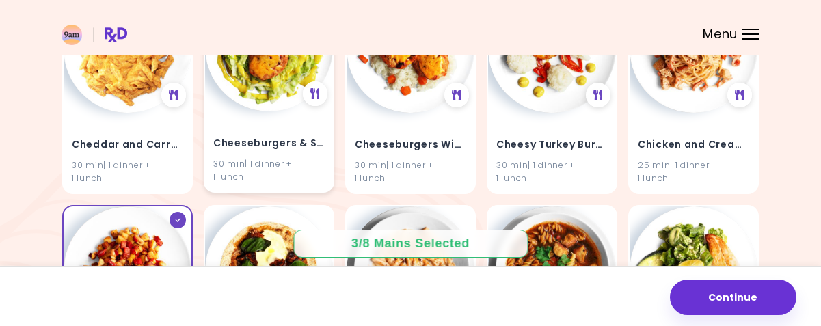
click at [270, 87] on img at bounding box center [269, 48] width 128 height 128
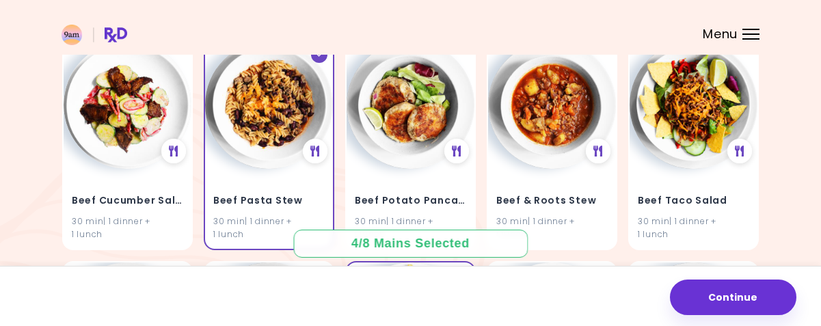
scroll to position [592, 0]
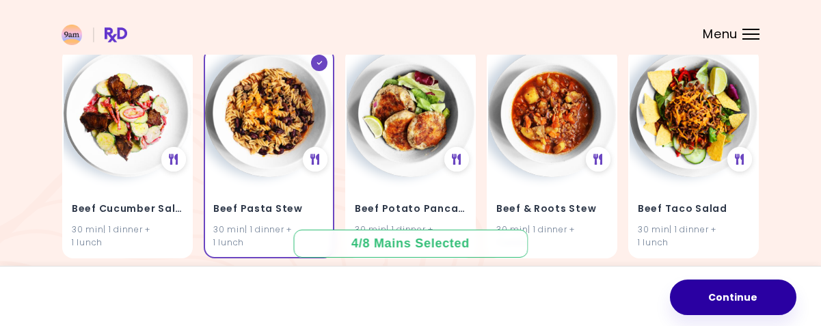
click at [742, 303] on button "Continue" at bounding box center [733, 297] width 126 height 36
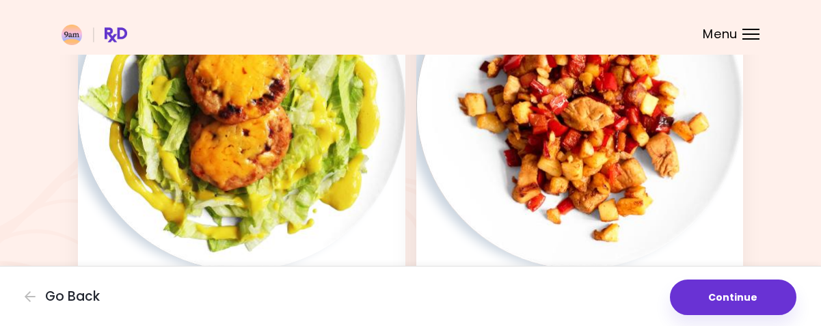
scroll to position [683, 0]
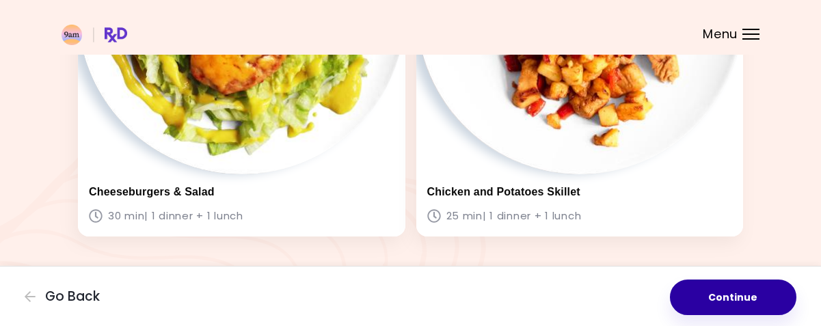
click at [733, 303] on button "Continue" at bounding box center [733, 297] width 126 height 36
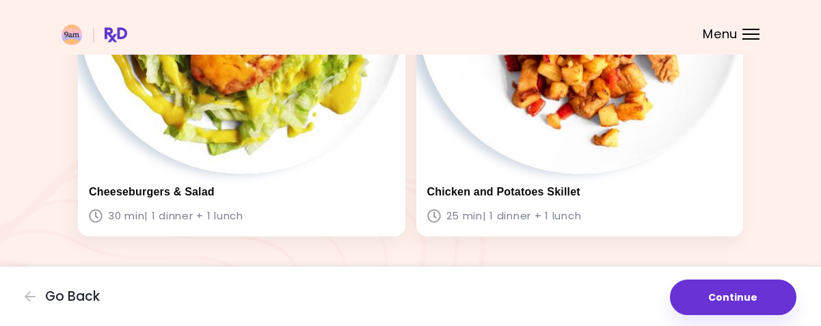
scroll to position [0, 0]
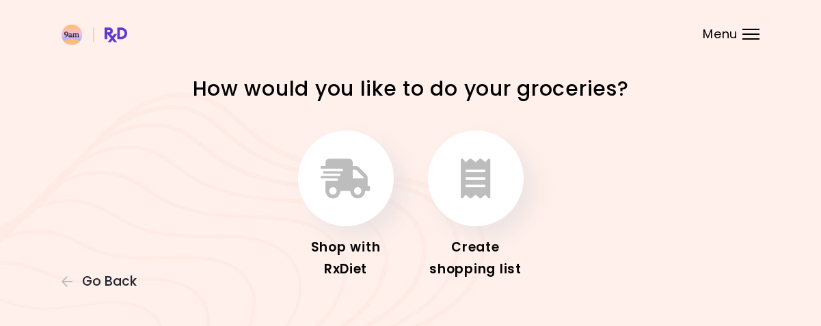
scroll to position [54, 0]
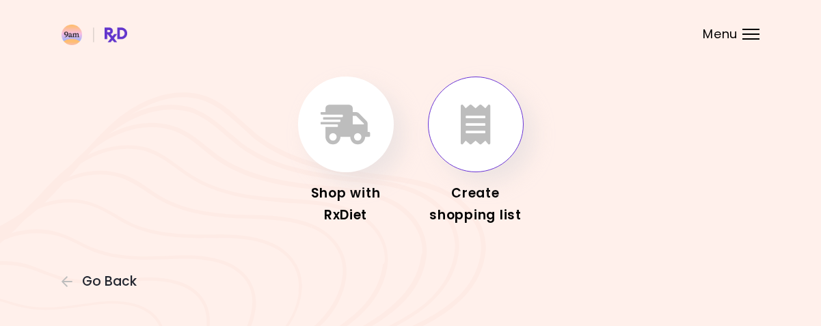
click at [467, 125] on icon "button" at bounding box center [476, 125] width 30 height 40
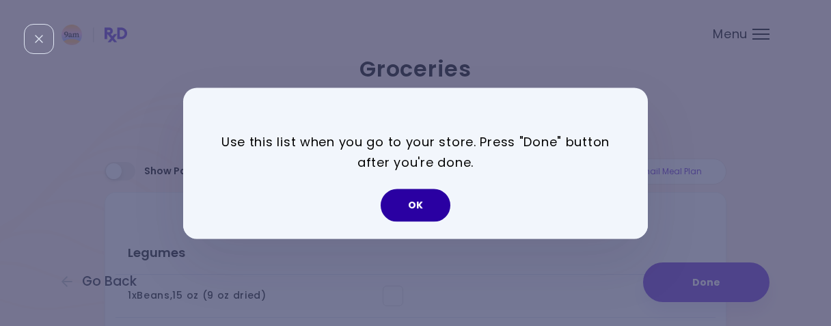
click at [424, 201] on button "OK" at bounding box center [416, 205] width 70 height 33
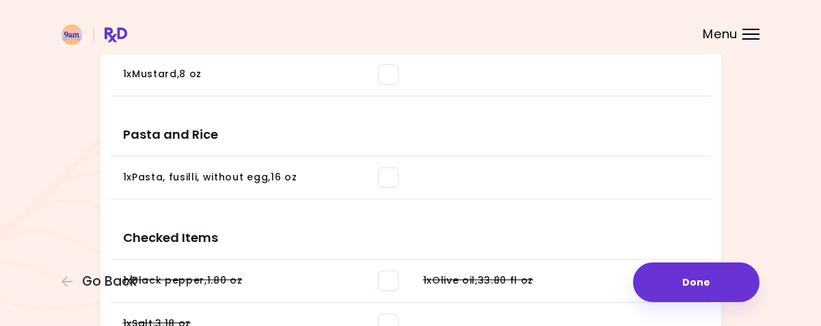
scroll to position [977, 0]
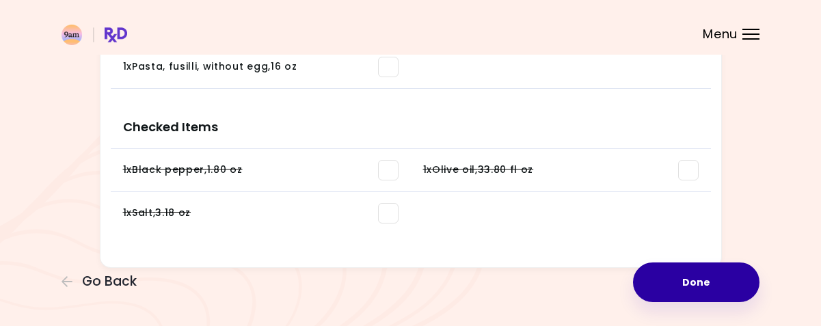
click at [687, 301] on button "Done" at bounding box center [696, 282] width 126 height 40
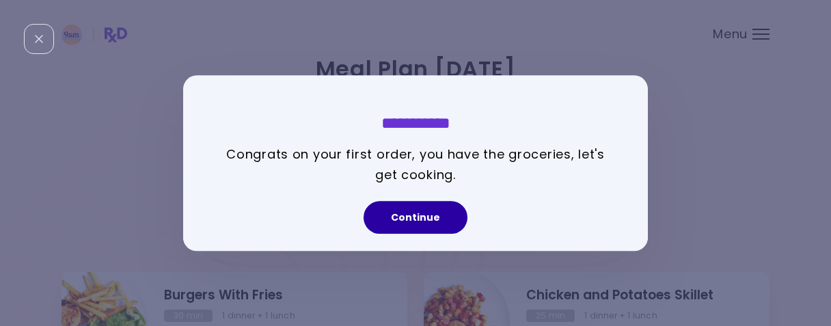
click at [418, 215] on button "Continue" at bounding box center [416, 217] width 104 height 33
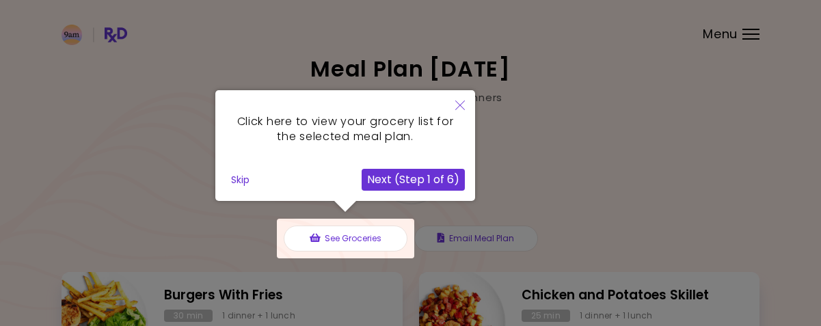
click at [400, 169] on button "Next (Step 1 of 6)" at bounding box center [412, 180] width 103 height 22
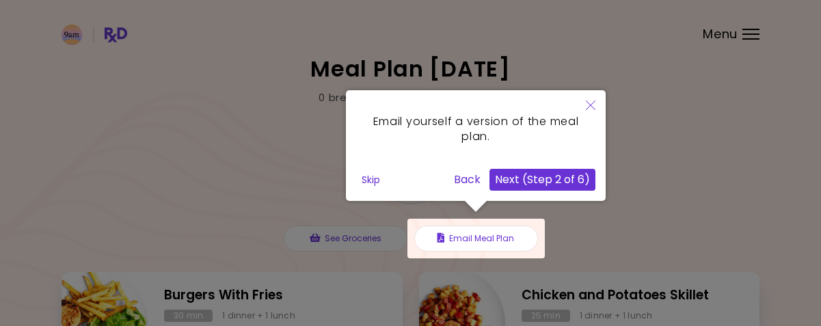
click at [357, 245] on div at bounding box center [410, 284] width 821 height 568
click at [463, 178] on button "Back" at bounding box center [467, 180] width 38 height 22
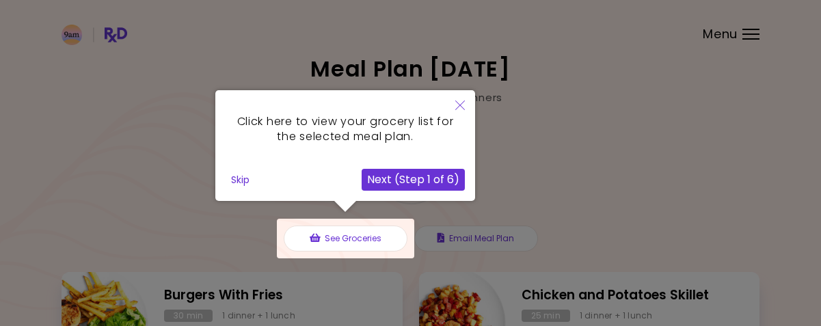
click at [460, 105] on icon "Close" at bounding box center [460, 105] width 10 height 10
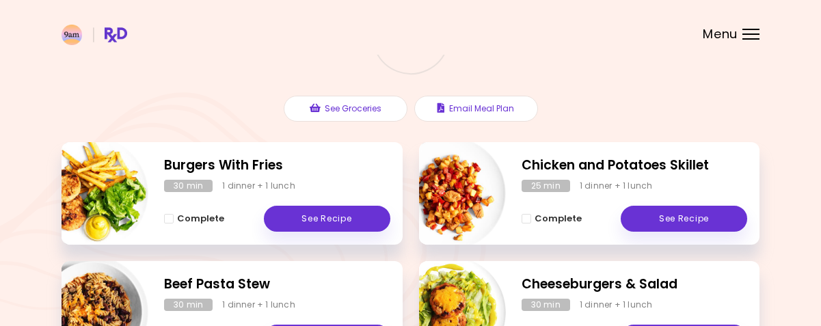
scroll to position [137, 0]
